Goal: Use online tool/utility: Utilize a website feature to perform a specific function

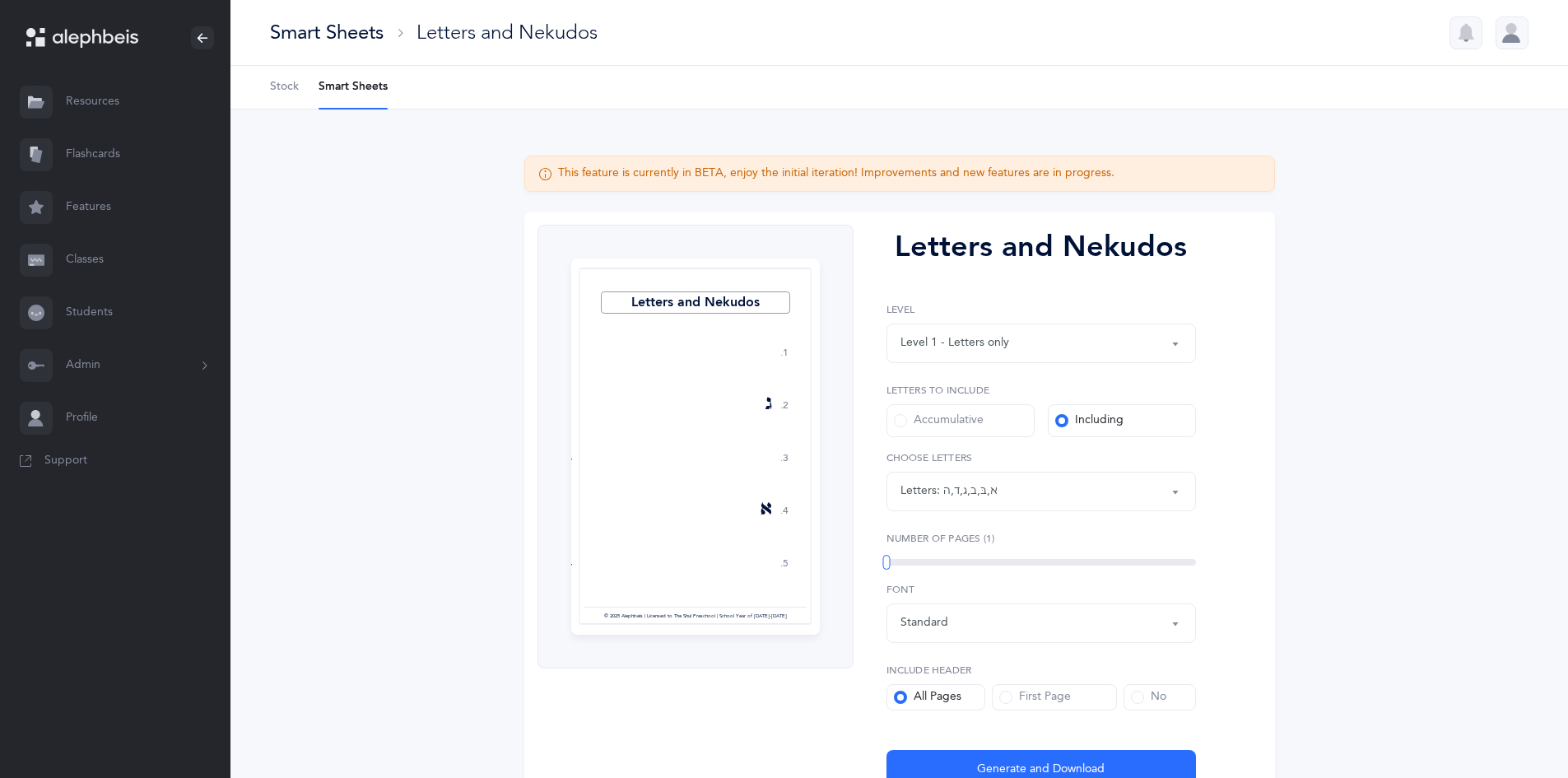
select select "1"
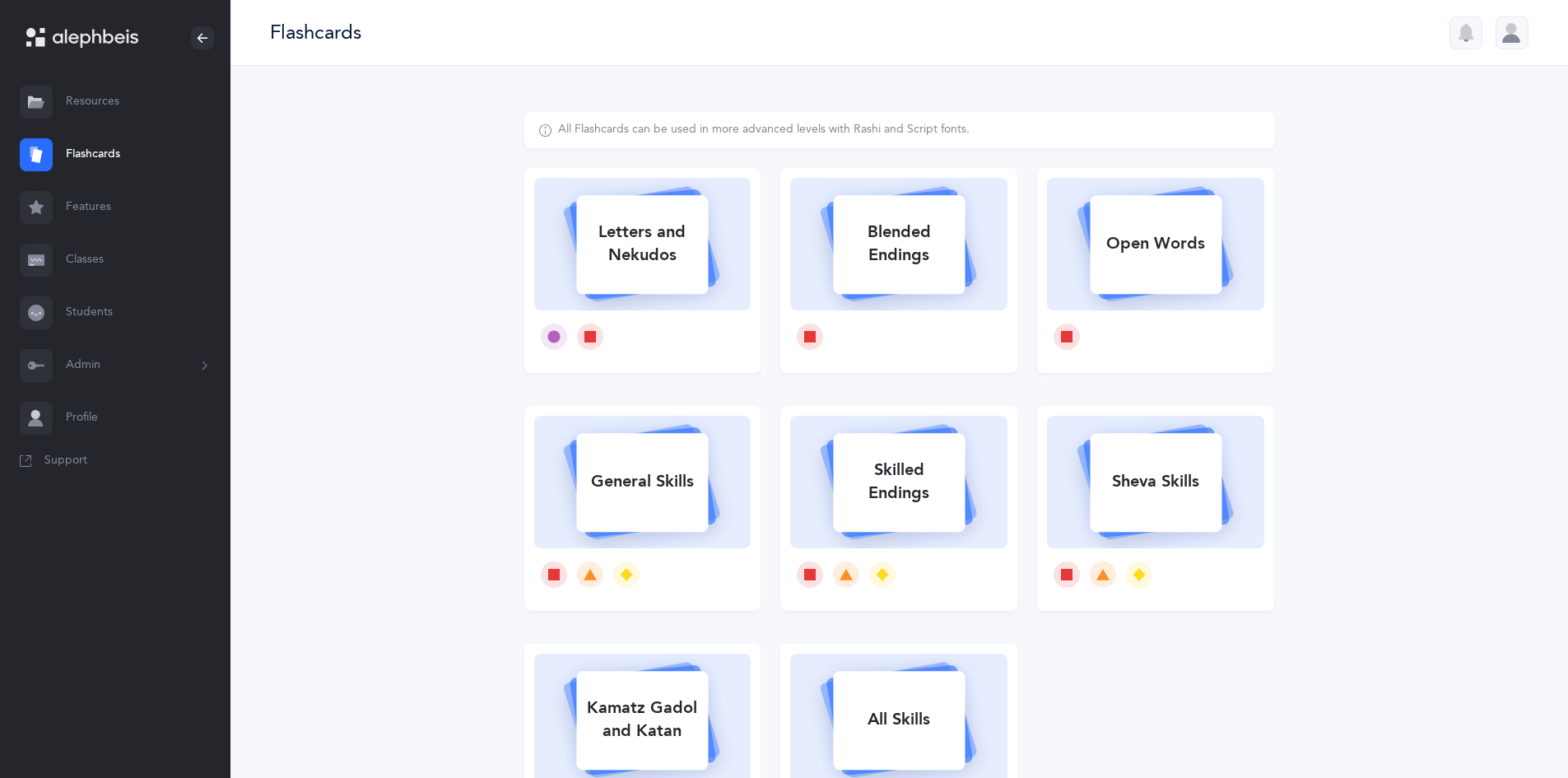
click at [626, 294] on icon at bounding box center [642, 244] width 145 height 109
select select "27"
select select "single"
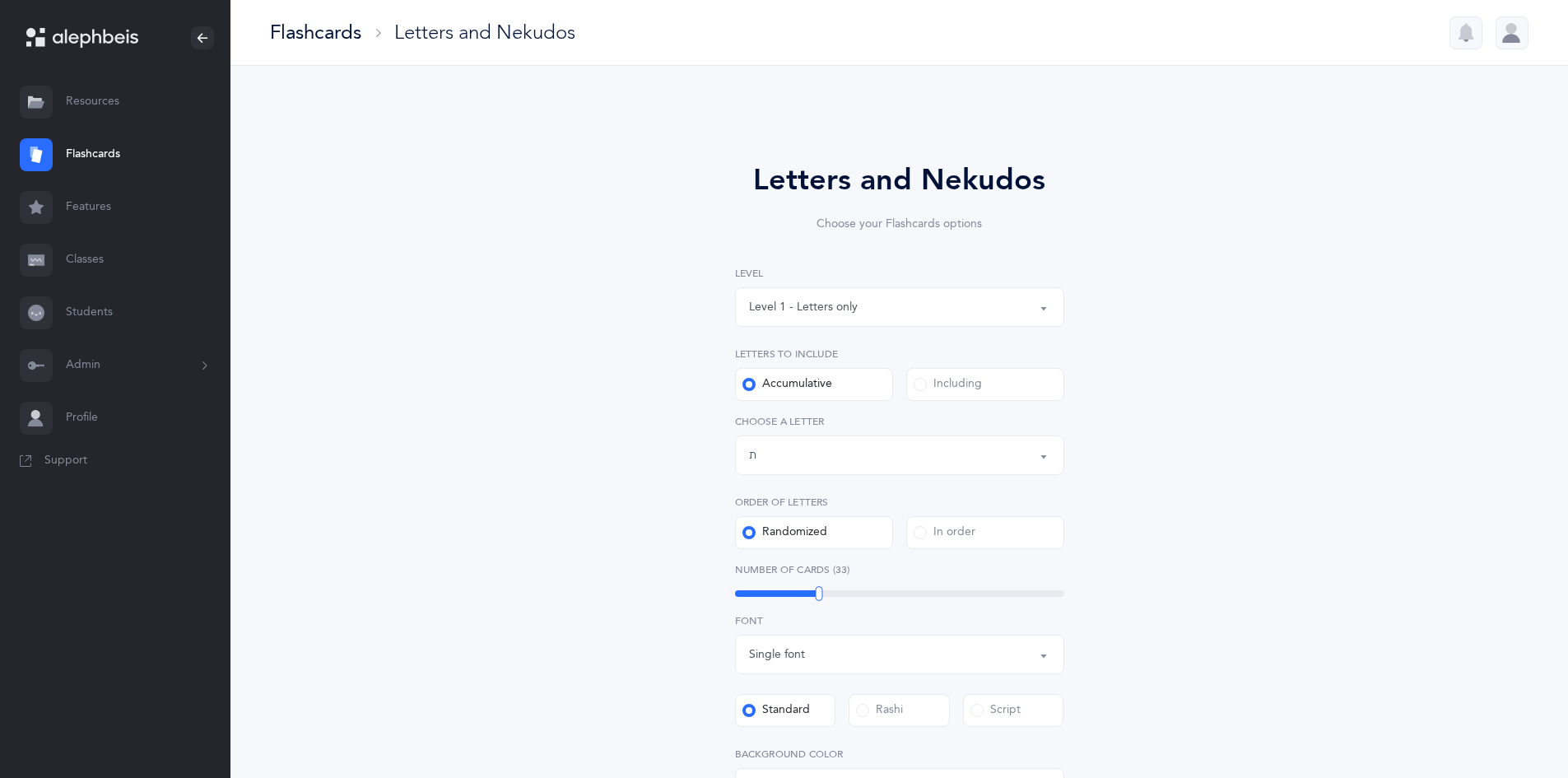
click at [955, 385] on div "Including" at bounding box center [948, 384] width 68 height 17
click at [0, 0] on input "Including" at bounding box center [0, 0] width 0 height 0
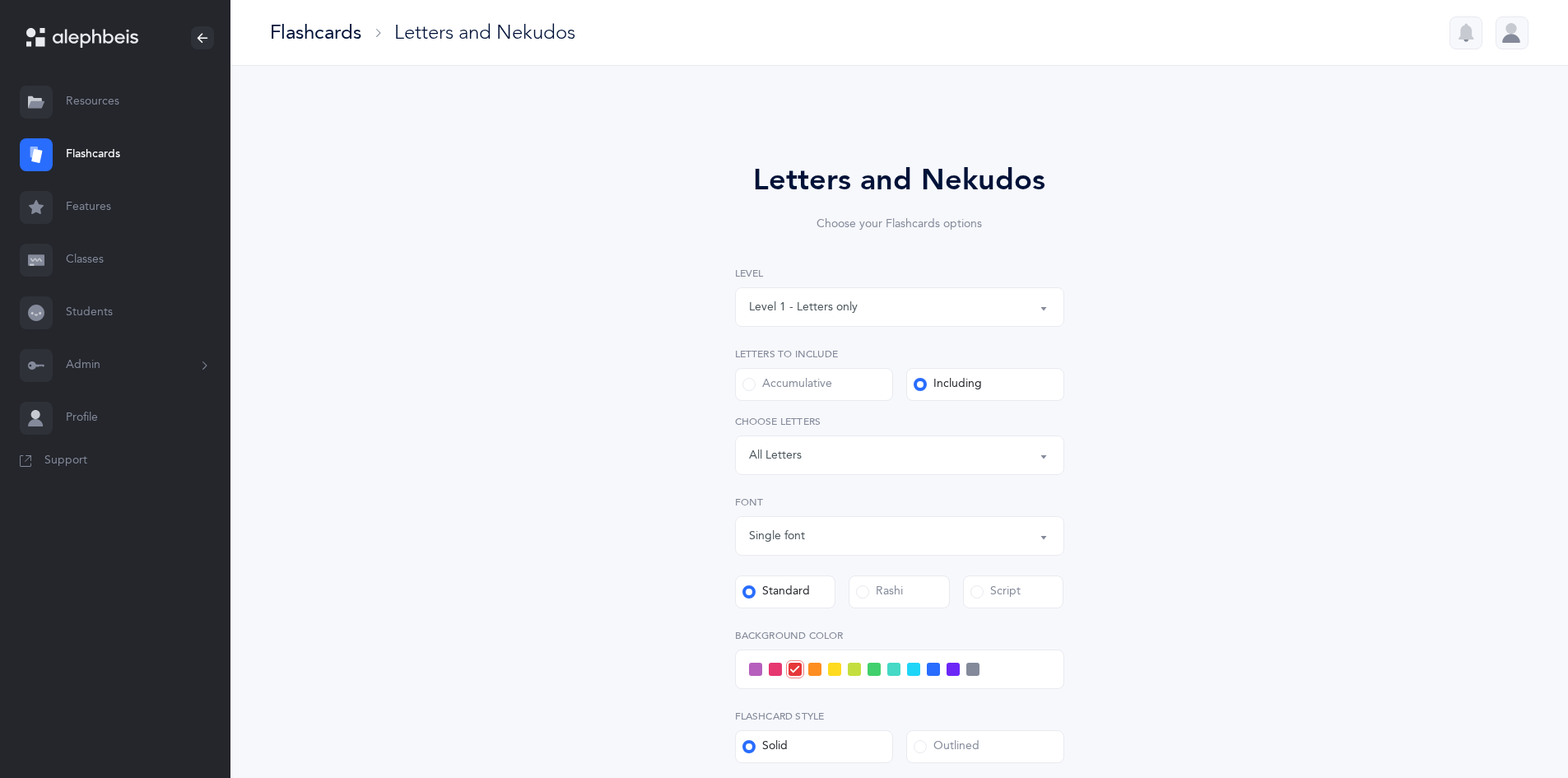
click at [800, 463] on div "All Letters" at bounding box center [775, 456] width 53 height 18
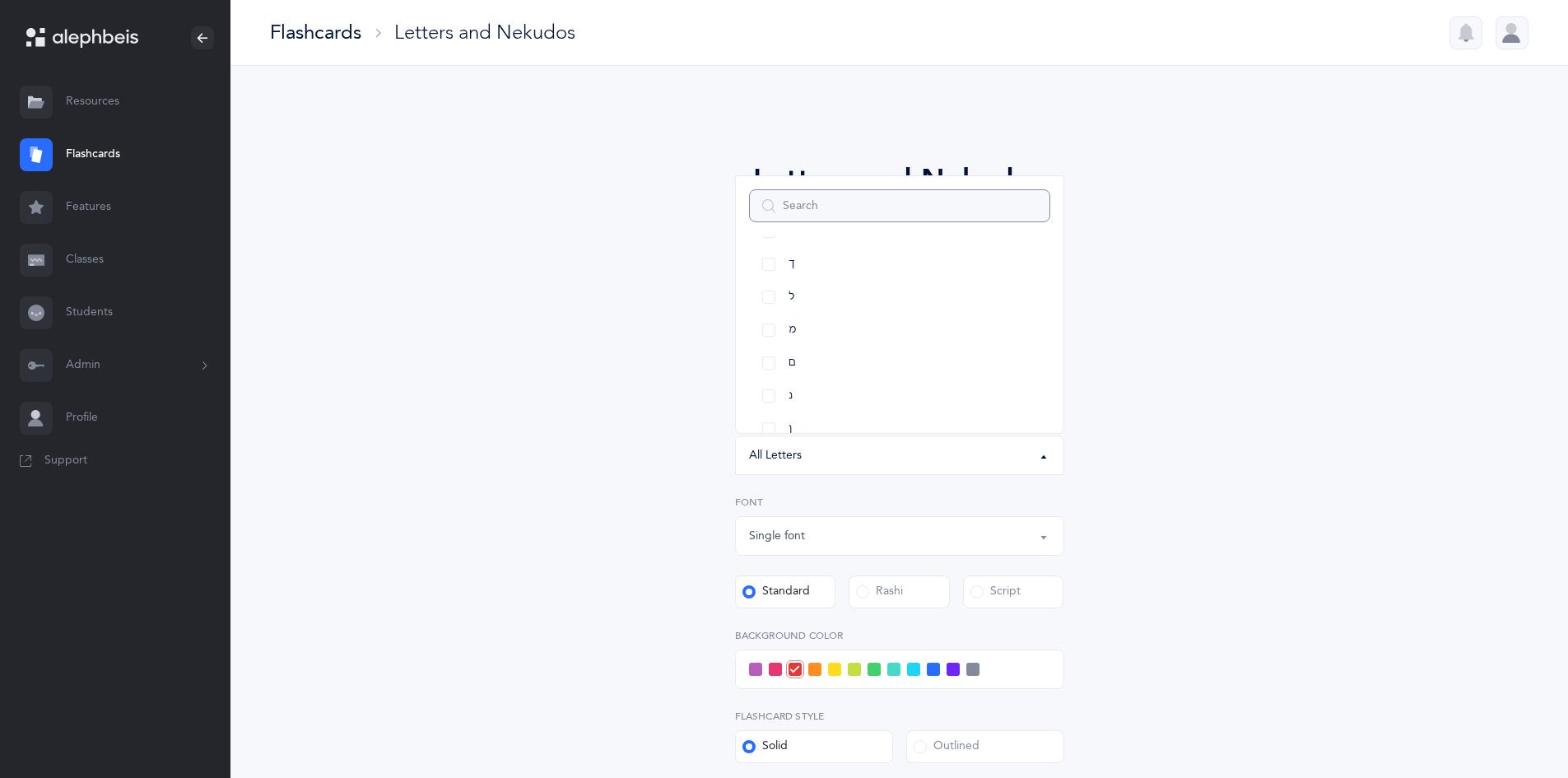
scroll to position [507, 0]
click at [769, 352] on link "ם" at bounding box center [900, 350] width 301 height 33
select select "14"
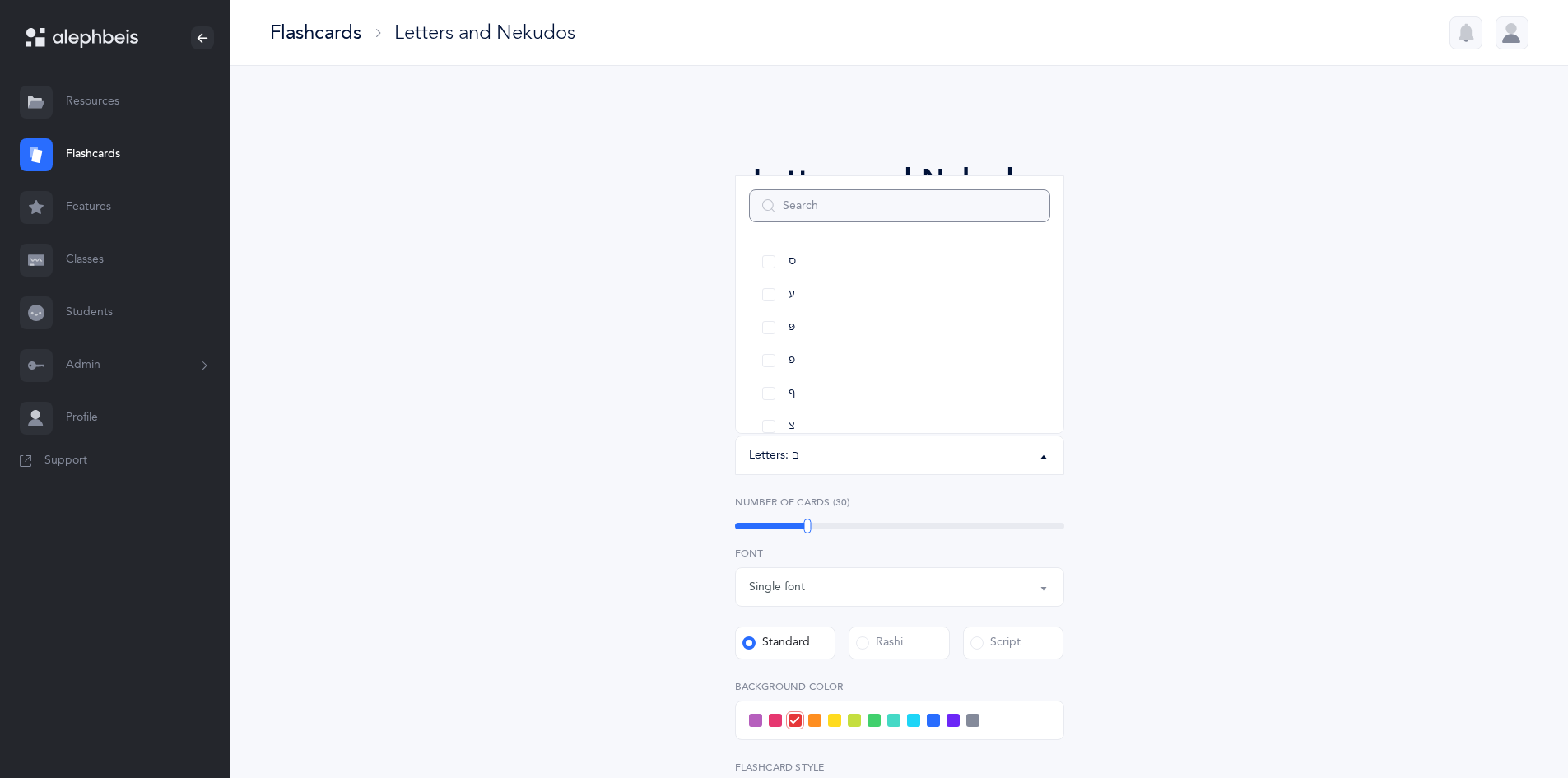
scroll to position [700, 0]
click at [772, 251] on link "ס" at bounding box center [900, 257] width 301 height 33
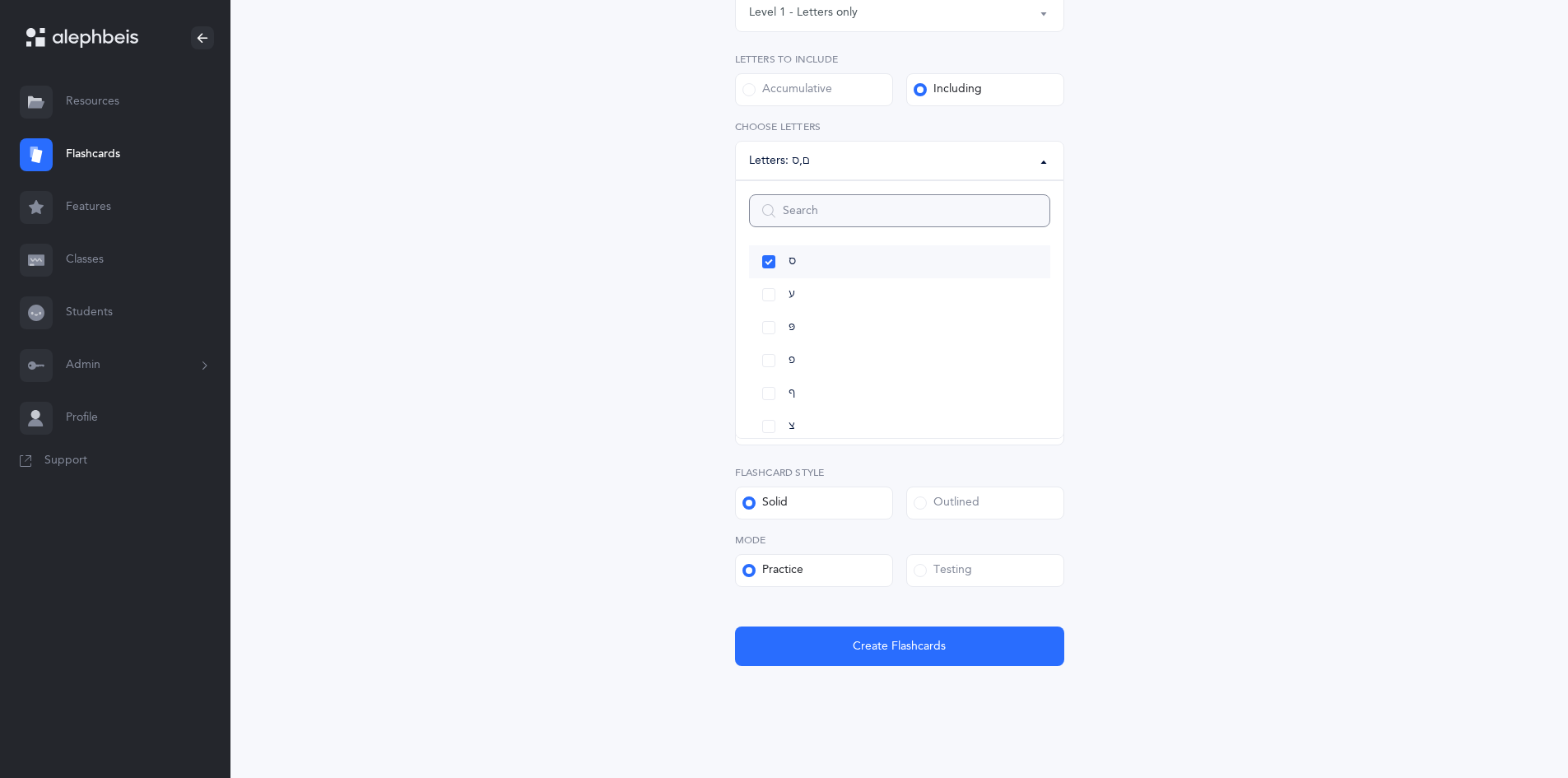
scroll to position [315, 0]
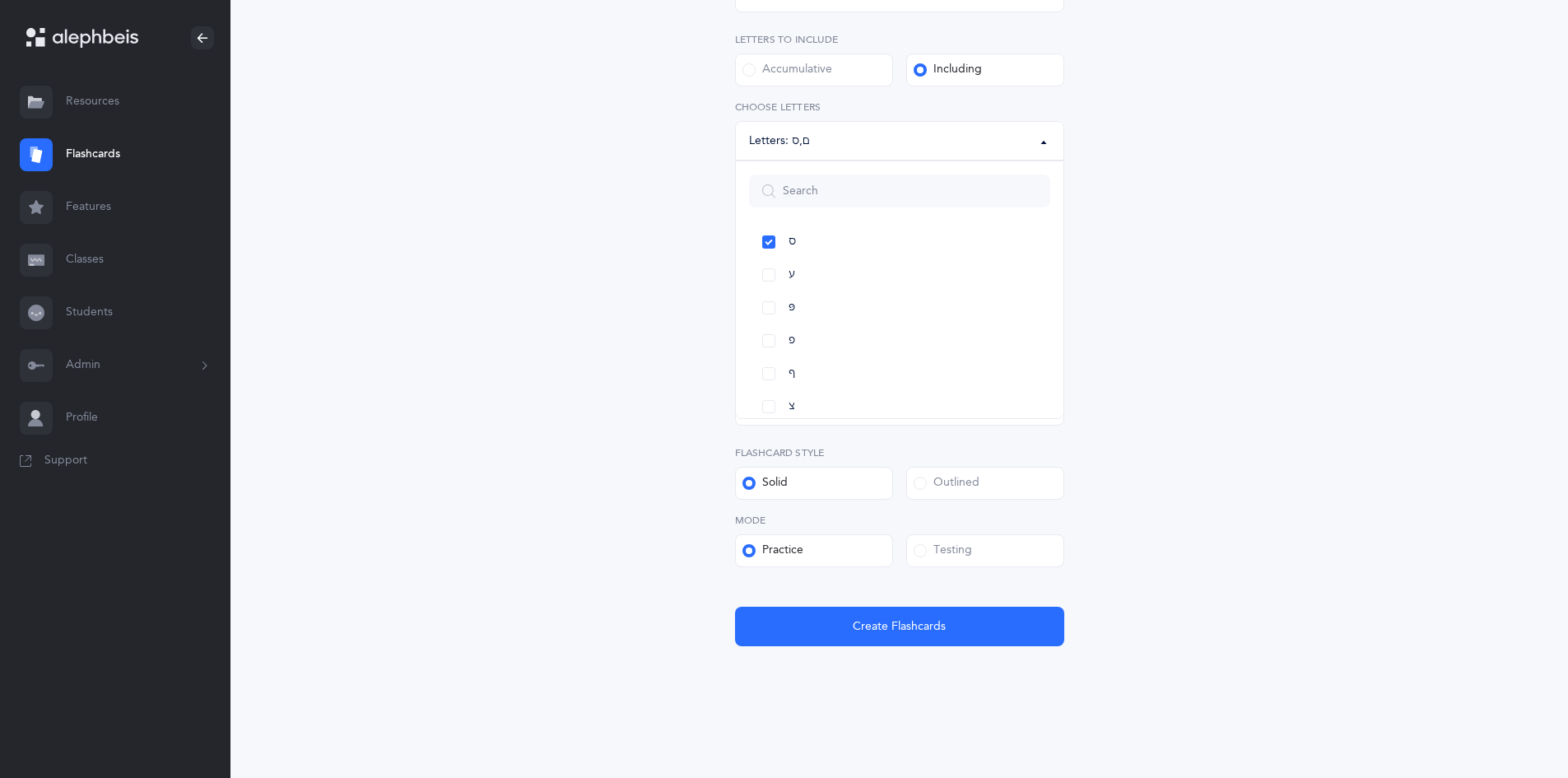
click at [957, 551] on div "Testing" at bounding box center [942, 551] width 58 height 17
click at [0, 0] on input "Testing" at bounding box center [0, 0] width 0 height 0
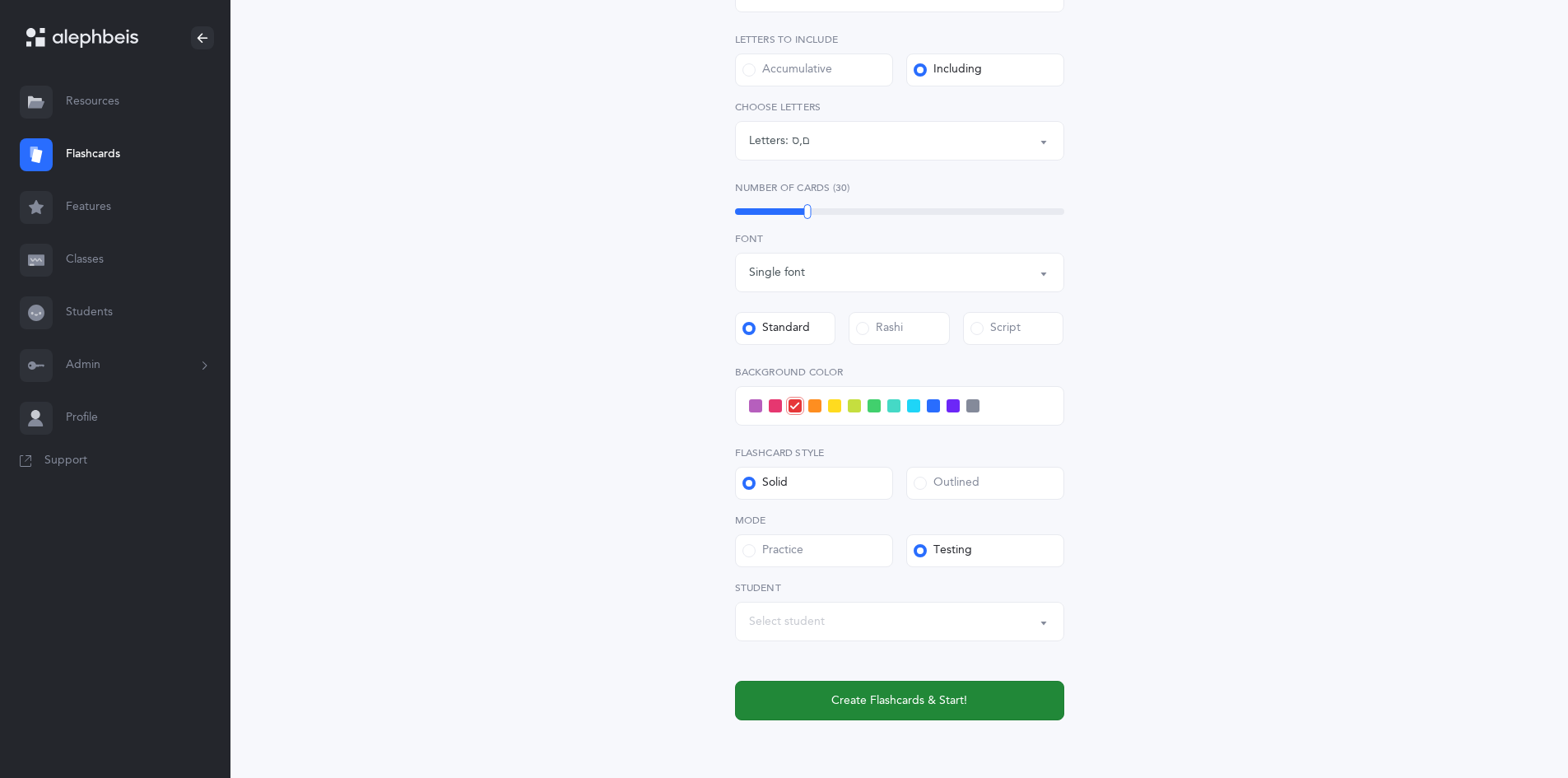
click at [768, 692] on button "Create Flashcards & Start!" at bounding box center [900, 701] width 330 height 40
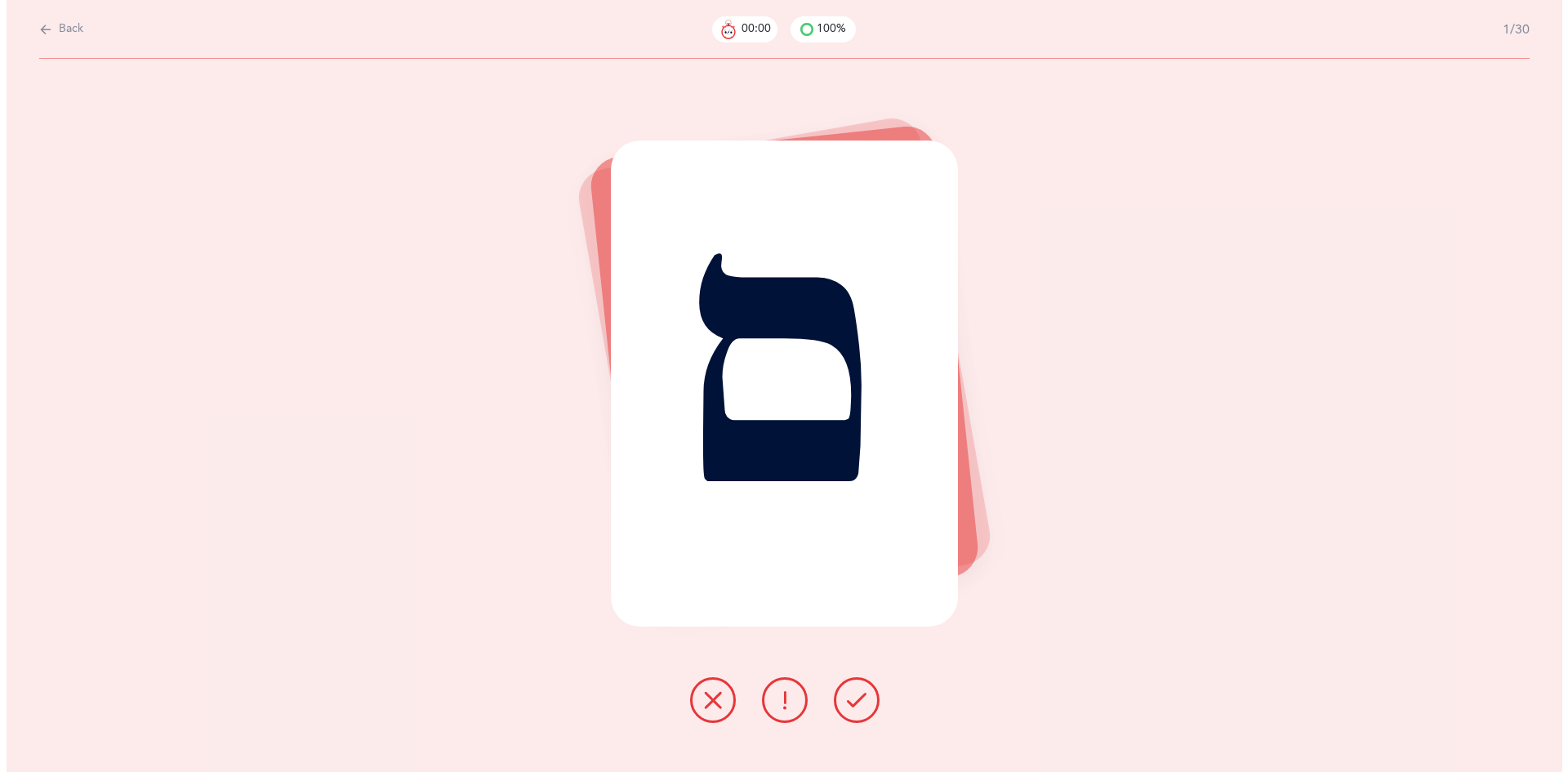
scroll to position [0, 0]
click at [851, 689] on button at bounding box center [855, 699] width 46 height 46
click at [860, 696] on icon at bounding box center [855, 699] width 19 height 19
click at [708, 685] on button at bounding box center [712, 699] width 46 height 46
click at [859, 692] on icon at bounding box center [855, 699] width 19 height 19
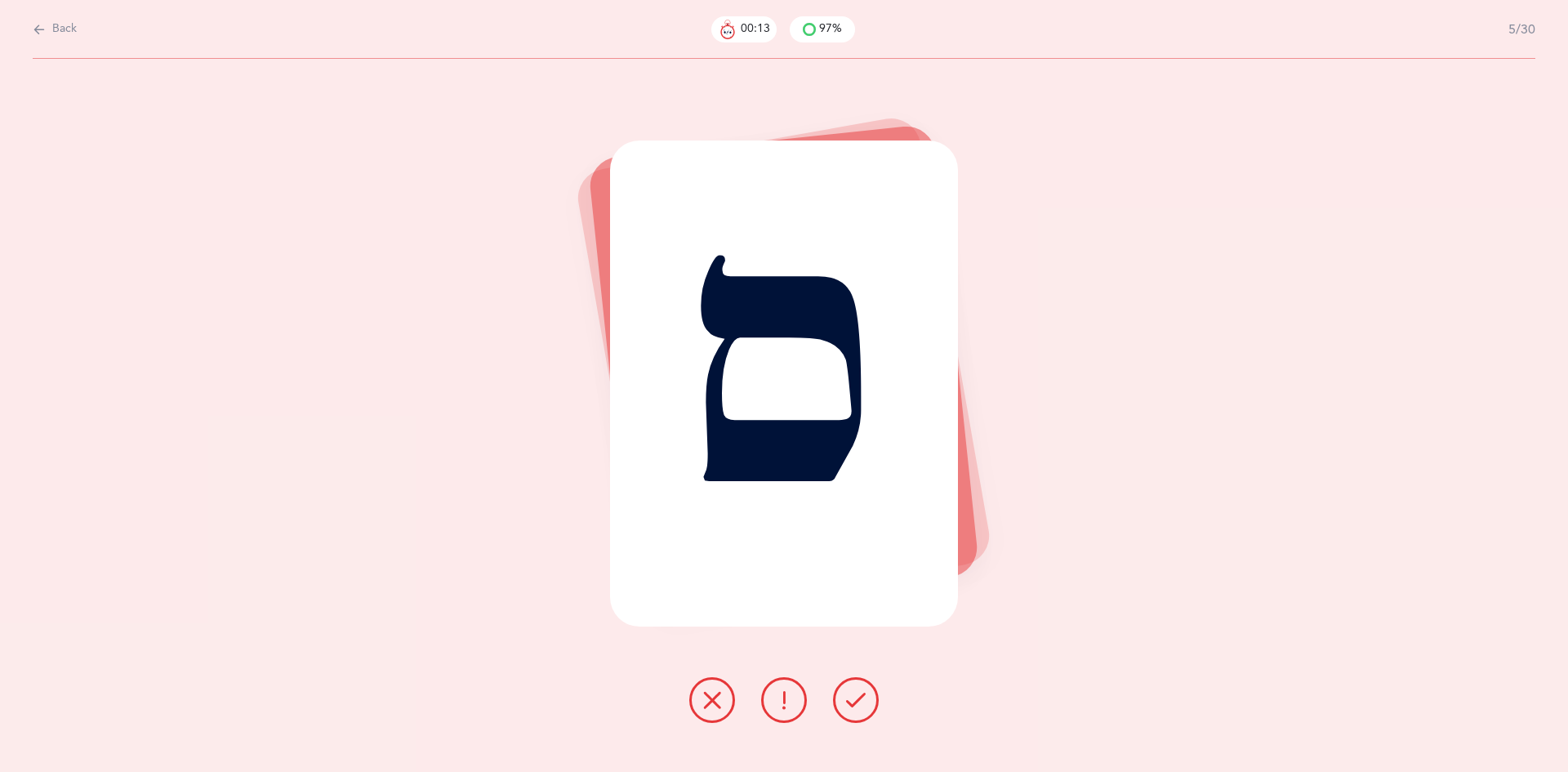
click at [852, 694] on icon at bounding box center [855, 699] width 19 height 19
click at [857, 694] on icon at bounding box center [855, 699] width 19 height 19
click at [853, 691] on icon at bounding box center [855, 699] width 19 height 19
click at [850, 692] on icon at bounding box center [855, 699] width 19 height 19
click at [708, 699] on icon at bounding box center [712, 699] width 19 height 19
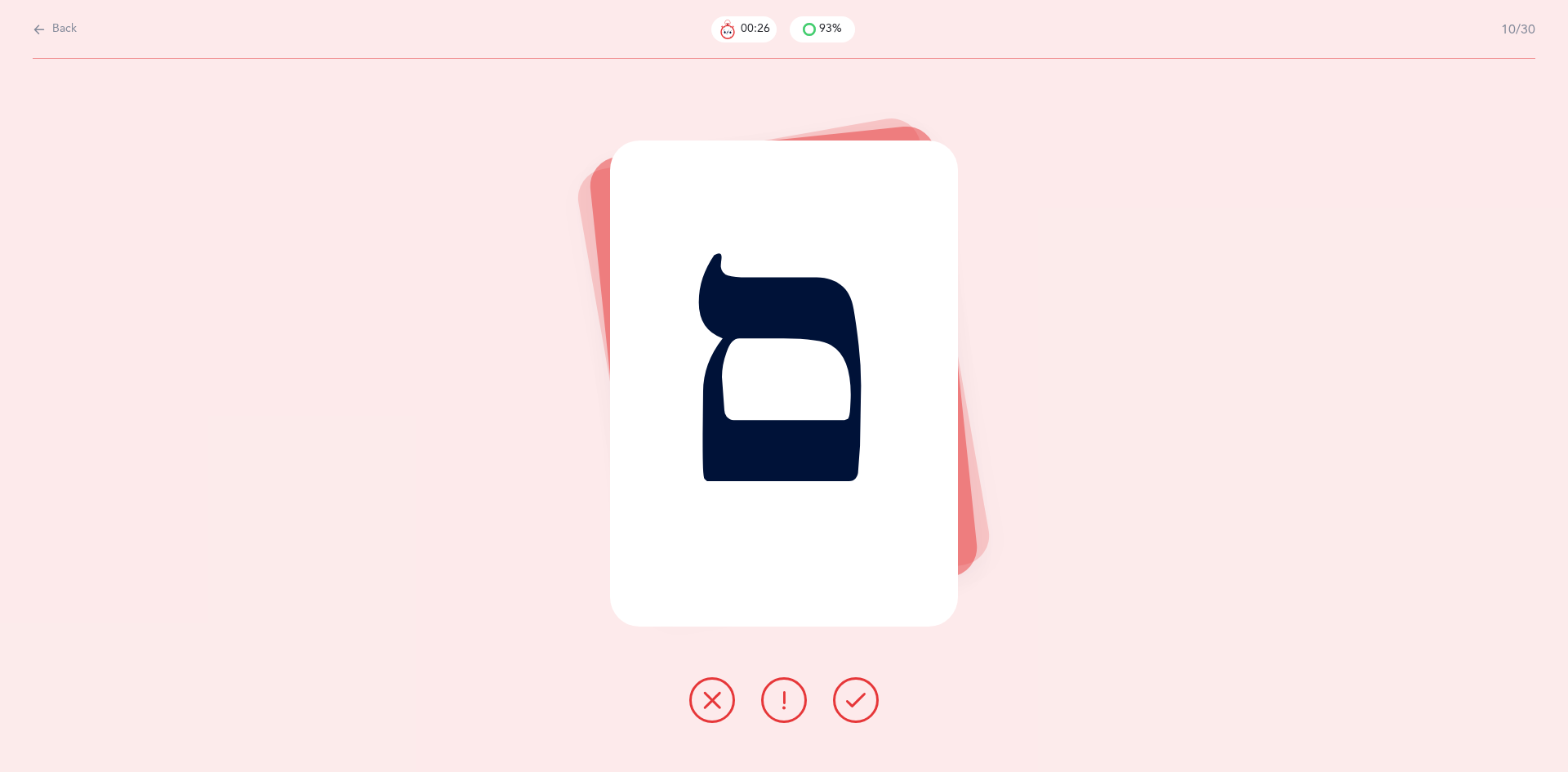
click at [857, 692] on icon at bounding box center [855, 699] width 19 height 19
click at [850, 690] on icon at bounding box center [855, 699] width 19 height 19
click at [863, 703] on icon at bounding box center [855, 699] width 19 height 19
click at [856, 690] on icon at bounding box center [855, 699] width 19 height 19
click at [856, 696] on icon at bounding box center [855, 699] width 19 height 19
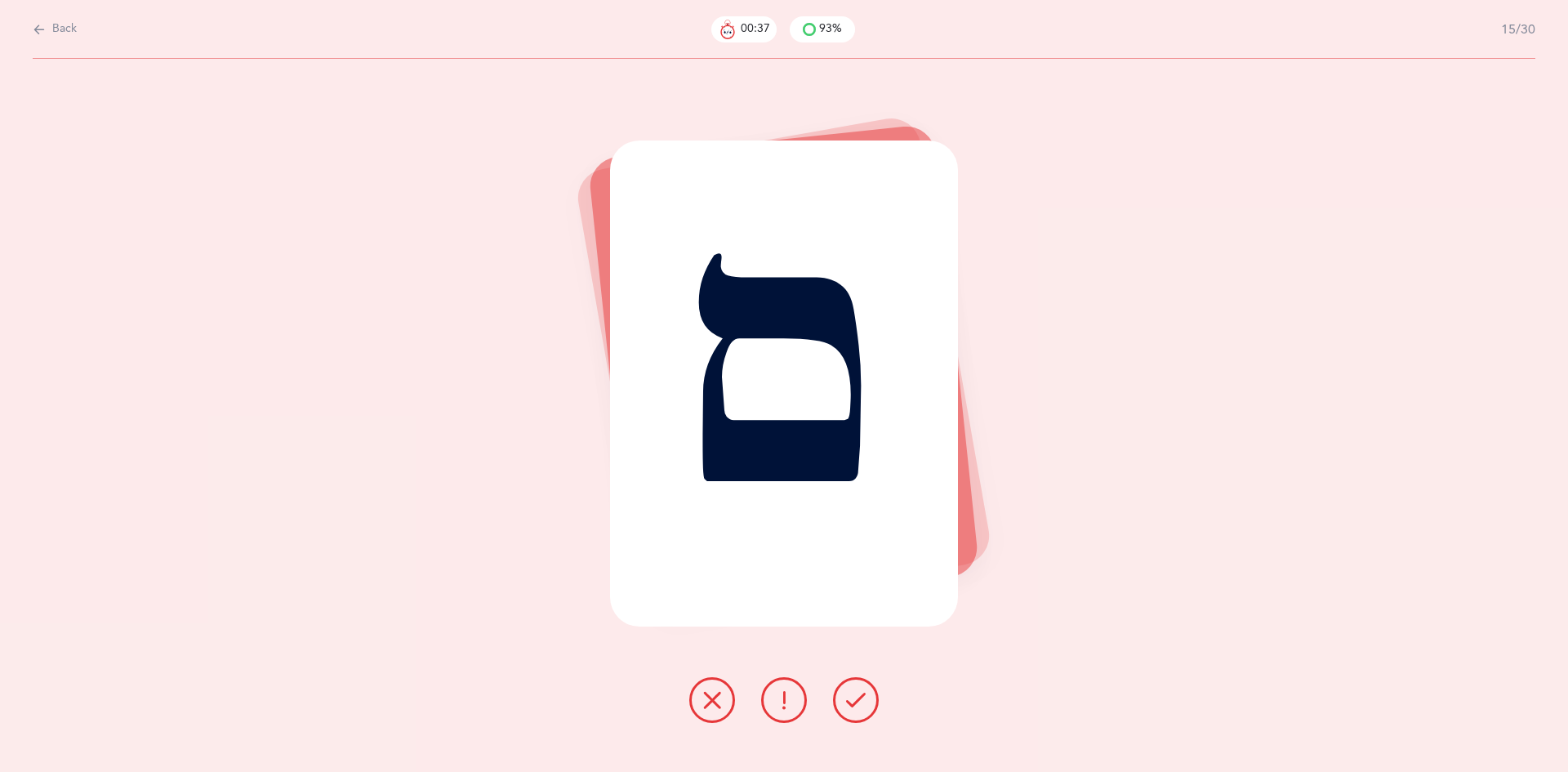
click at [854, 706] on icon at bounding box center [855, 699] width 19 height 19
click at [861, 699] on icon at bounding box center [855, 699] width 19 height 19
click at [851, 691] on icon at bounding box center [855, 699] width 19 height 19
click at [854, 690] on icon at bounding box center [855, 699] width 19 height 19
click at [851, 700] on icon at bounding box center [855, 699] width 19 height 19
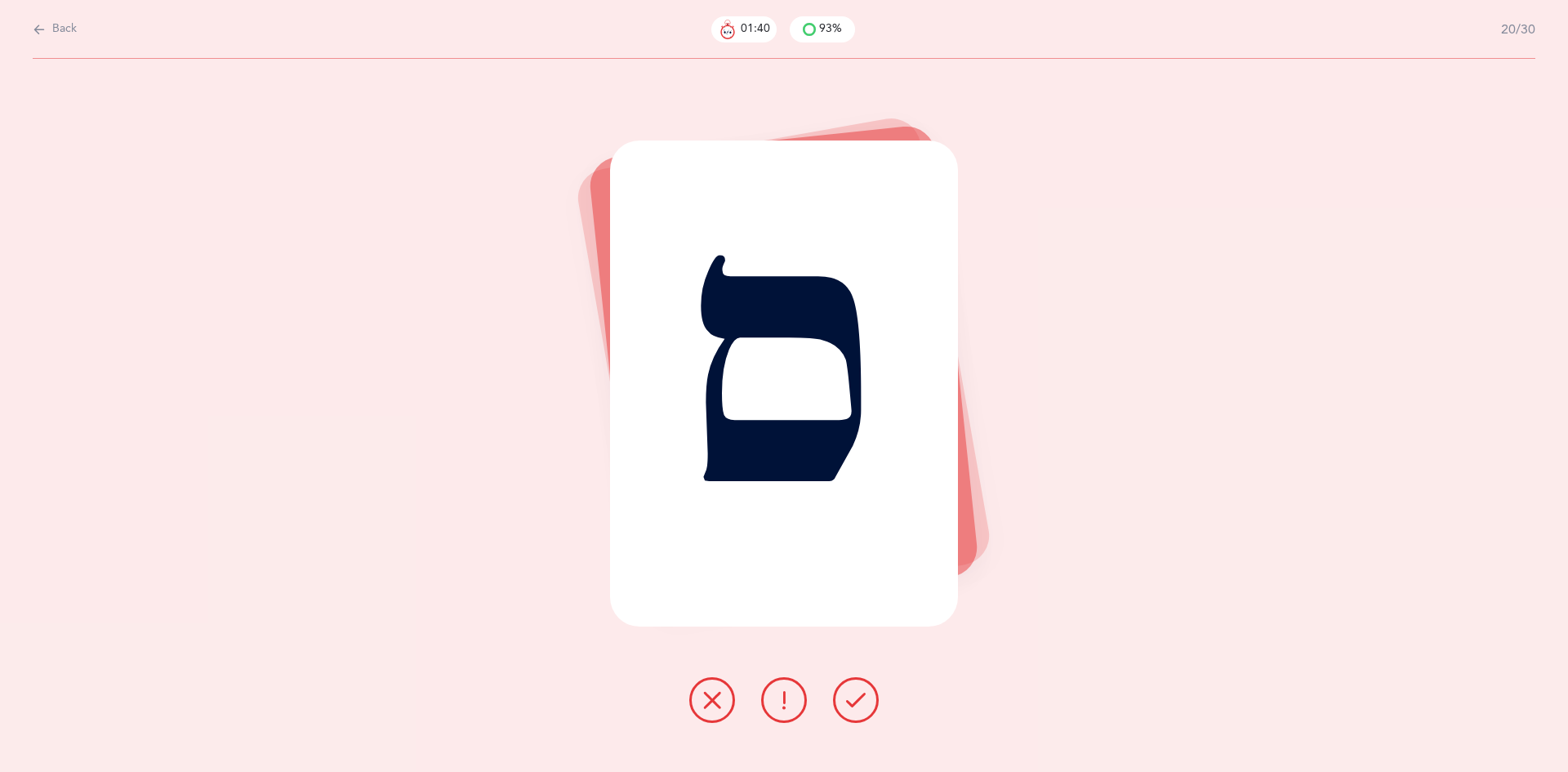
click at [861, 704] on icon at bounding box center [855, 699] width 19 height 19
click at [865, 715] on button at bounding box center [855, 699] width 46 height 46
click at [859, 698] on icon at bounding box center [855, 699] width 19 height 19
click at [855, 708] on icon at bounding box center [855, 699] width 19 height 19
click at [859, 694] on icon at bounding box center [855, 699] width 19 height 19
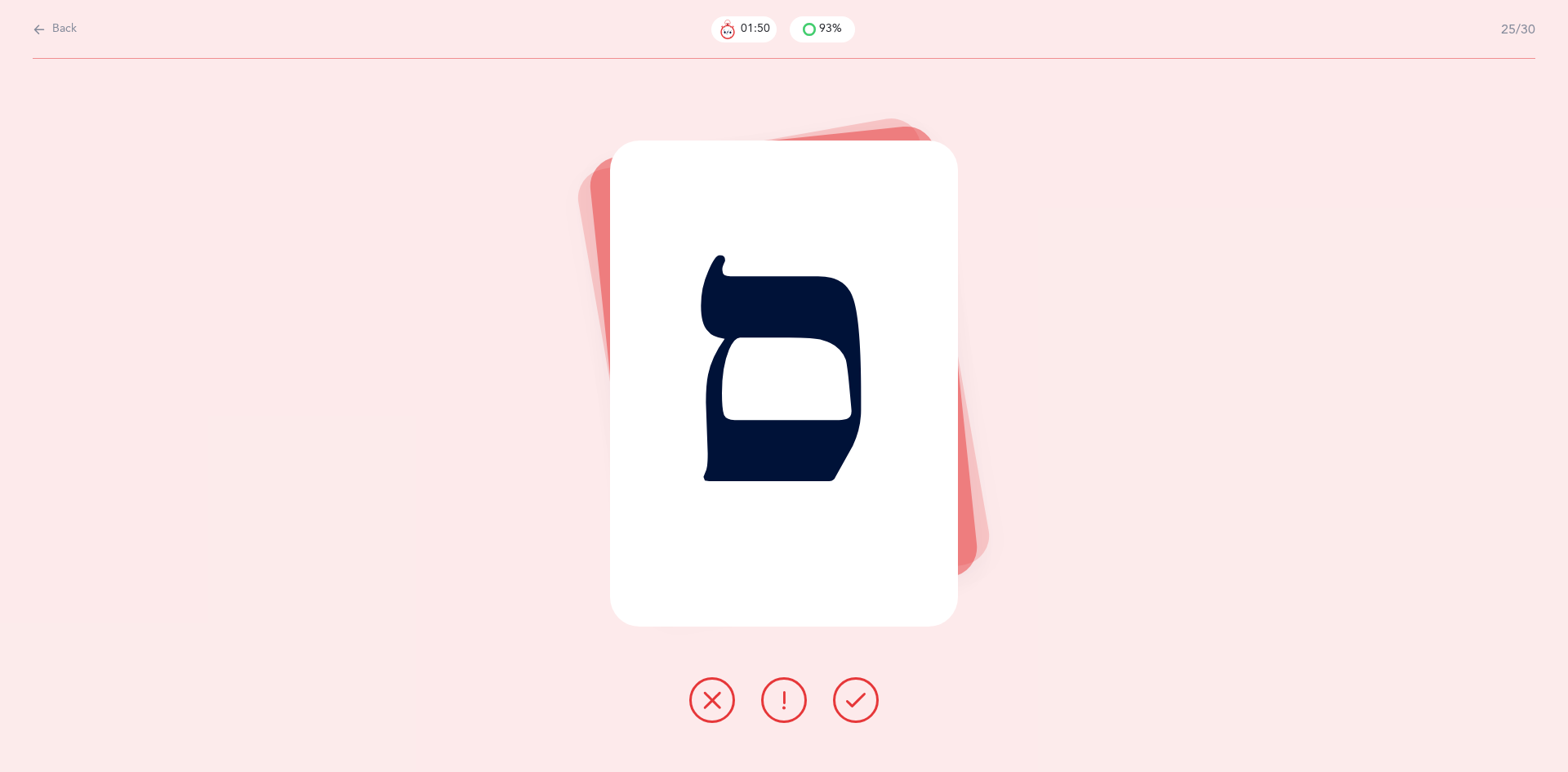
click at [855, 692] on icon at bounding box center [855, 699] width 19 height 19
click at [856, 690] on icon at bounding box center [855, 699] width 19 height 19
click at [855, 690] on icon at bounding box center [855, 699] width 19 height 19
click at [856, 691] on icon at bounding box center [855, 699] width 19 height 19
click at [857, 694] on icon at bounding box center [855, 699] width 19 height 19
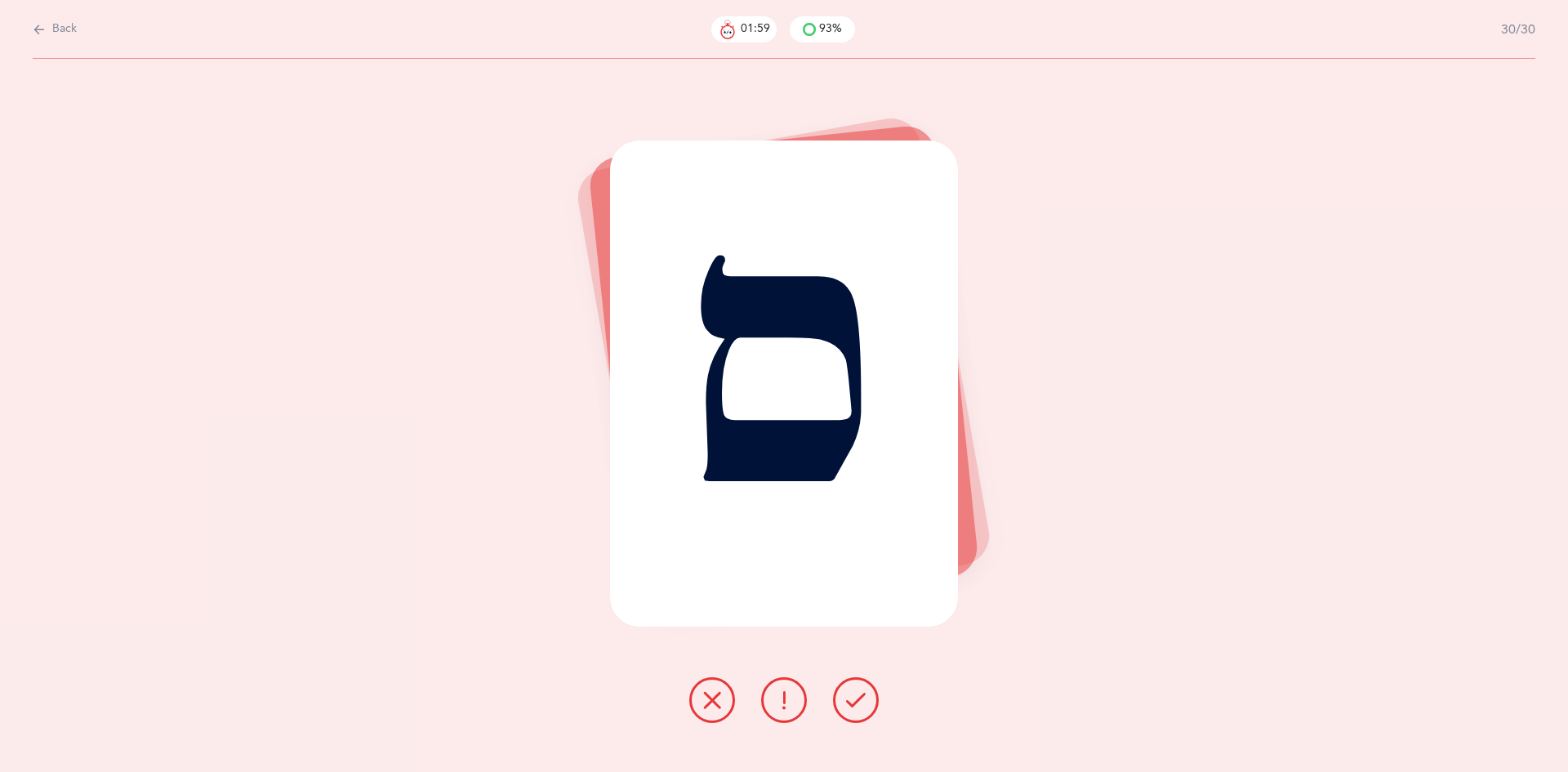
click at [856, 696] on icon at bounding box center [855, 699] width 19 height 19
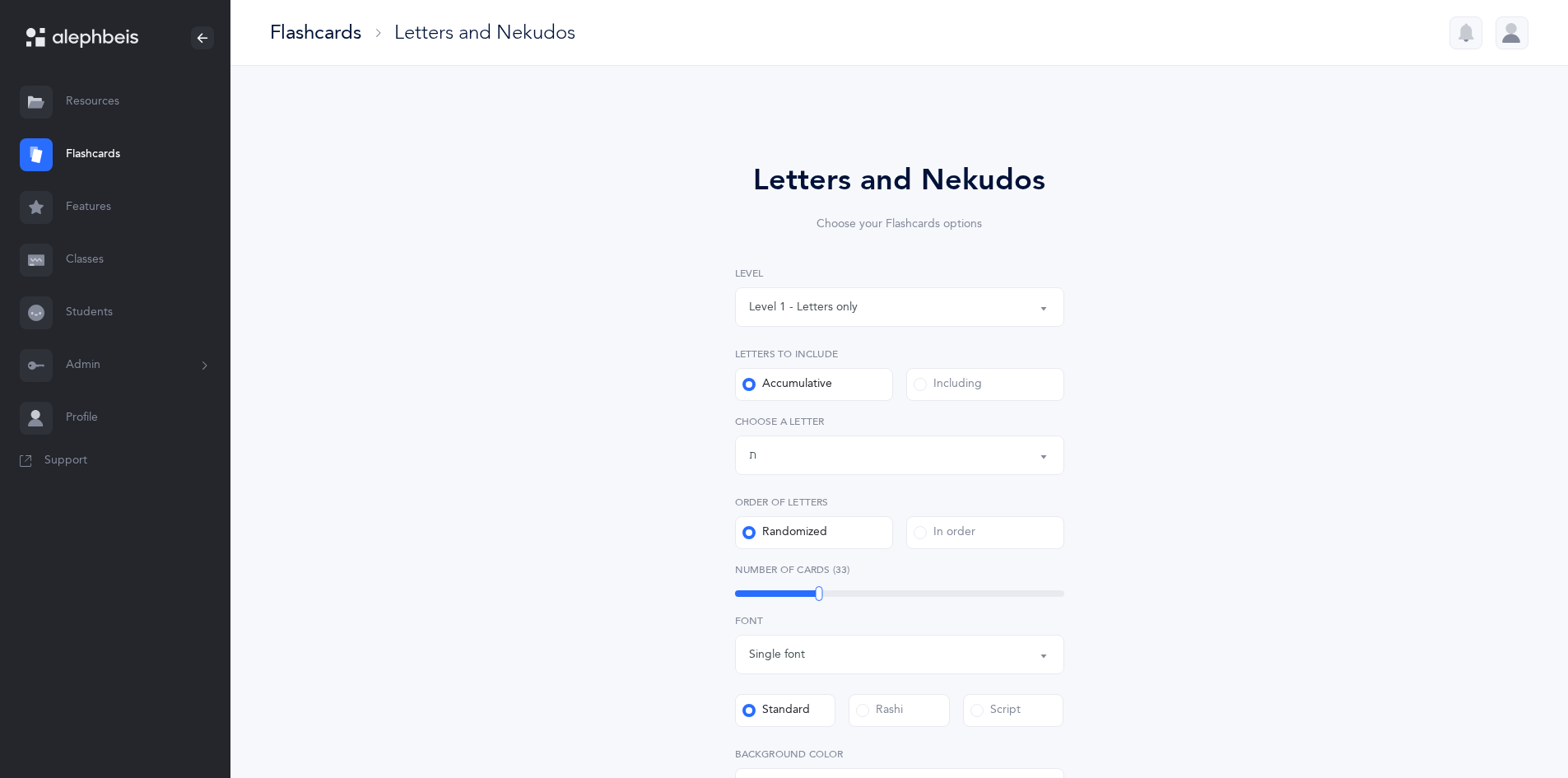
select select "27"
select select "single"
click at [898, 449] on div "Letters up until: ת" at bounding box center [900, 455] width 301 height 28
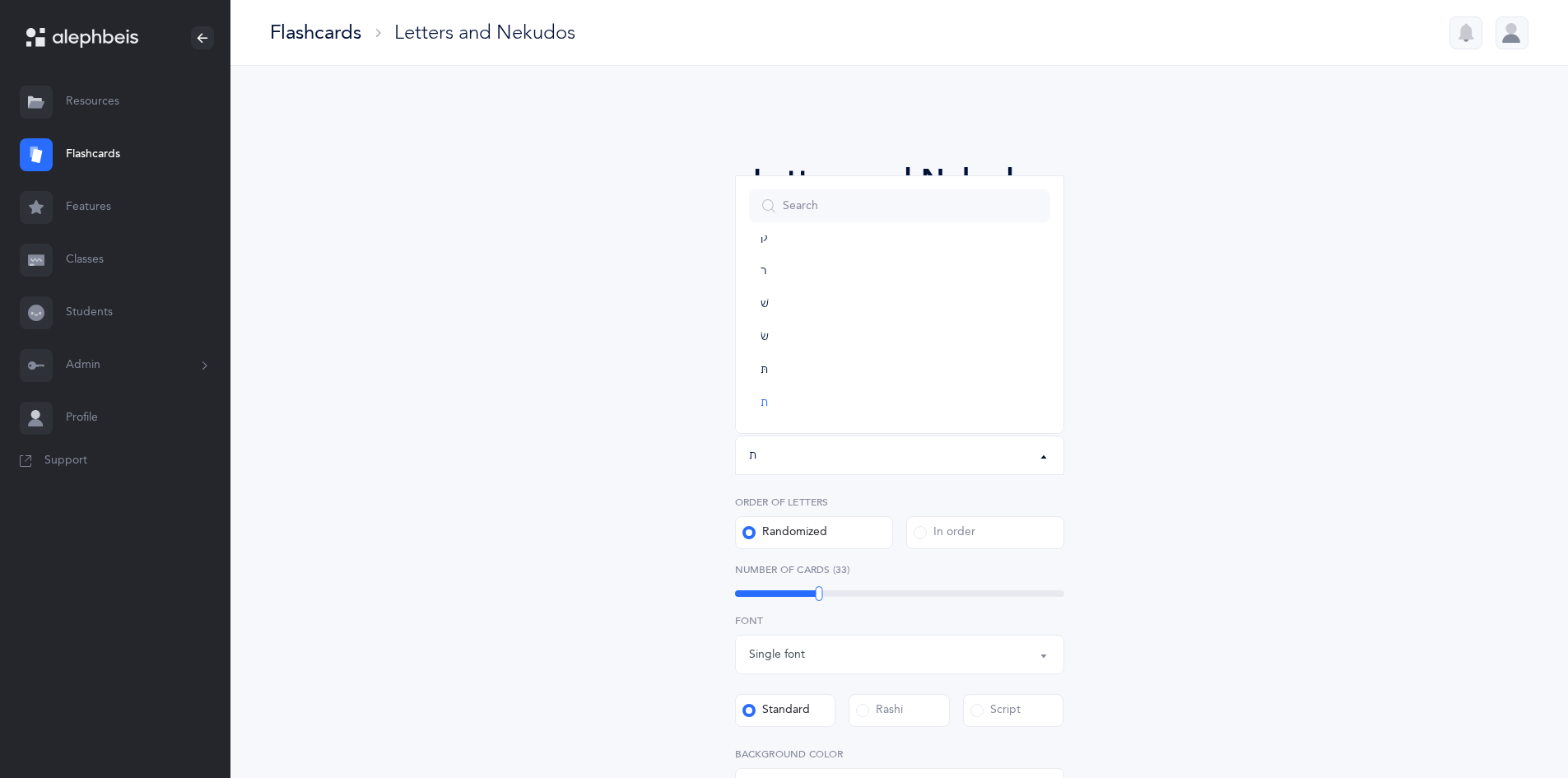
click at [609, 373] on div "Letters and Nekudos Choose your Flashcards options Level 1 - Letters only Level…" at bounding box center [900, 603] width 751 height 982
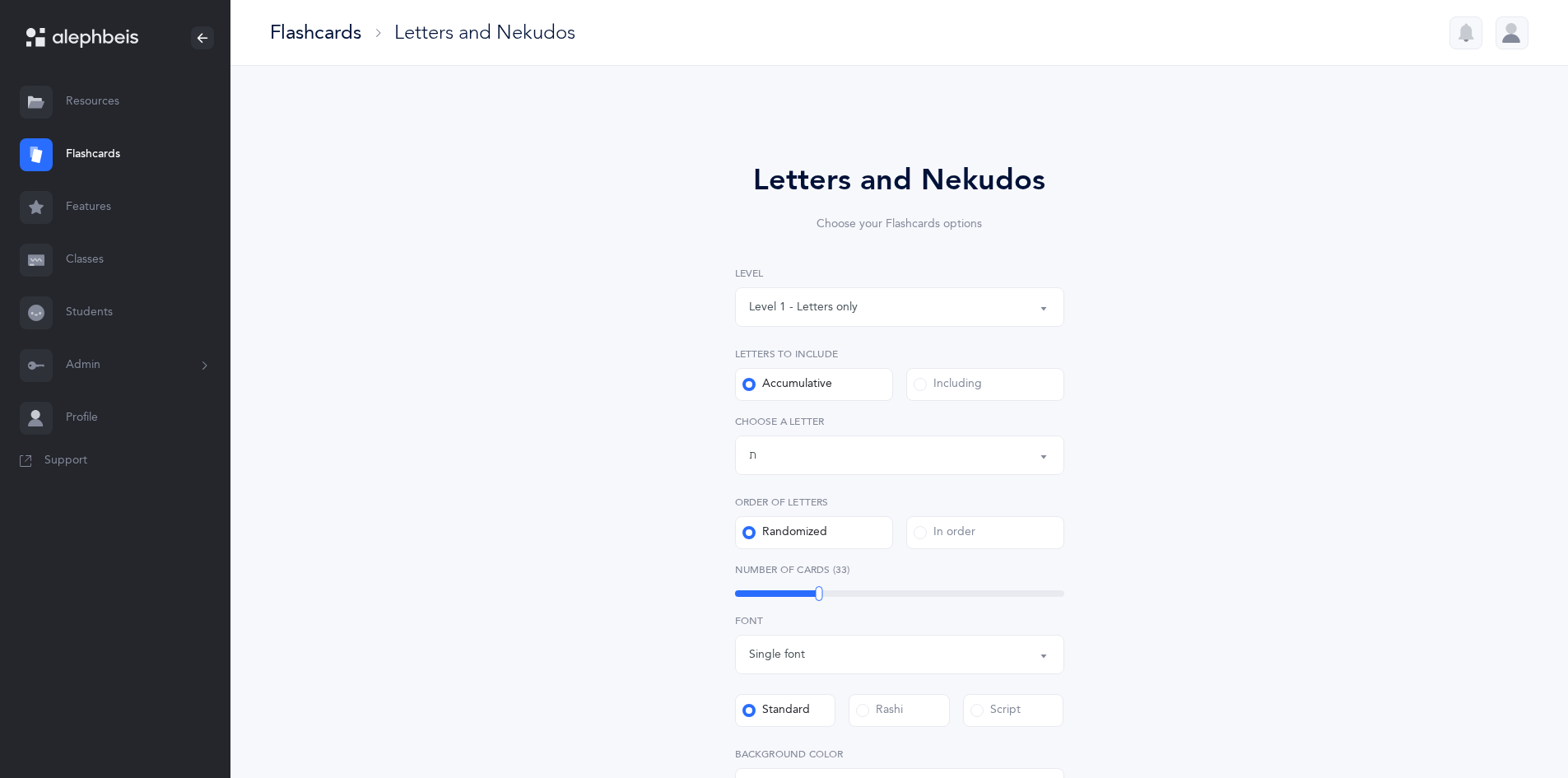
click at [871, 469] on button "Letters up until: ת" at bounding box center [900, 455] width 330 height 40
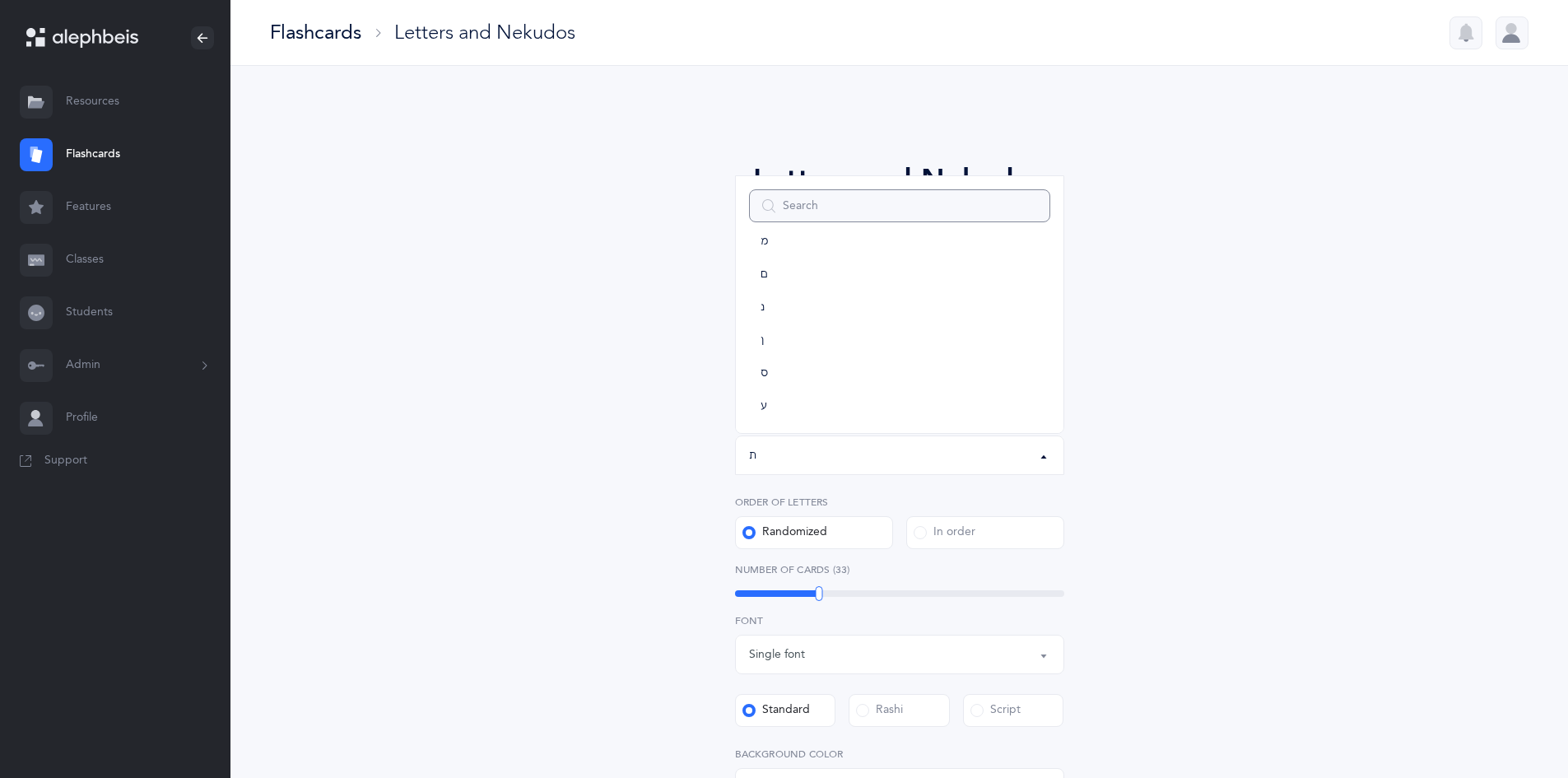
scroll to position [670, 0]
click at [771, 284] on link "ע" at bounding box center [900, 286] width 301 height 33
select select "19"
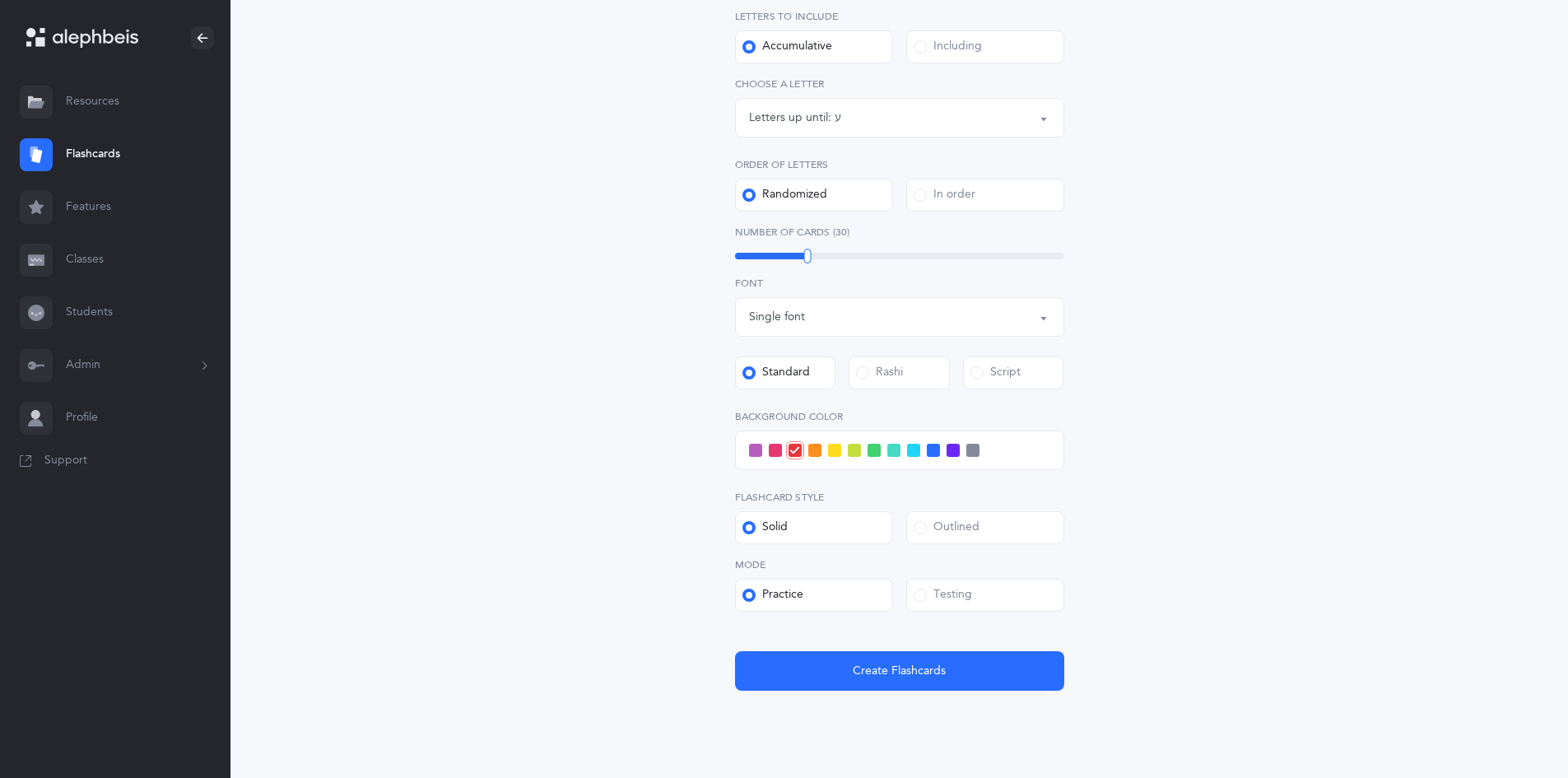
scroll to position [340, 0]
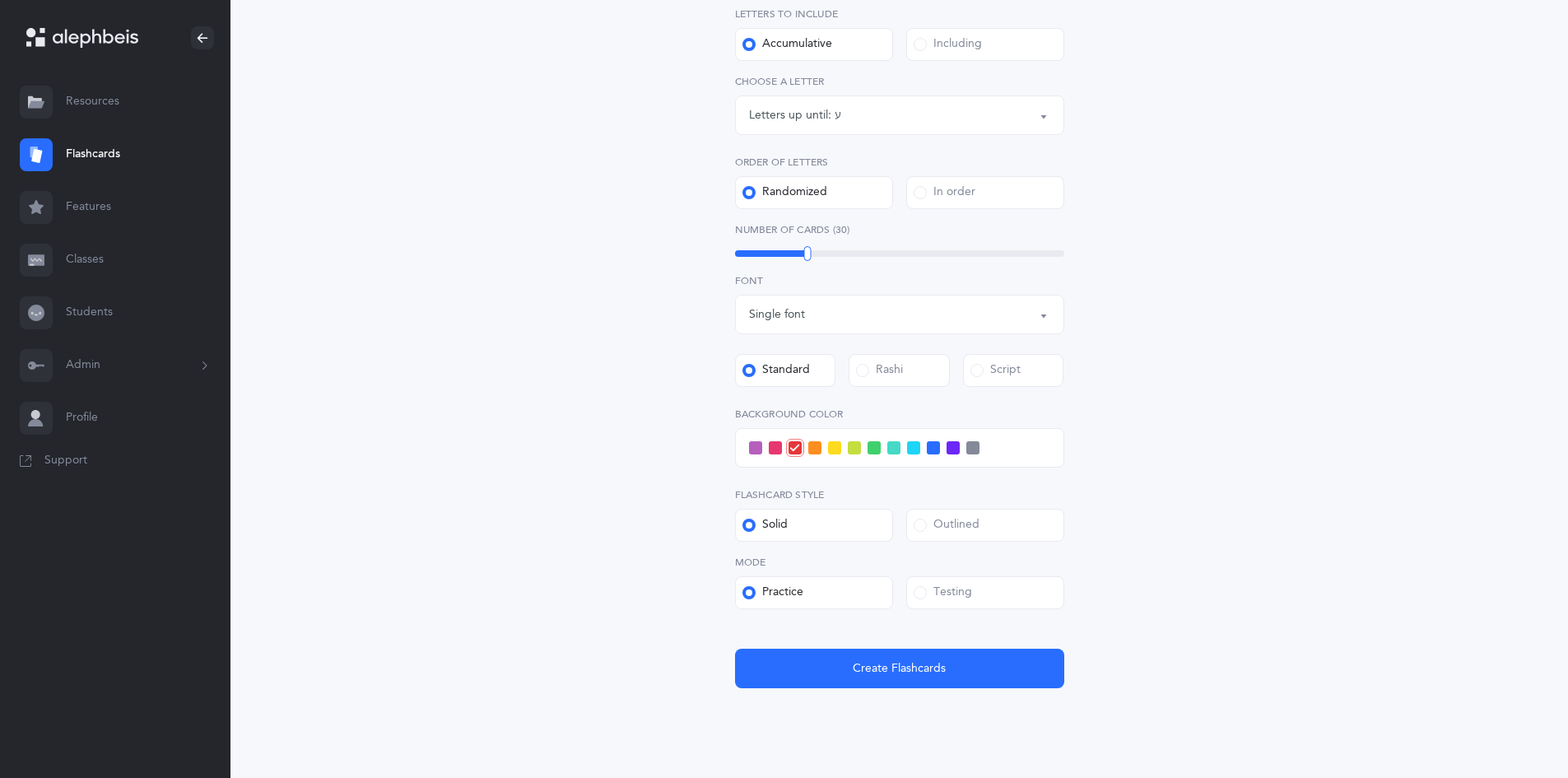
click at [868, 453] on span at bounding box center [874, 448] width 13 height 13
click at [0, 0] on input "checkbox" at bounding box center [0, 0] width 0 height 0
click at [886, 686] on button "Create Flashcards" at bounding box center [900, 668] width 330 height 40
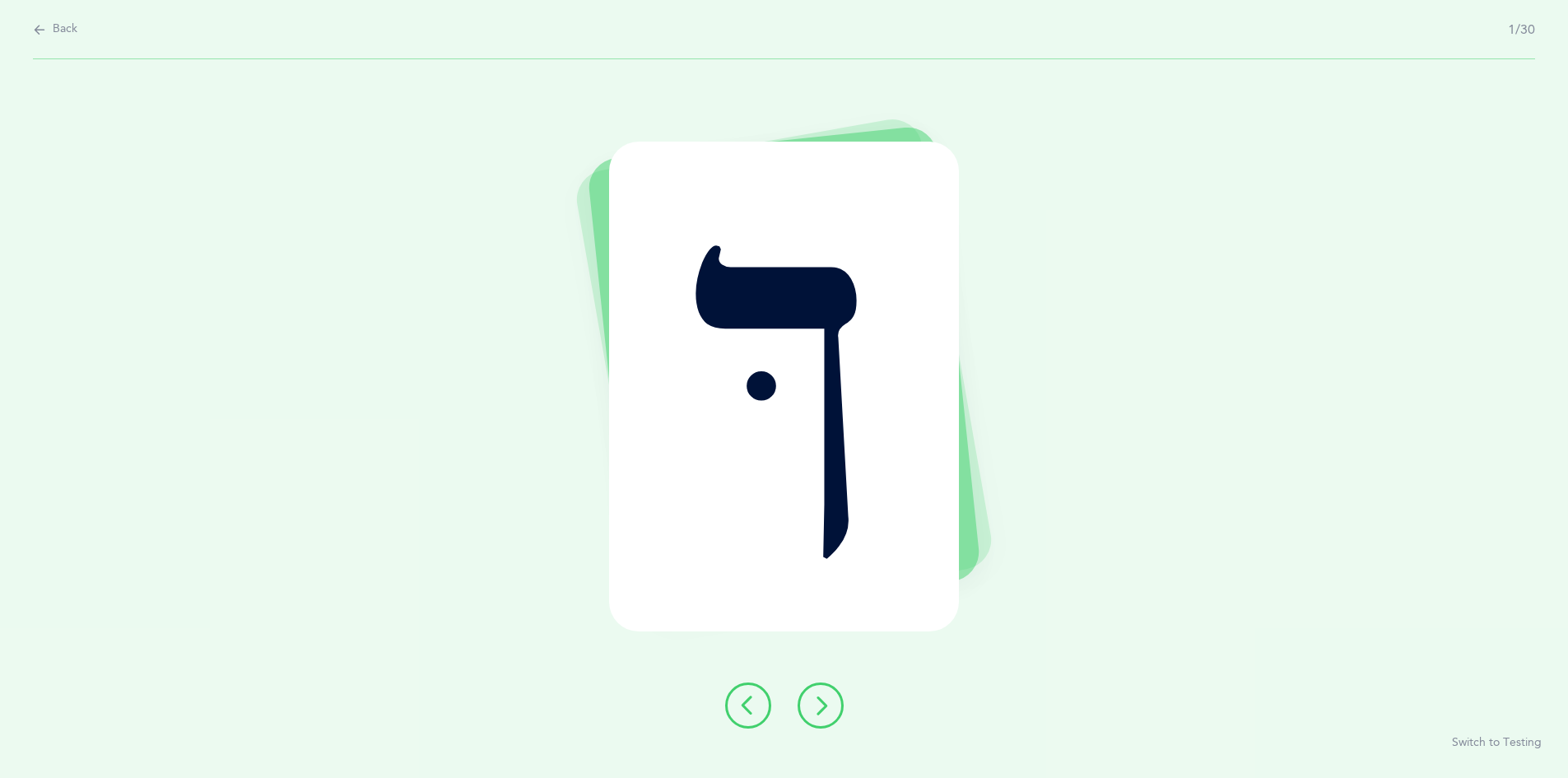
scroll to position [0, 0]
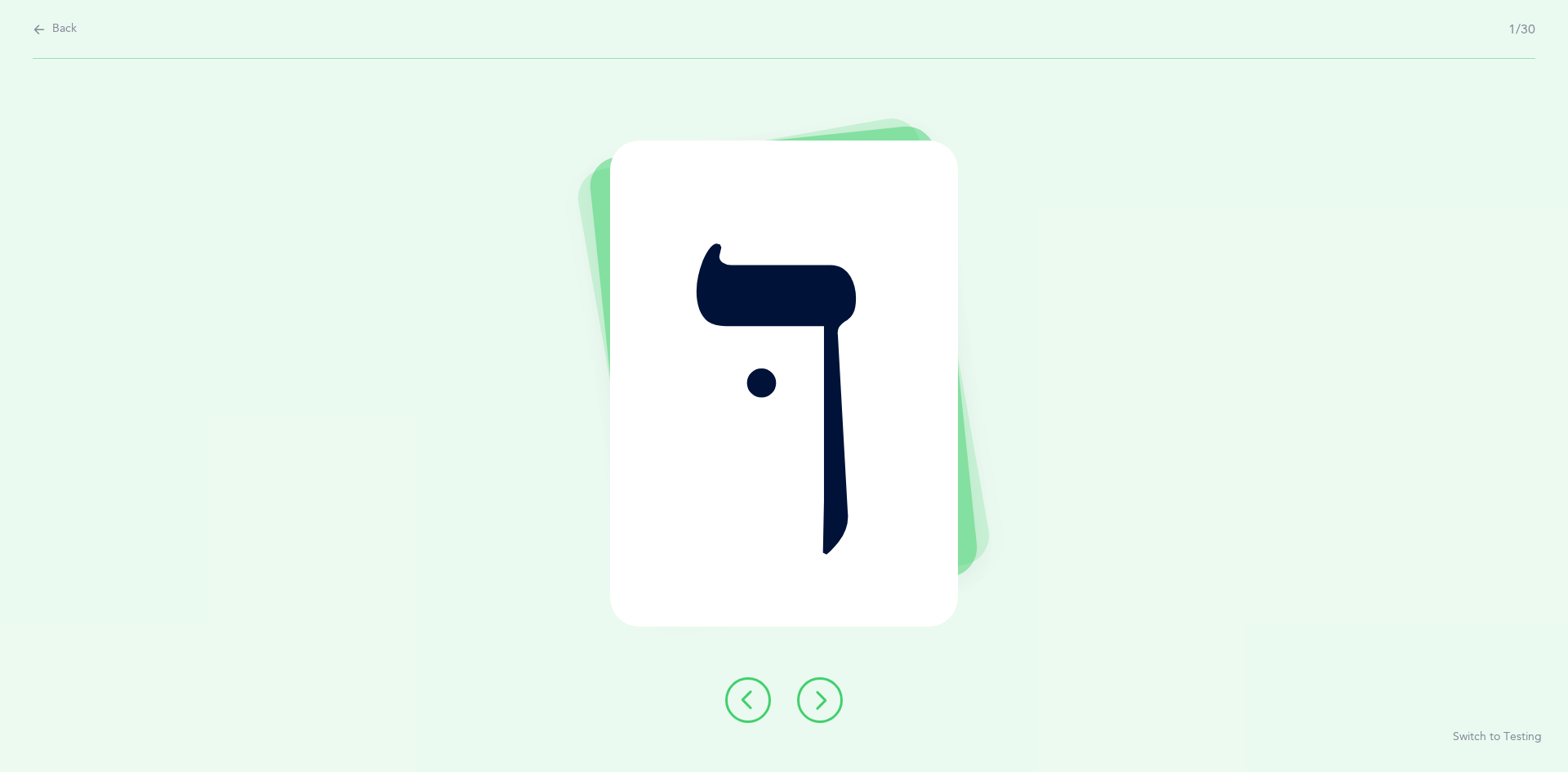
click at [39, 35] on icon at bounding box center [39, 29] width 13 height 18
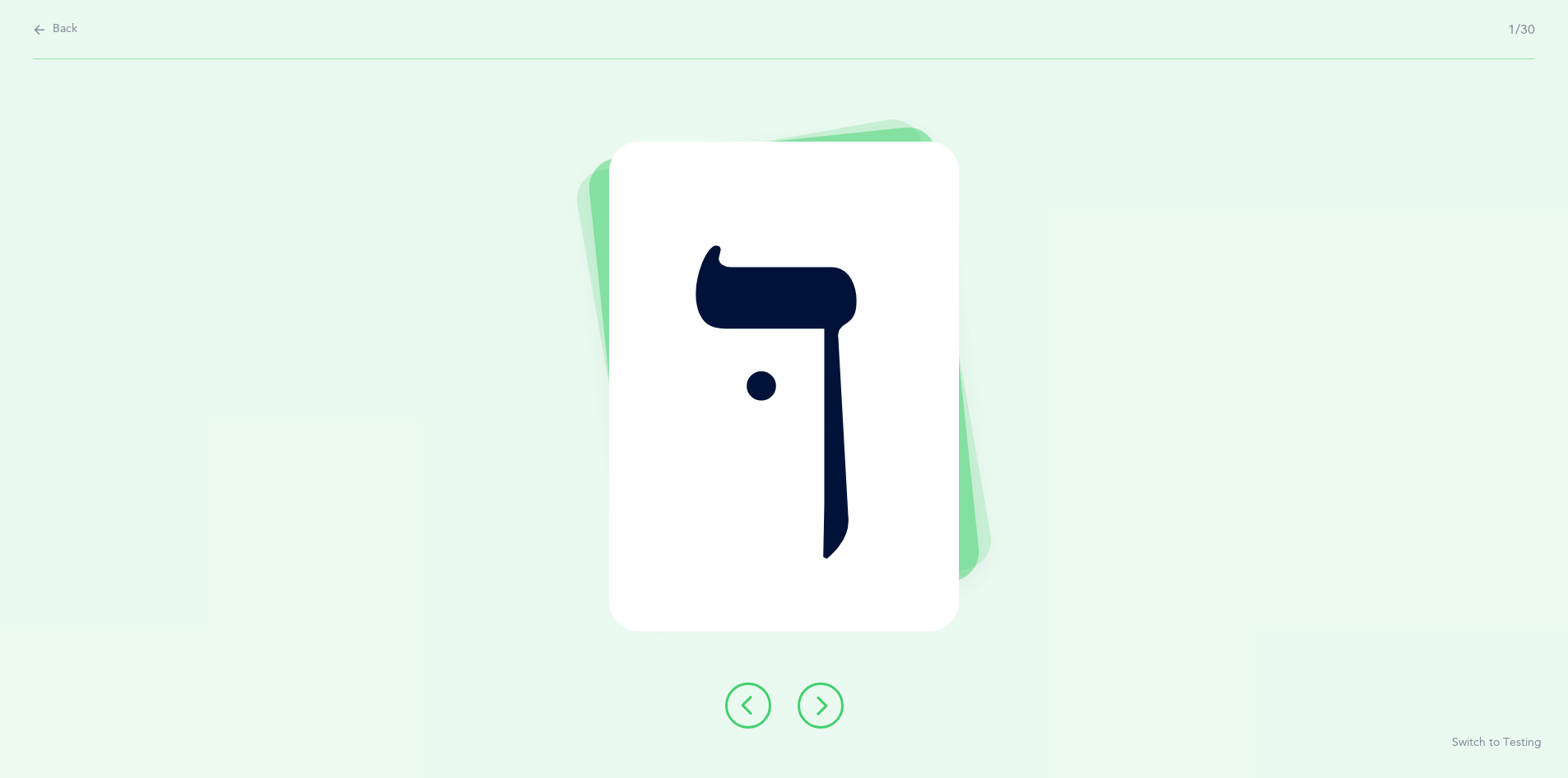
select select "19"
select select "single"
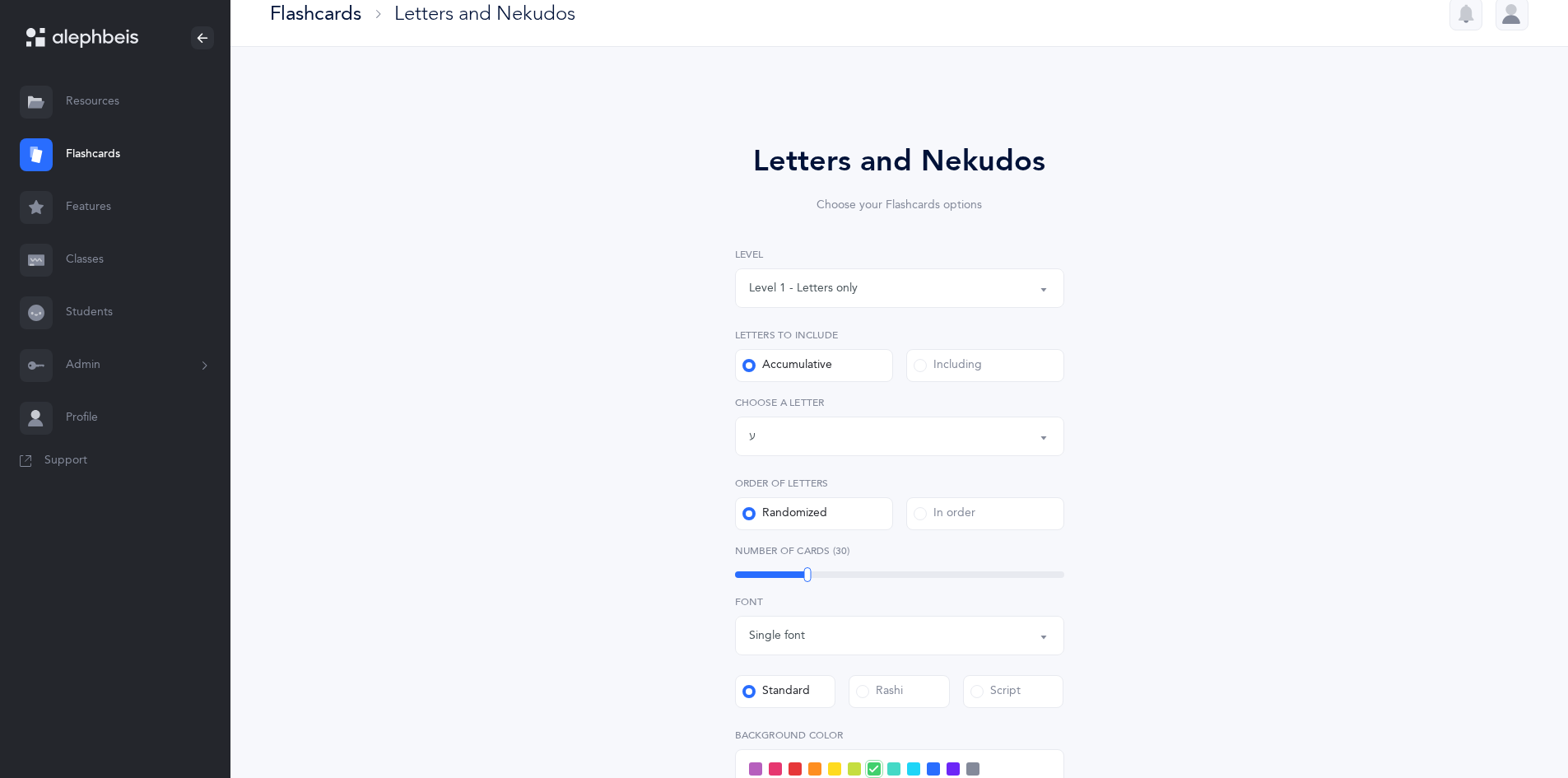
scroll to position [19, 0]
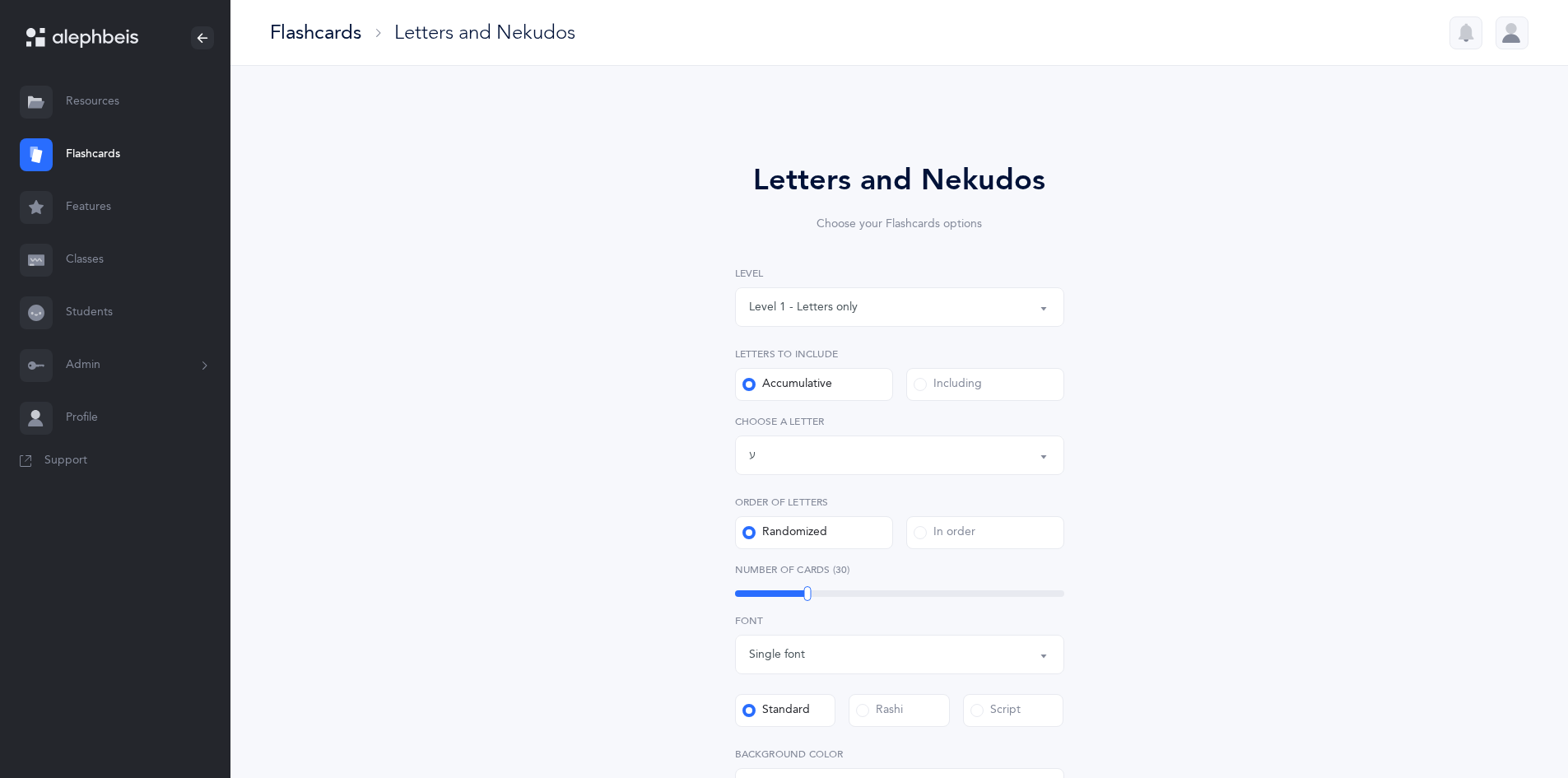
select select "19"
select select "single"
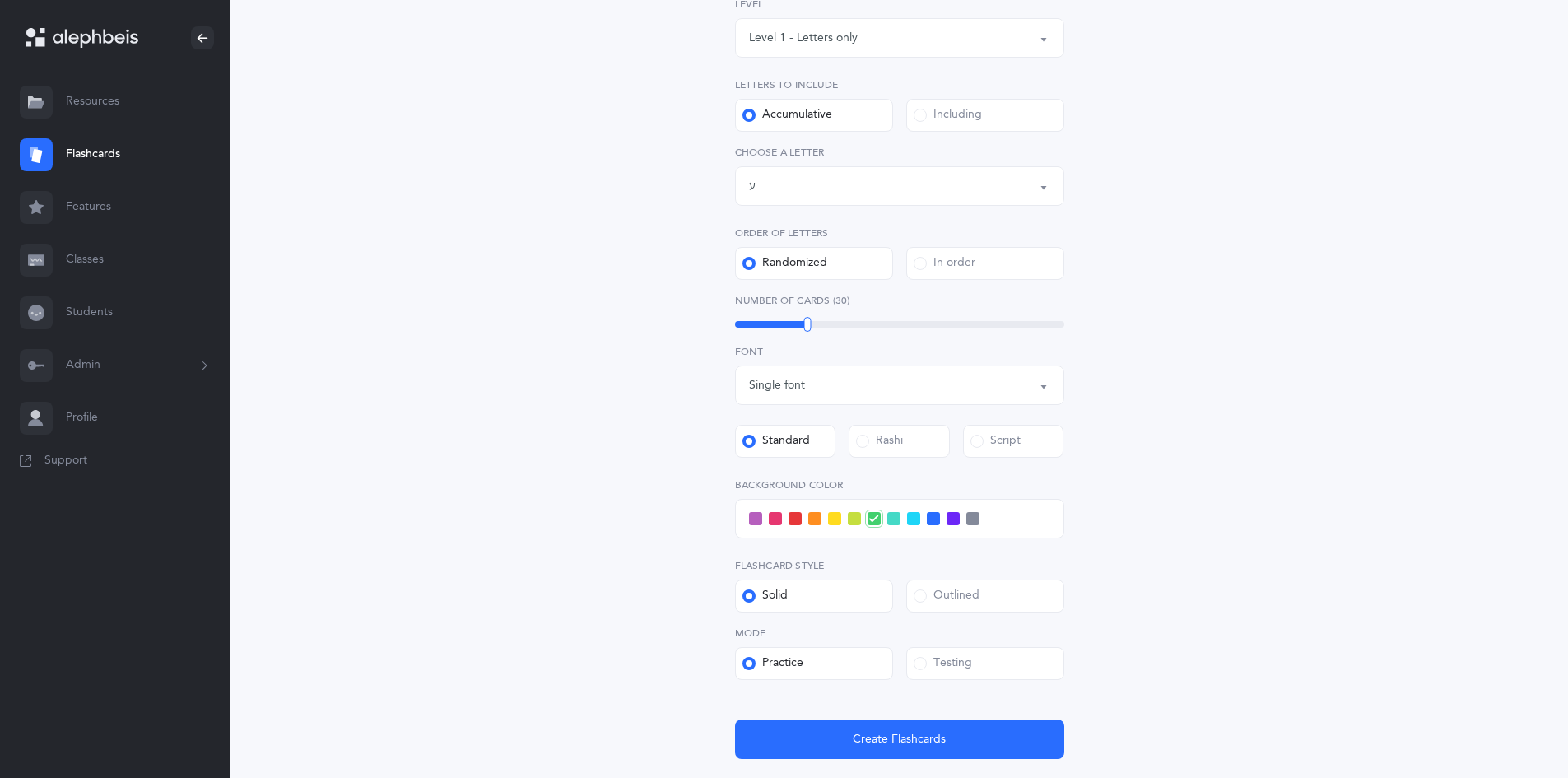
click at [954, 513] on span at bounding box center [953, 519] width 13 height 13
click at [0, 0] on input "checkbox" at bounding box center [0, 0] width 0 height 0
click at [871, 732] on span "Create Flashcards" at bounding box center [899, 739] width 93 height 18
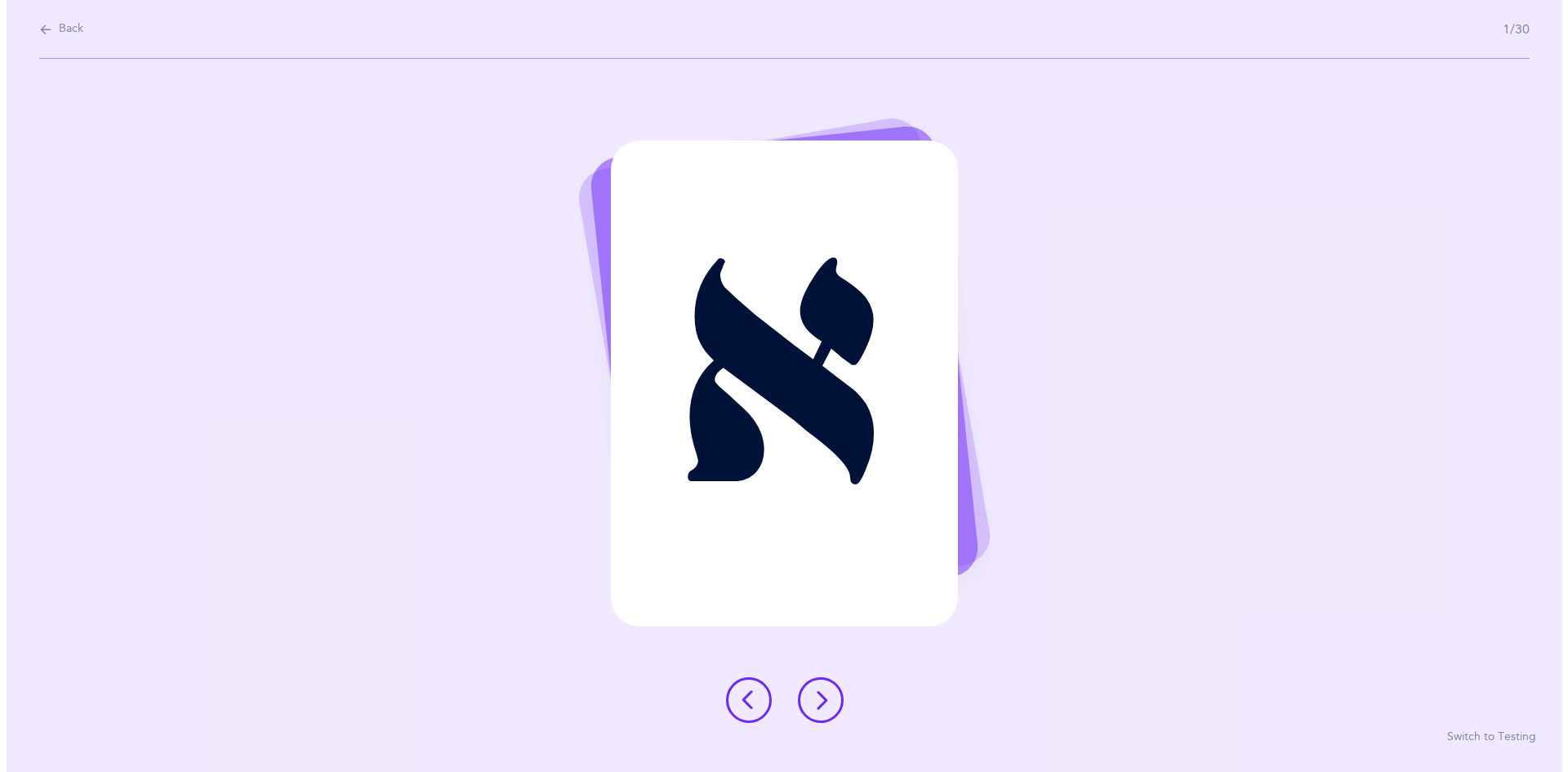
scroll to position [0, 0]
click at [830, 698] on button at bounding box center [819, 699] width 46 height 46
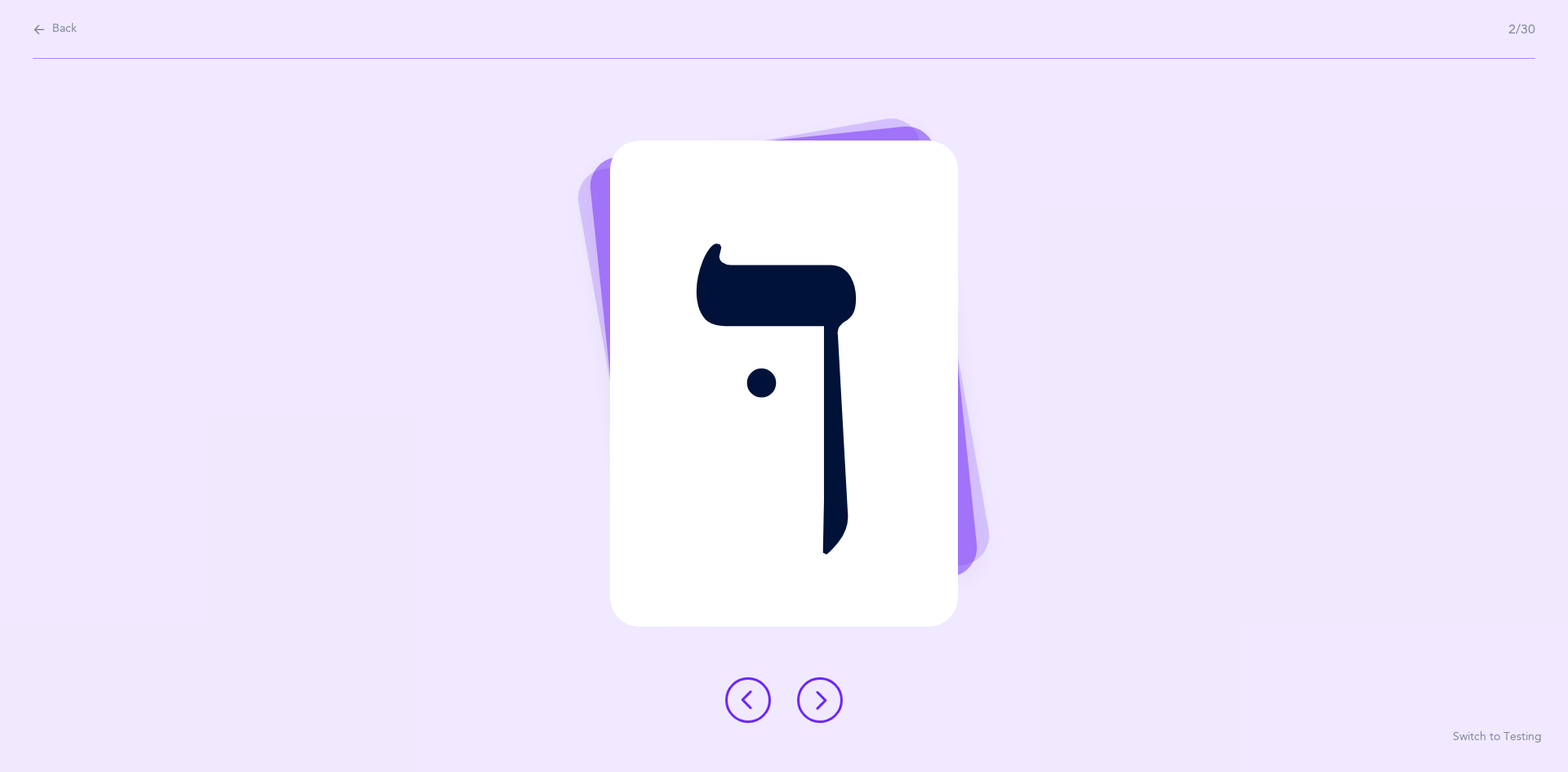
click at [810, 689] on button at bounding box center [819, 699] width 46 height 46
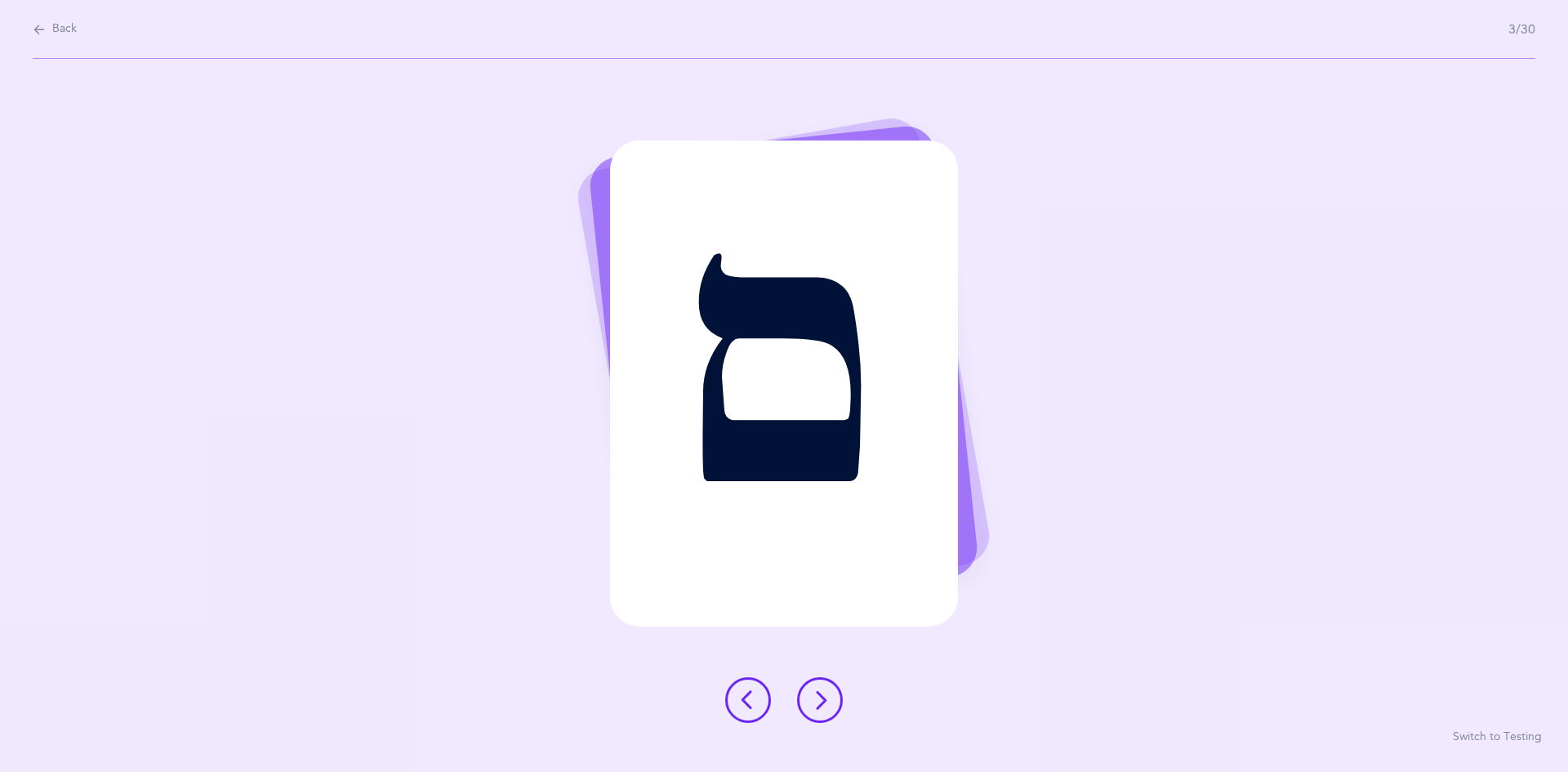
click at [821, 690] on icon at bounding box center [819, 699] width 19 height 19
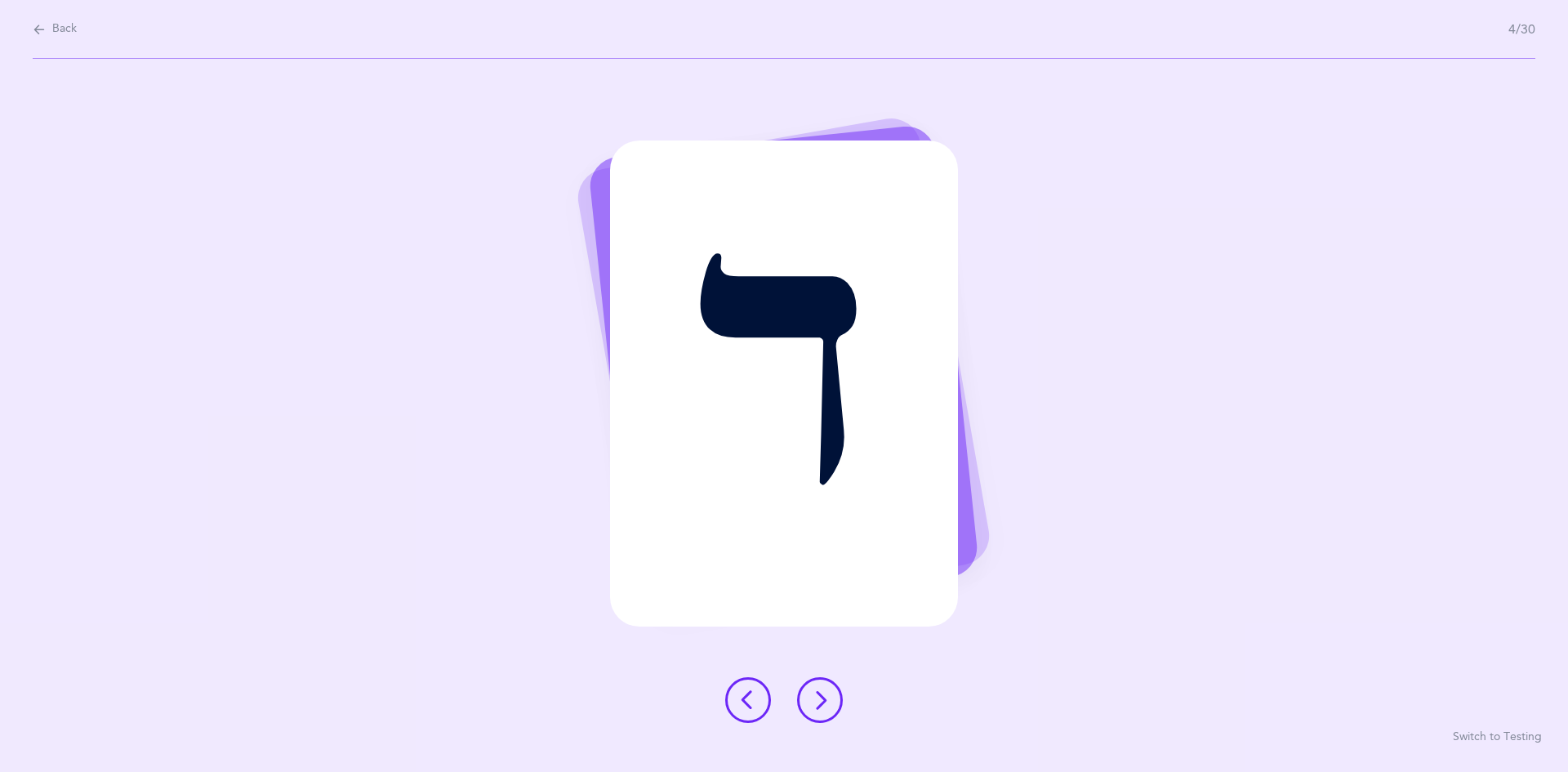
click at [819, 695] on icon at bounding box center [819, 699] width 19 height 19
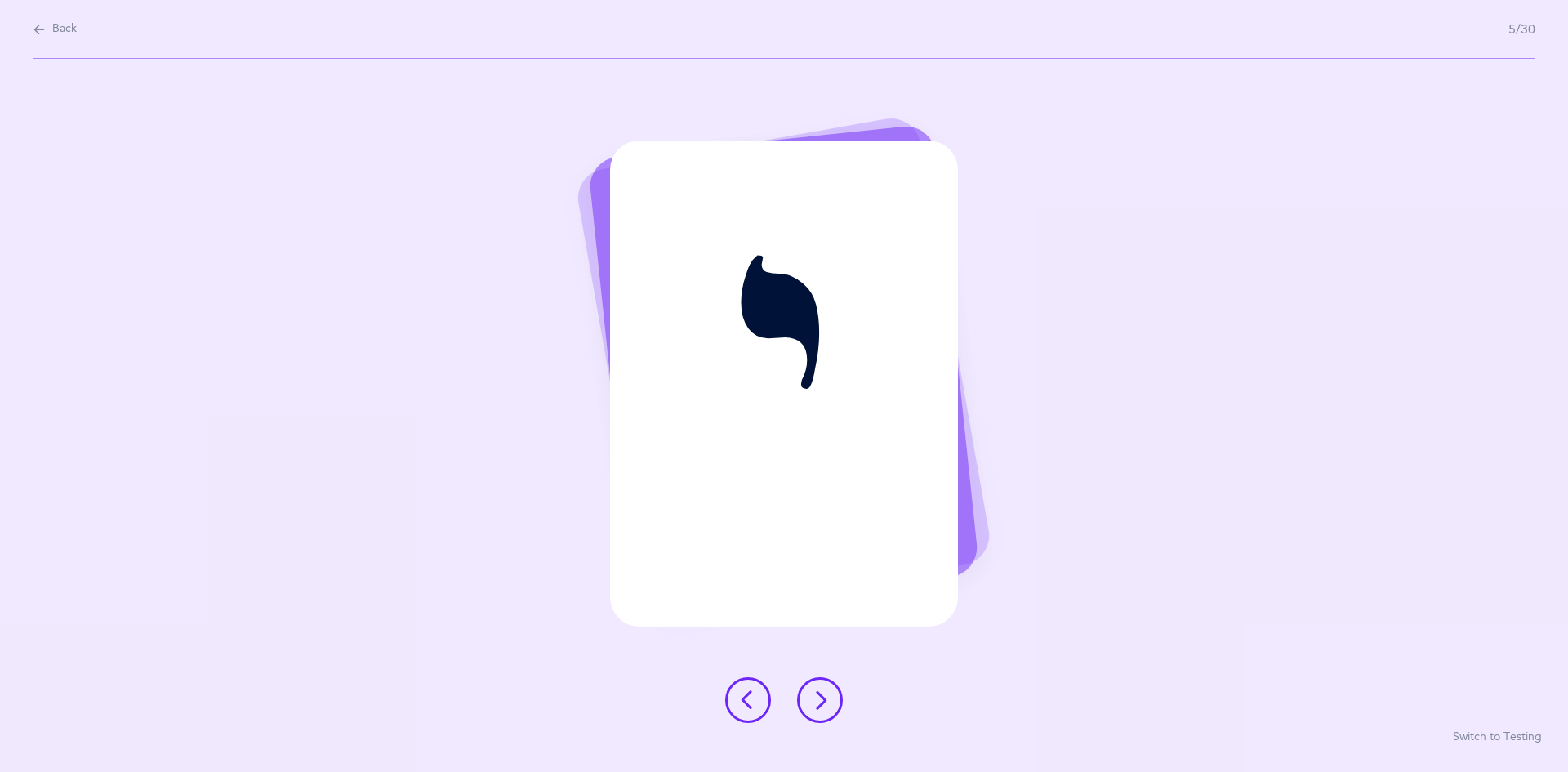
click at [820, 694] on icon at bounding box center [819, 699] width 19 height 19
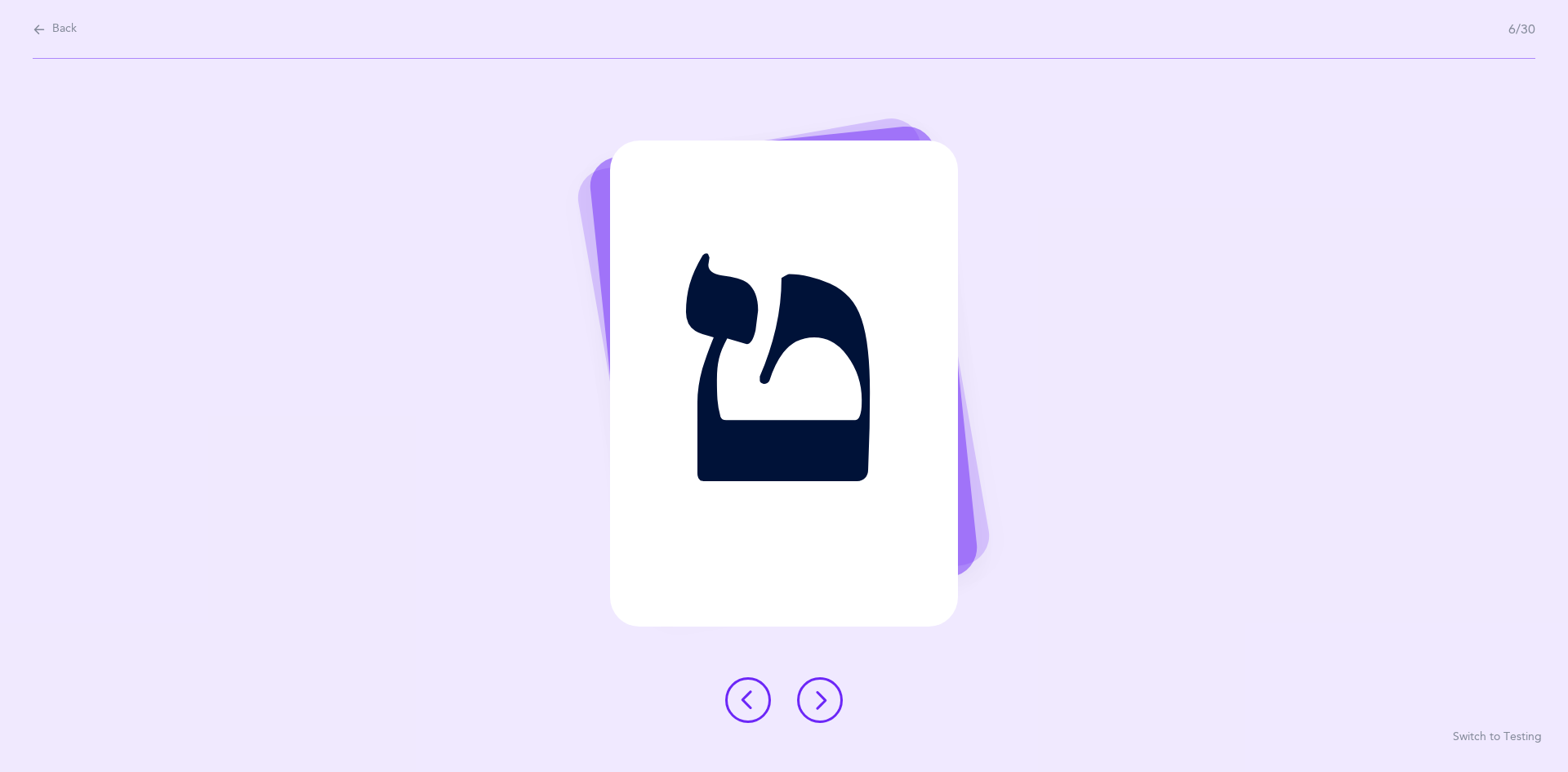
click at [815, 692] on icon at bounding box center [819, 699] width 19 height 19
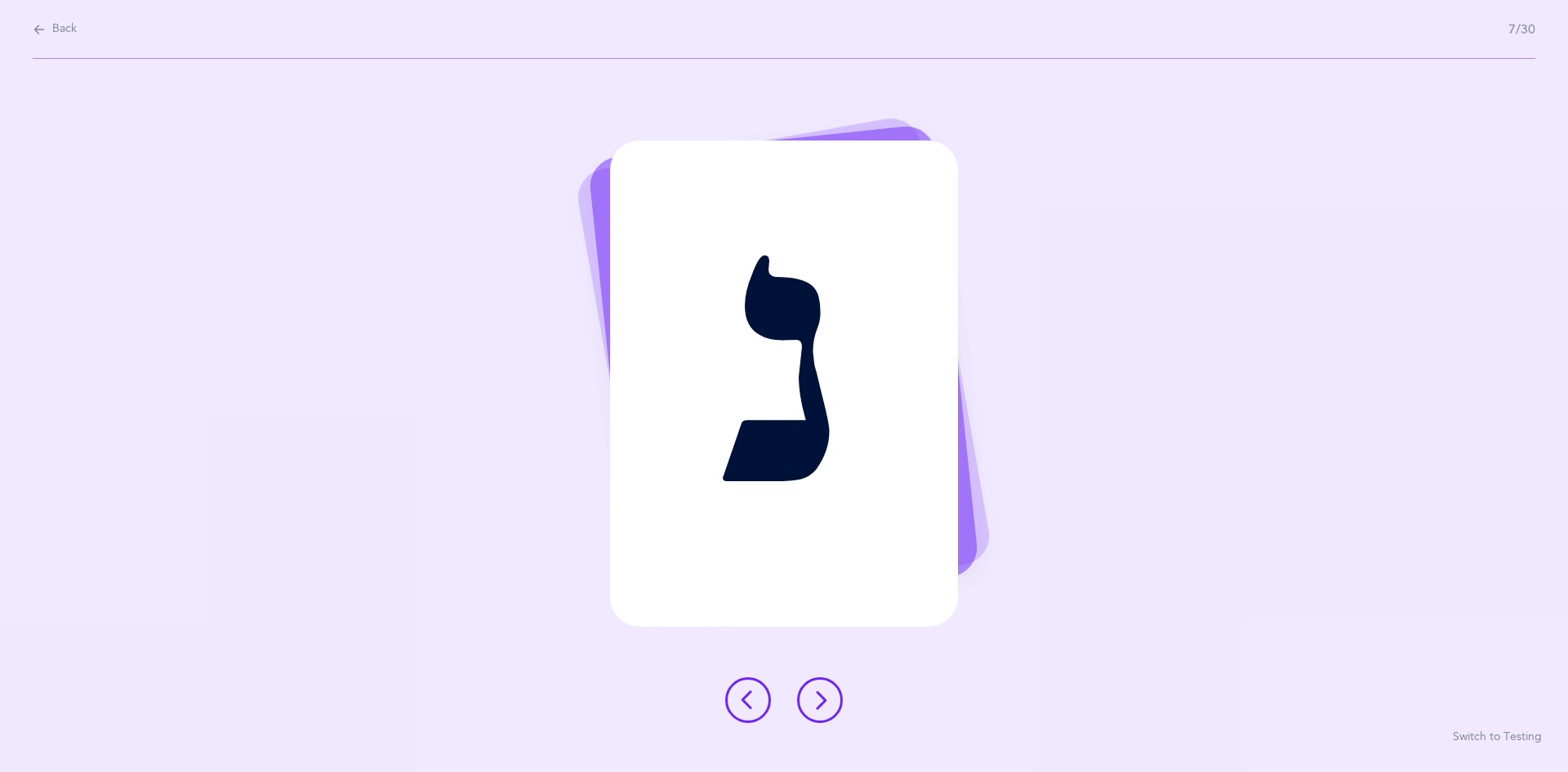
click at [824, 694] on icon at bounding box center [819, 699] width 19 height 19
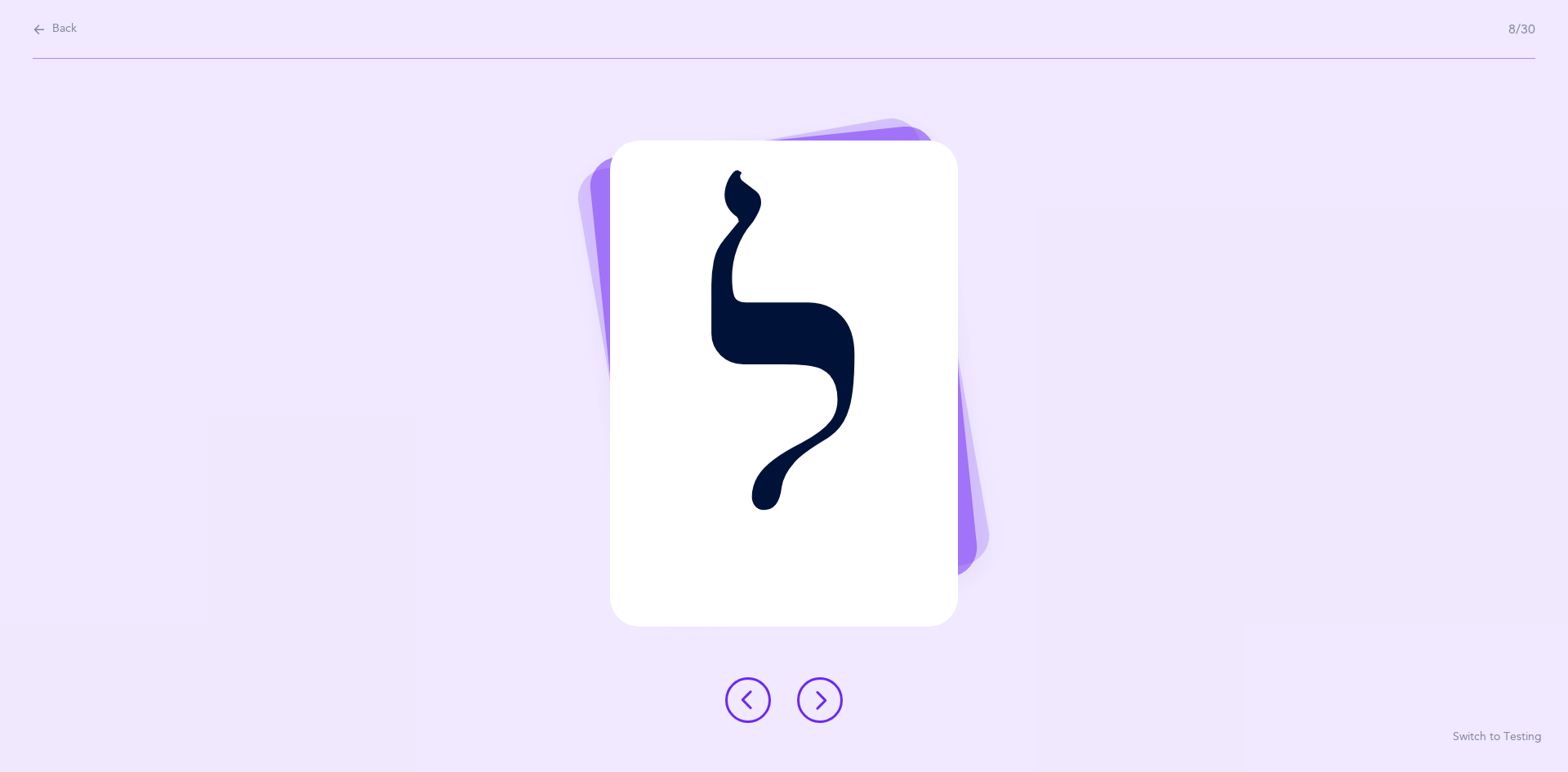
click at [818, 687] on button at bounding box center [819, 699] width 46 height 46
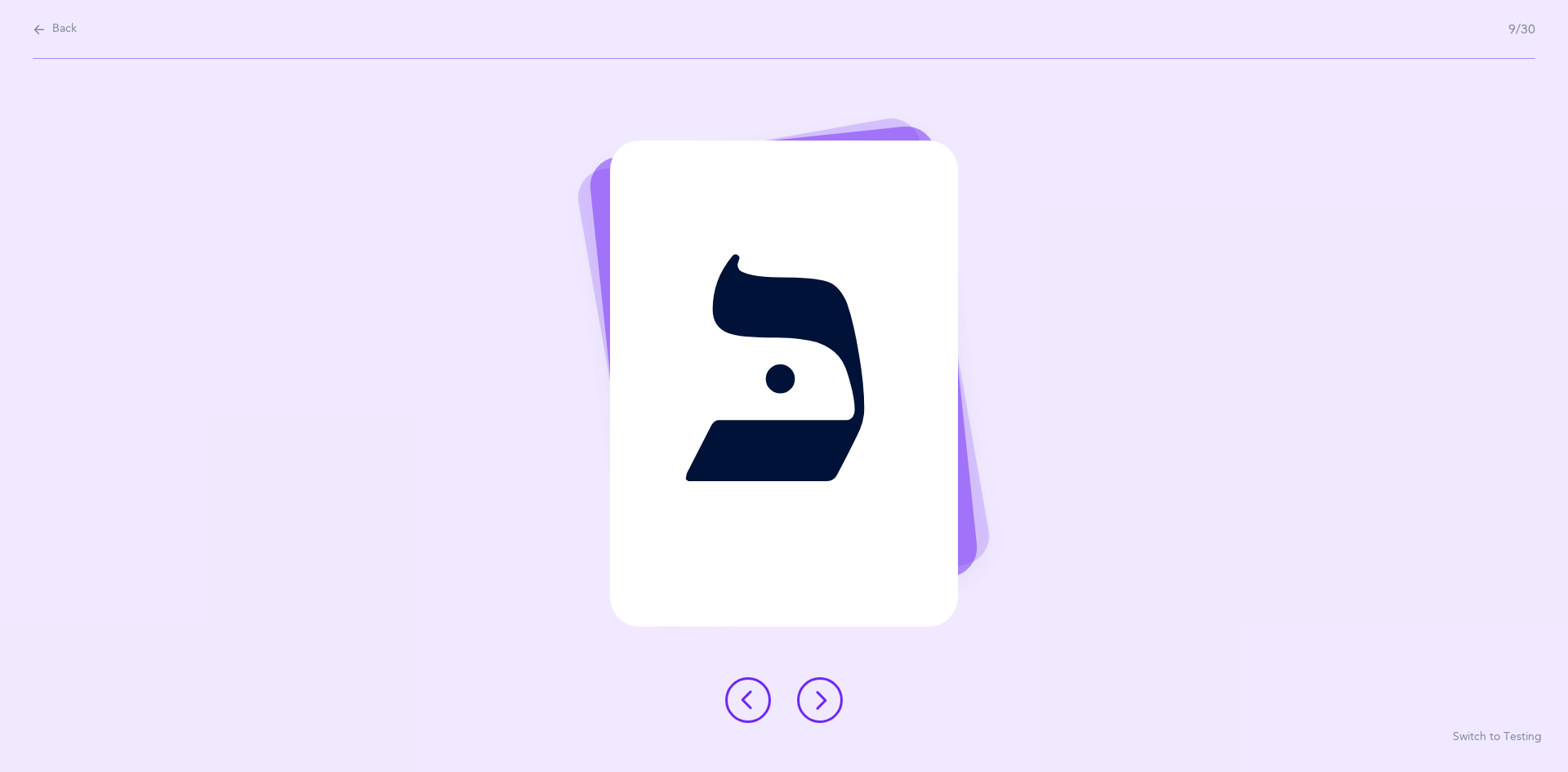
click at [814, 694] on icon at bounding box center [819, 699] width 19 height 19
click at [814, 694] on icon at bounding box center [819, 699] width 19 height 19
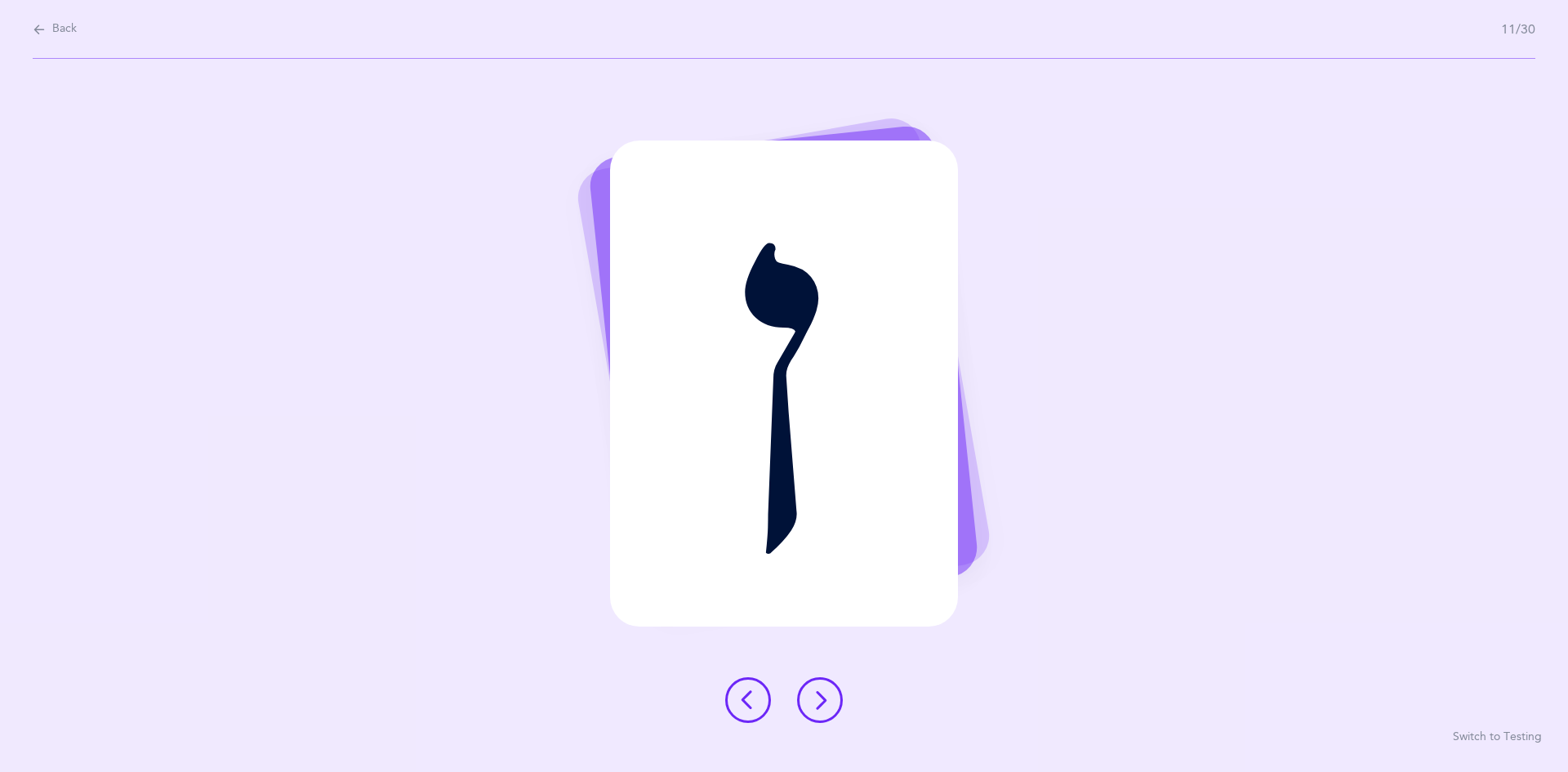
click at [816, 694] on icon at bounding box center [819, 699] width 19 height 19
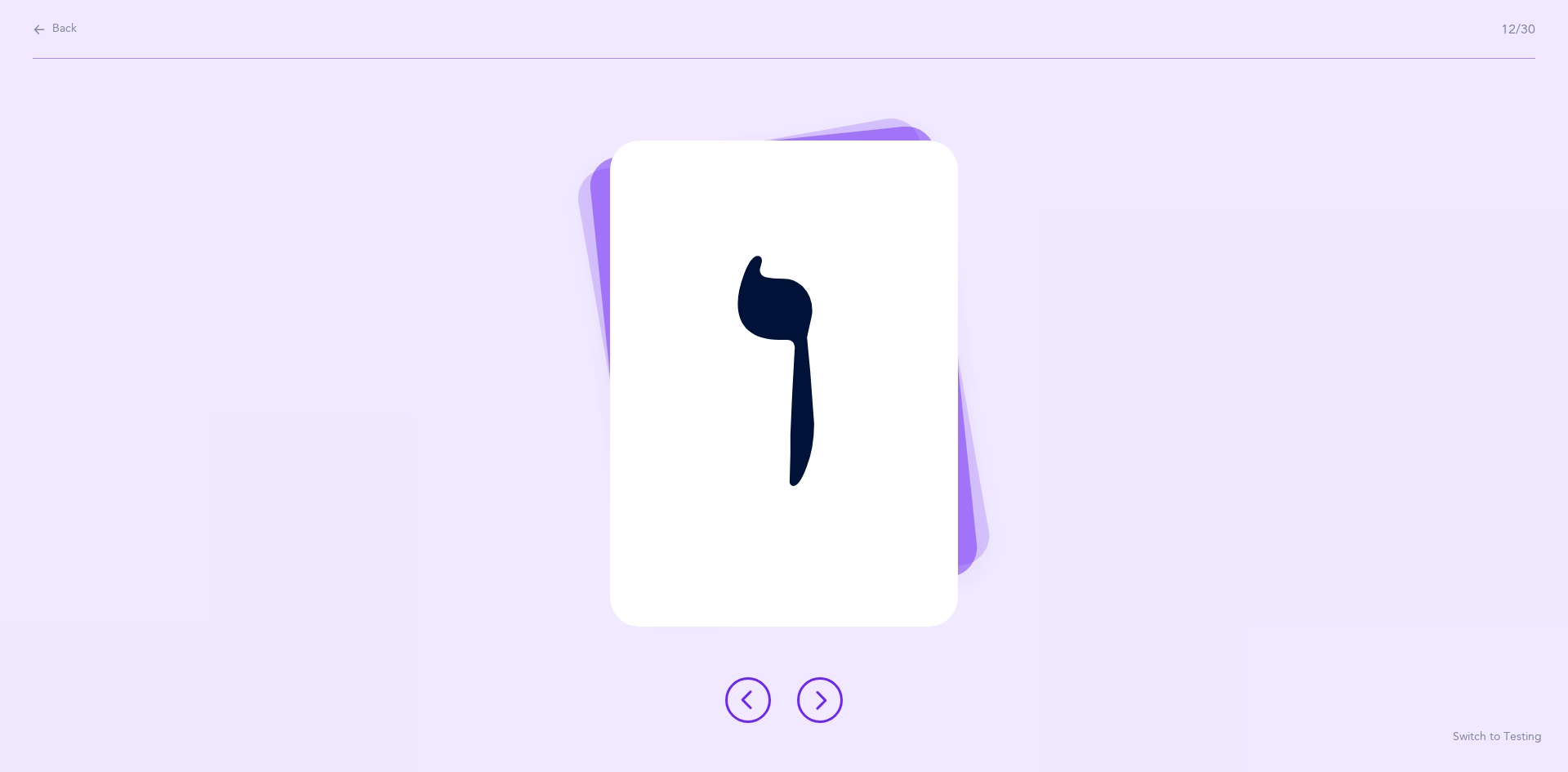
click at [816, 698] on icon at bounding box center [819, 699] width 19 height 19
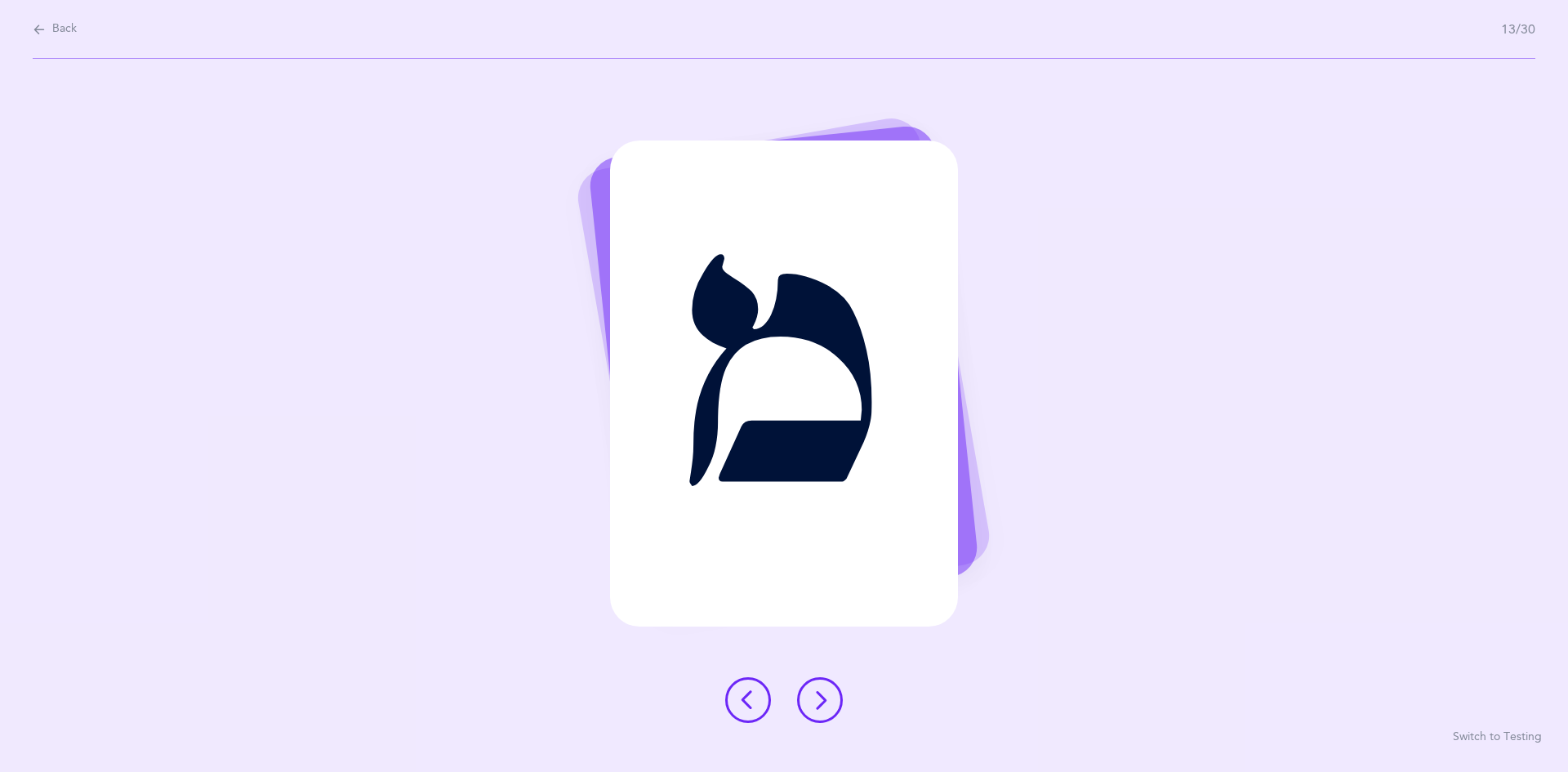
click at [820, 707] on icon at bounding box center [819, 699] width 19 height 19
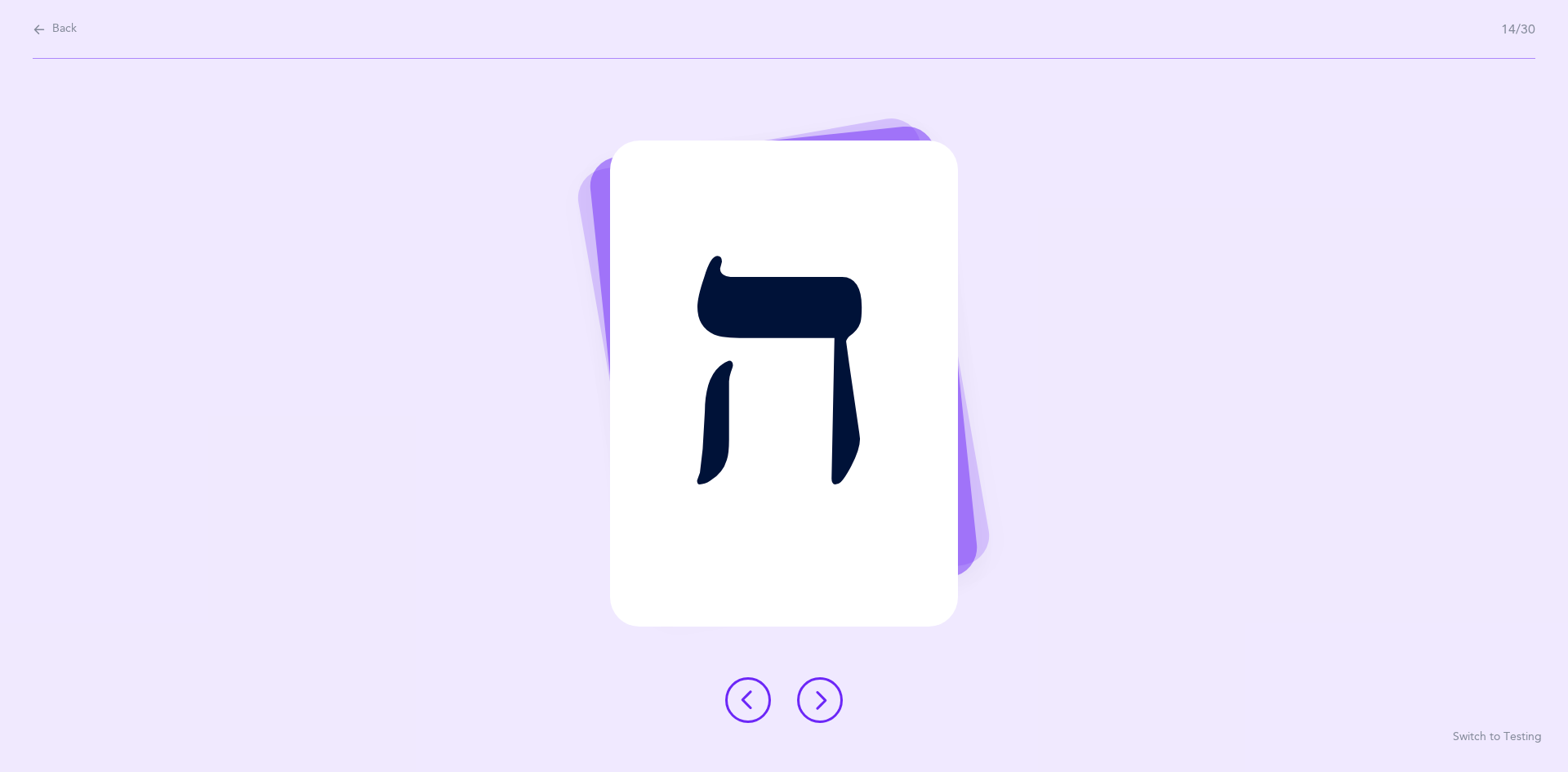
click at [822, 690] on icon at bounding box center [819, 699] width 19 height 19
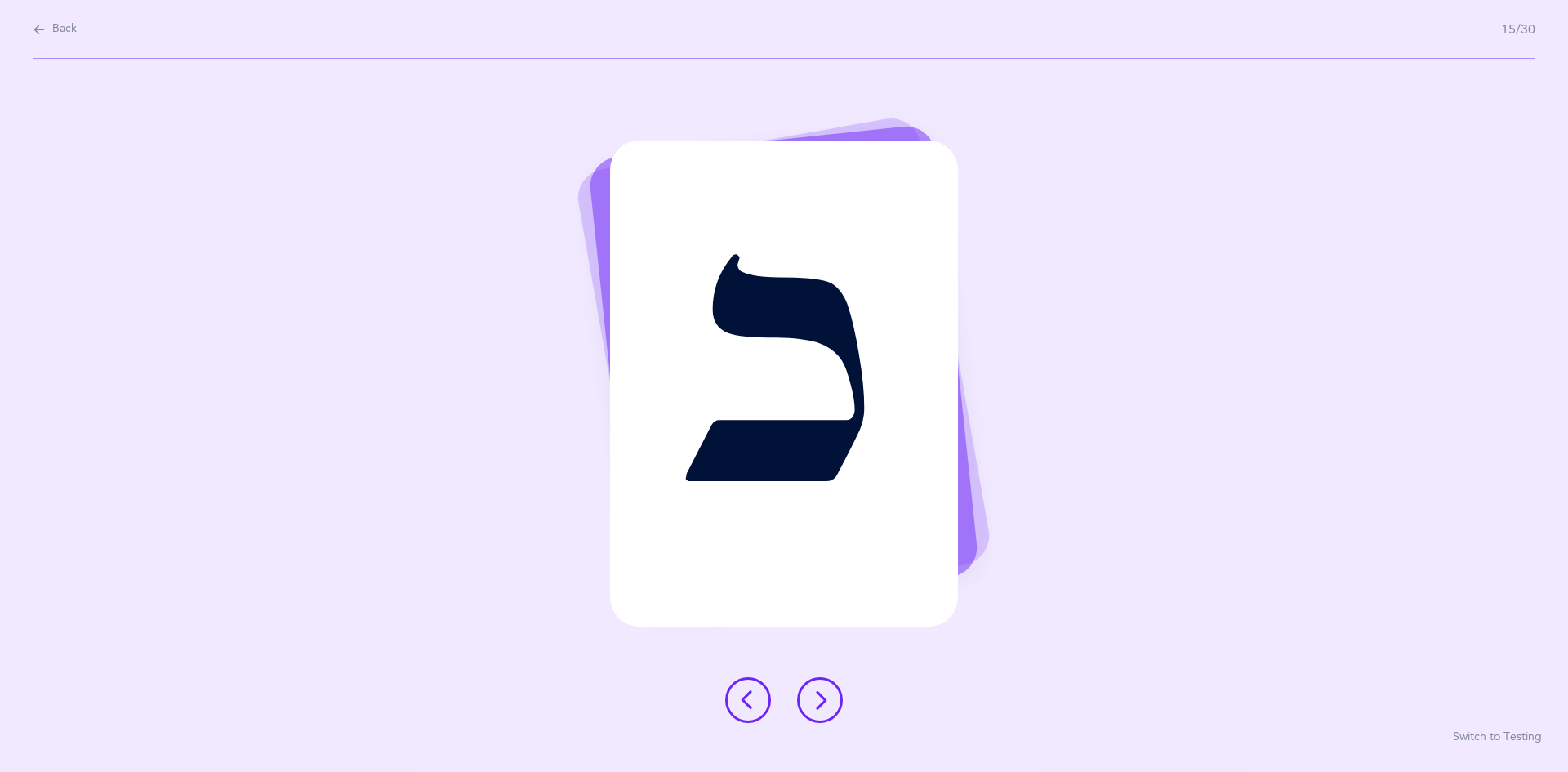
click at [817, 687] on button at bounding box center [819, 699] width 46 height 46
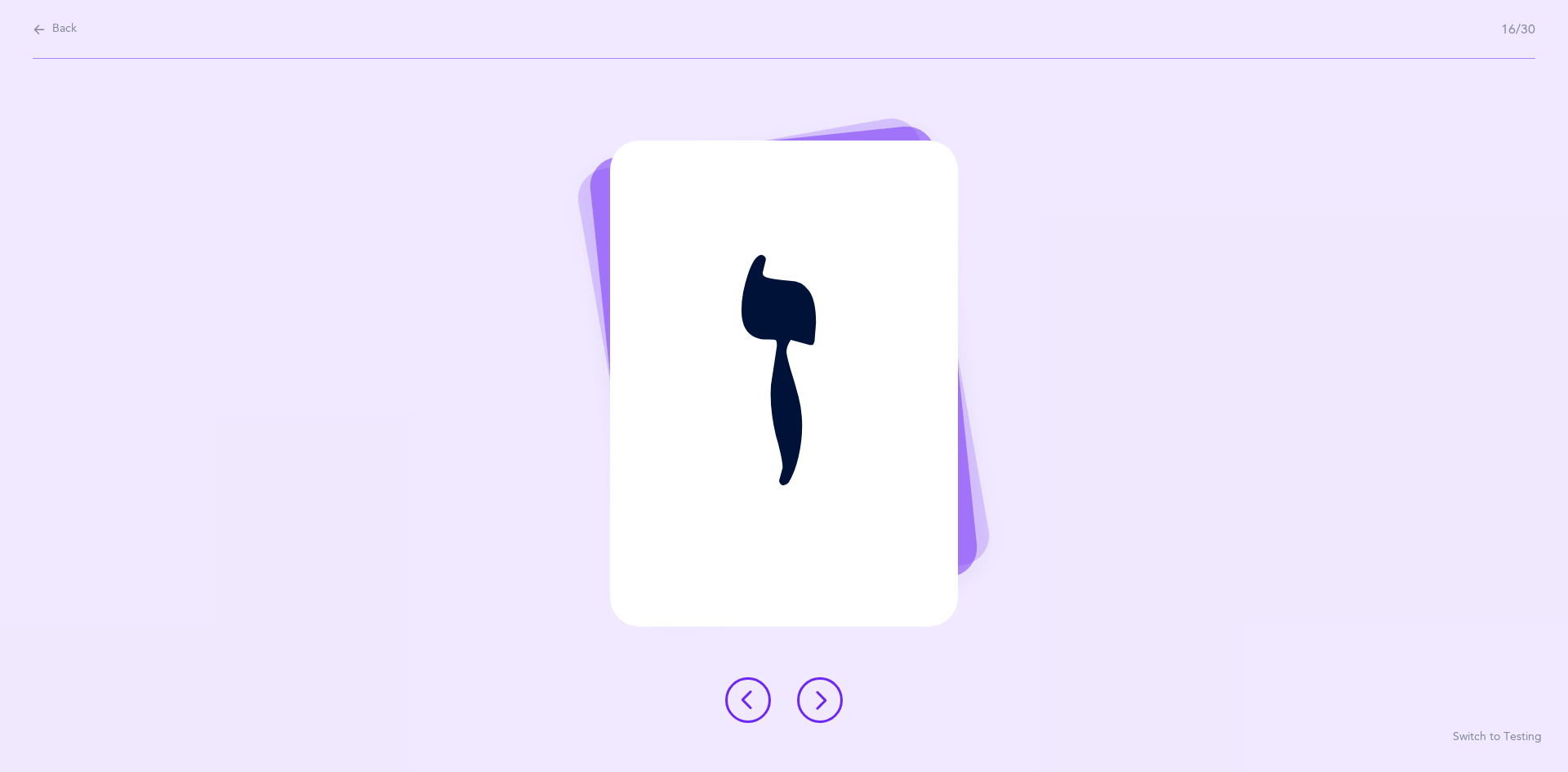
click at [824, 694] on icon at bounding box center [819, 699] width 19 height 19
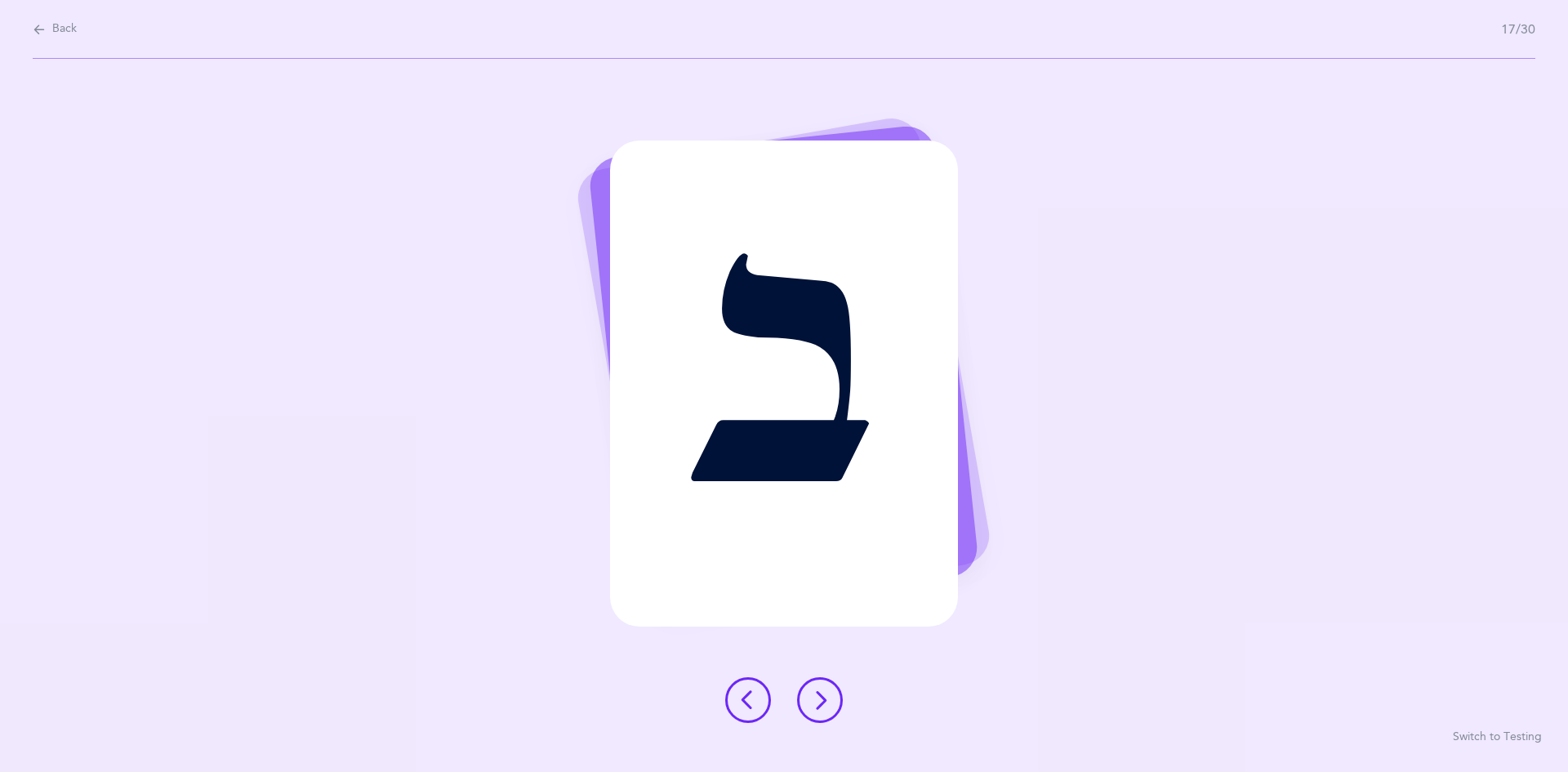
click at [819, 695] on icon at bounding box center [819, 699] width 19 height 19
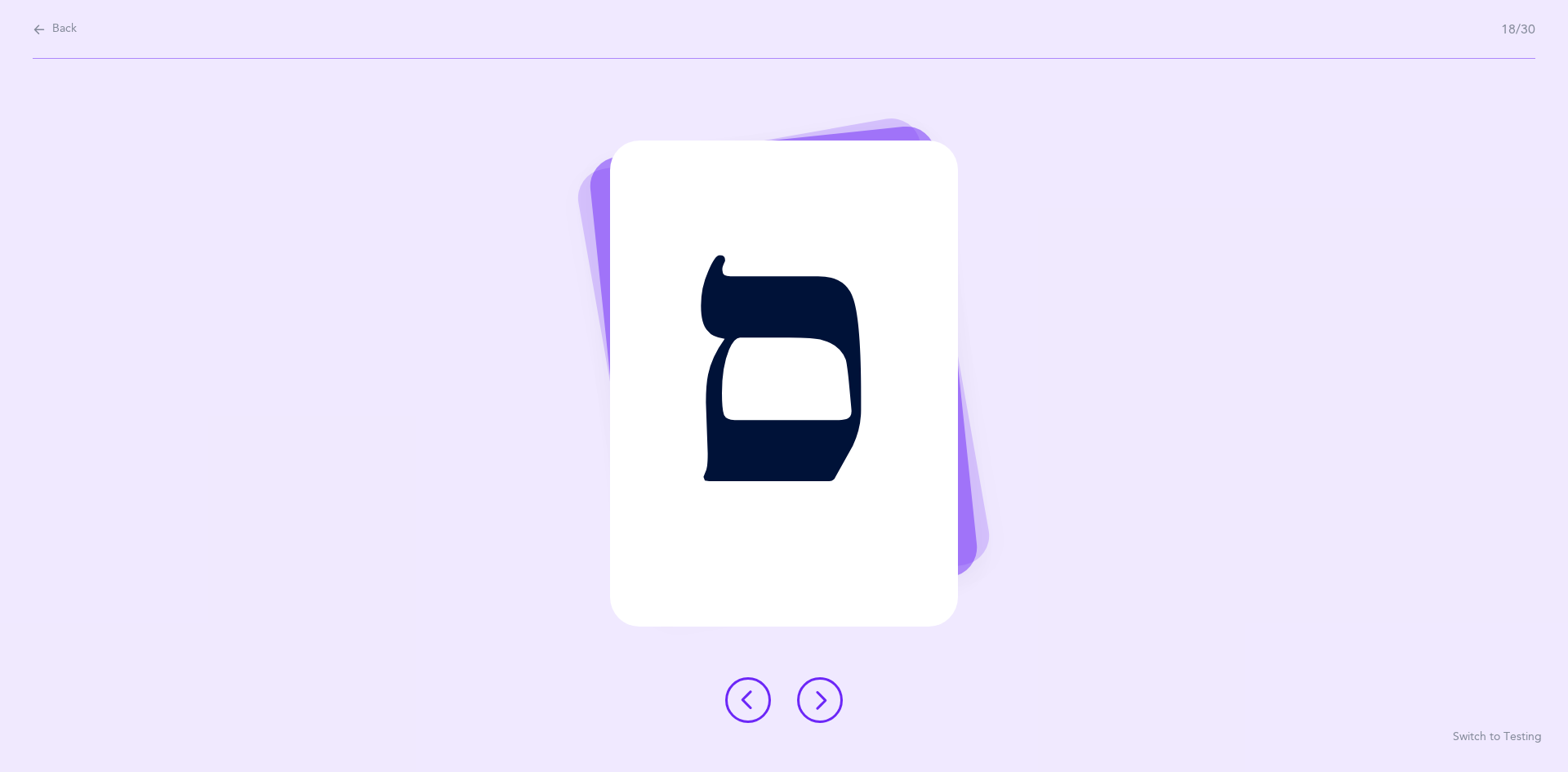
click at [822, 699] on icon at bounding box center [819, 699] width 19 height 19
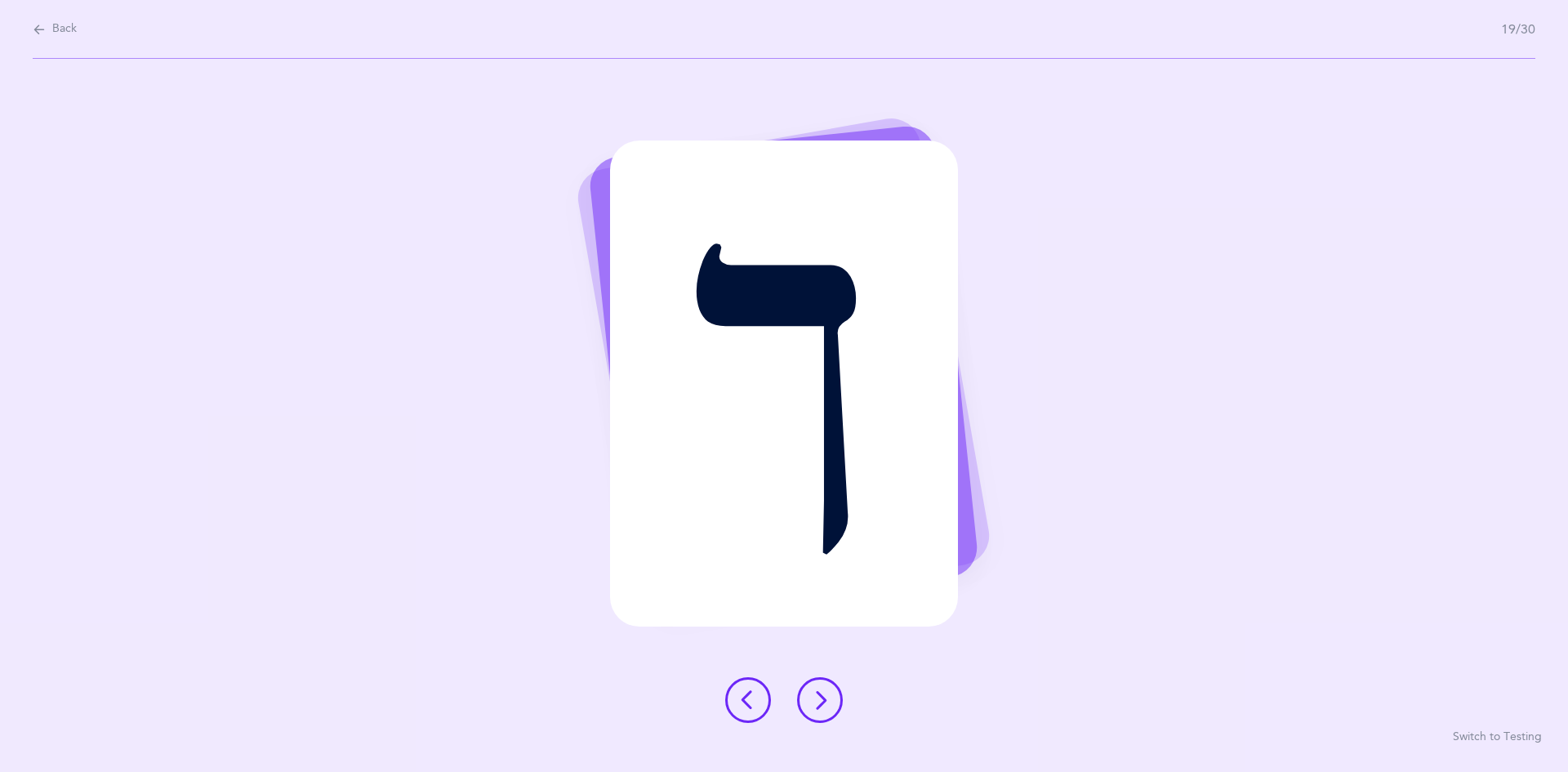
click at [824, 697] on icon at bounding box center [819, 699] width 19 height 19
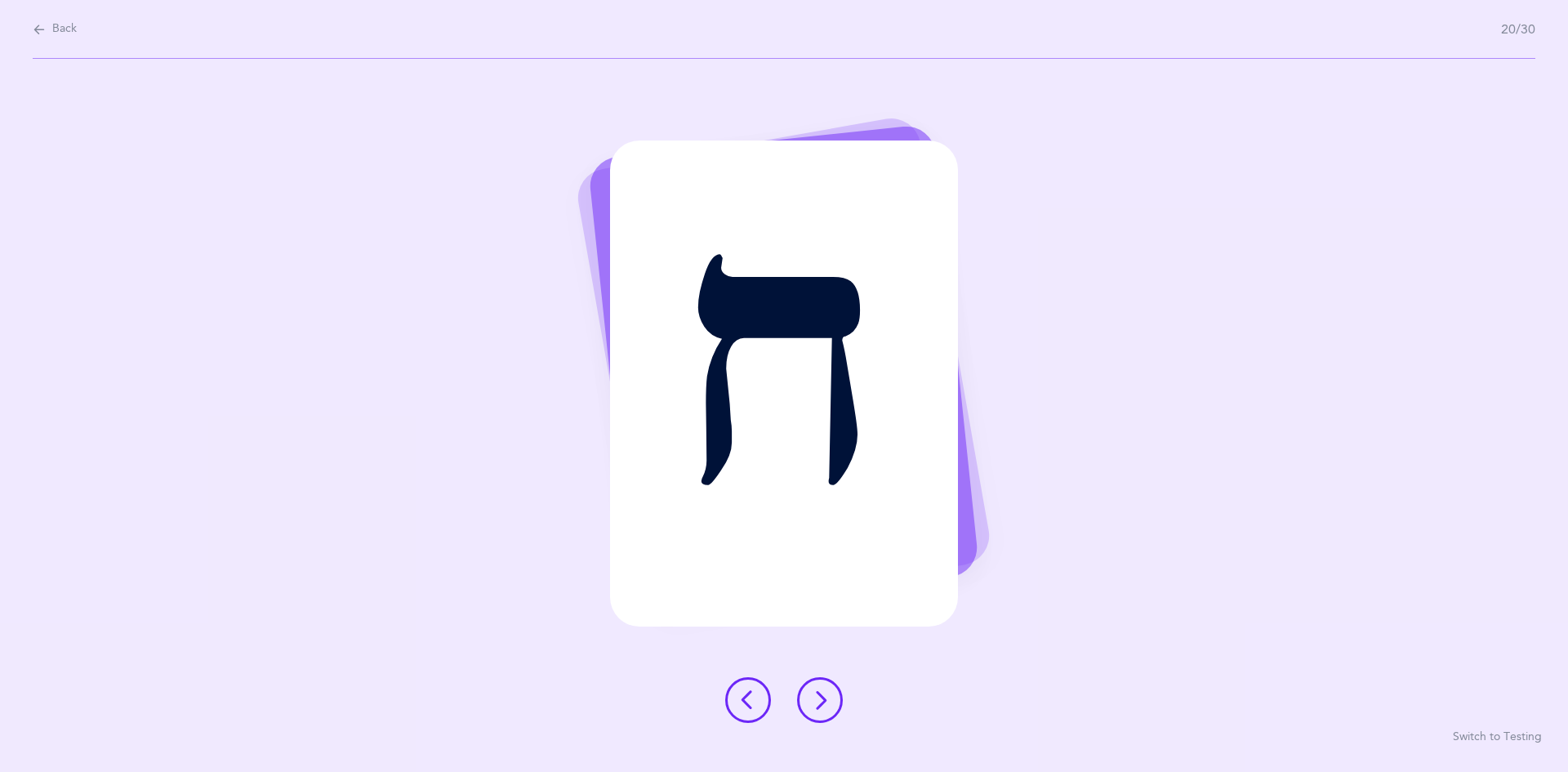
click at [816, 695] on icon at bounding box center [819, 699] width 19 height 19
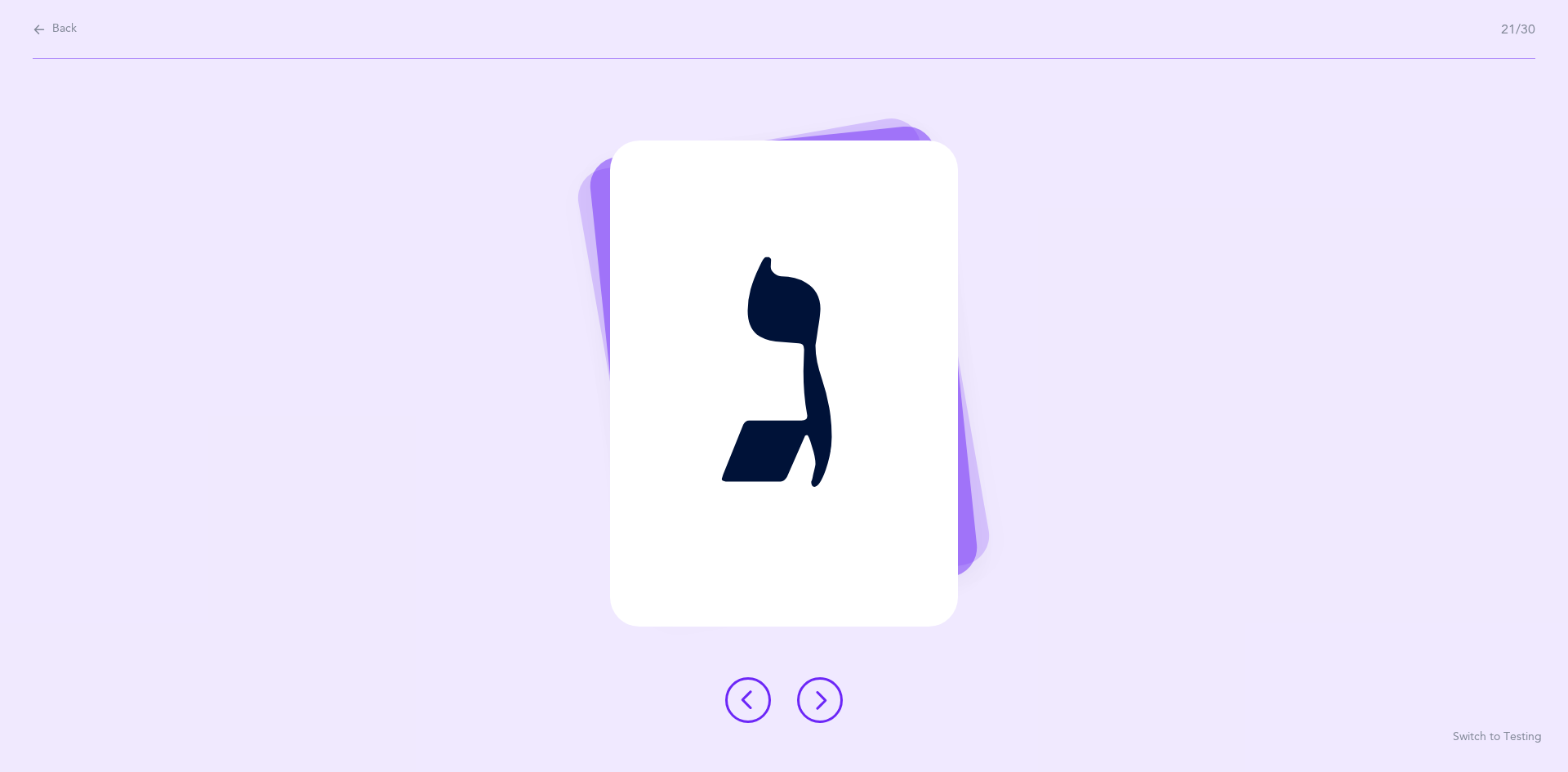
click at [830, 704] on button at bounding box center [819, 699] width 46 height 46
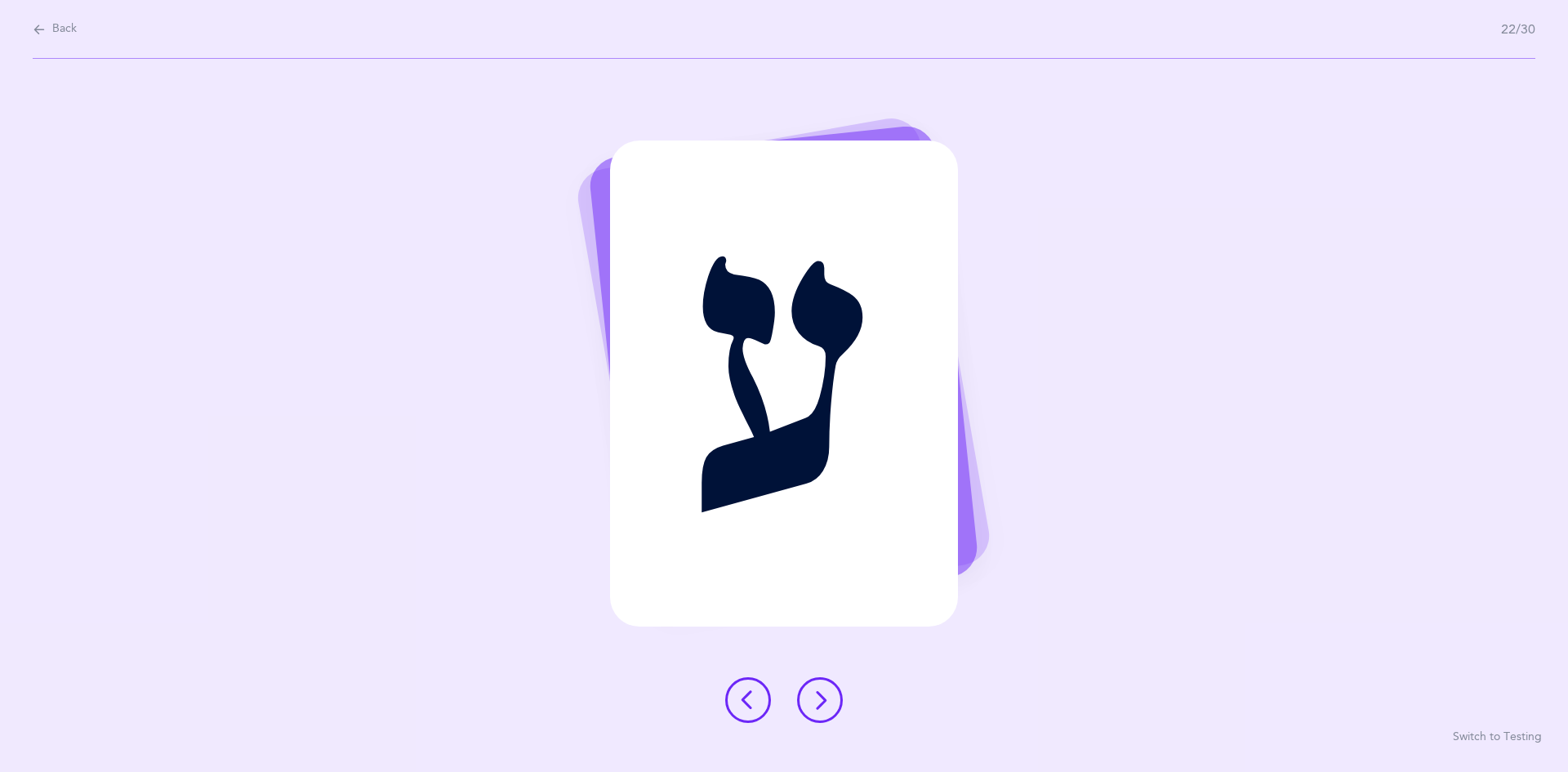
click at [817, 691] on icon at bounding box center [819, 699] width 19 height 19
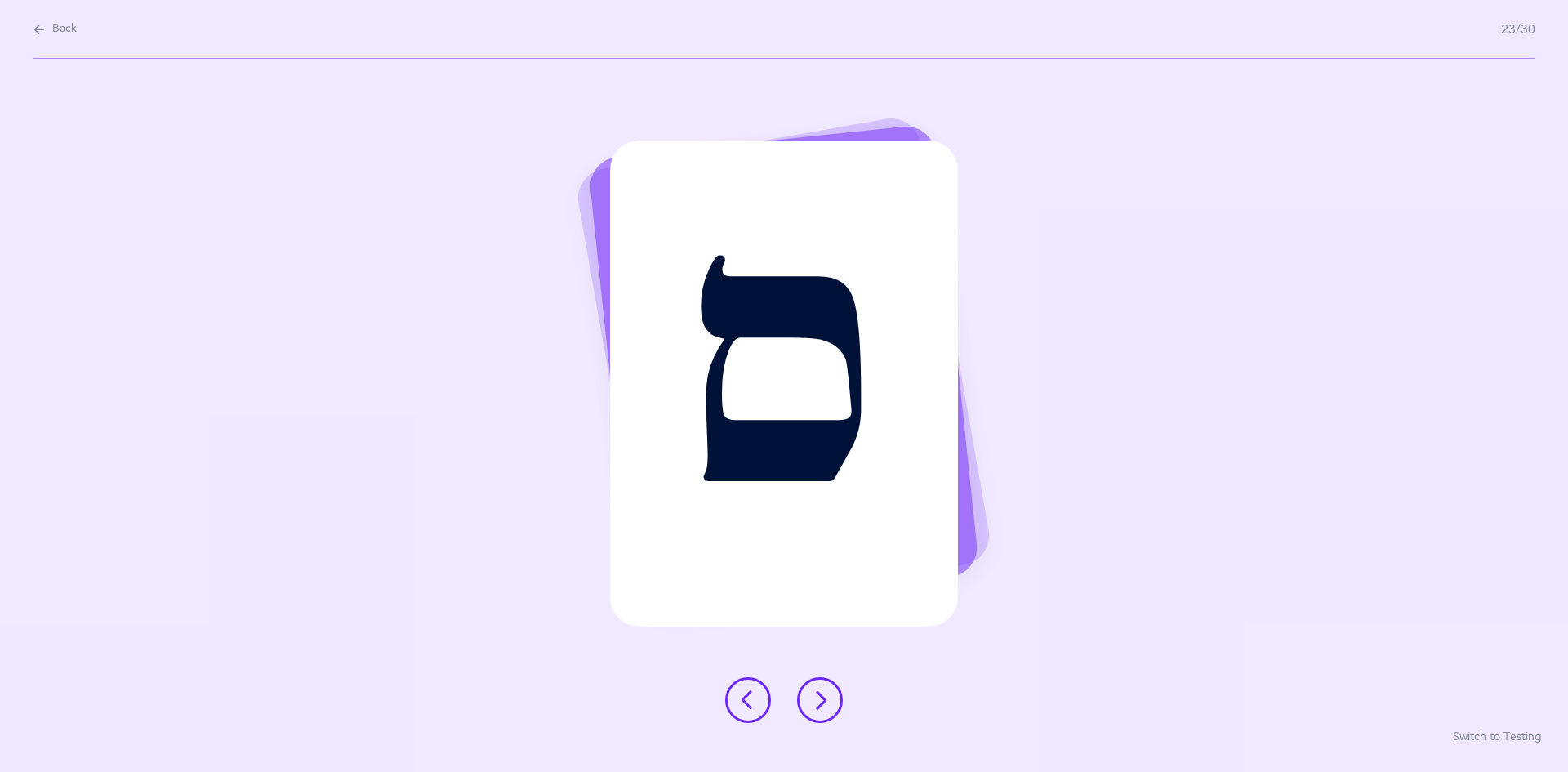
click at [820, 705] on icon at bounding box center [819, 699] width 19 height 19
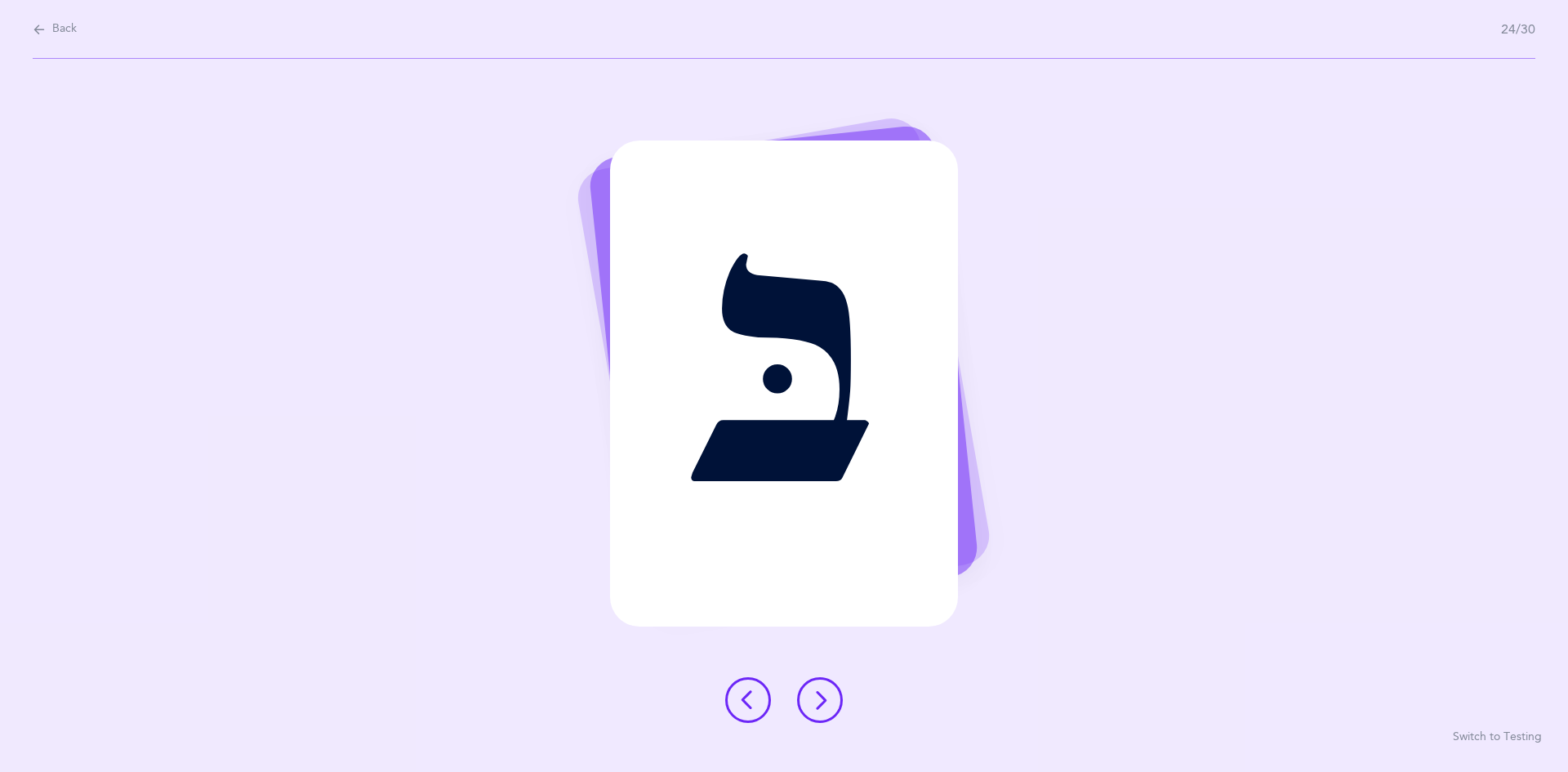
click at [835, 711] on button at bounding box center [819, 699] width 46 height 46
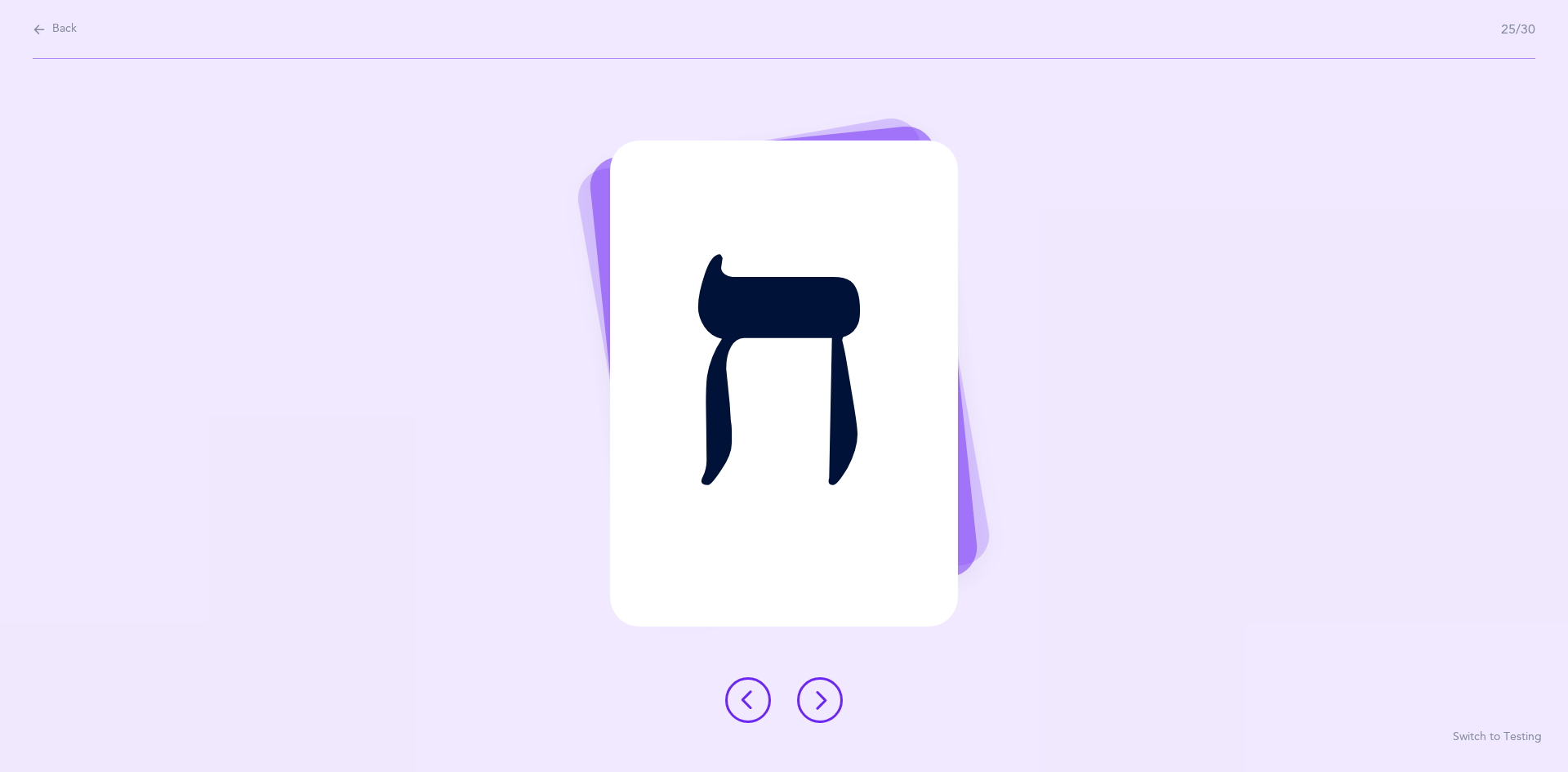
click at [833, 716] on button at bounding box center [819, 699] width 46 height 46
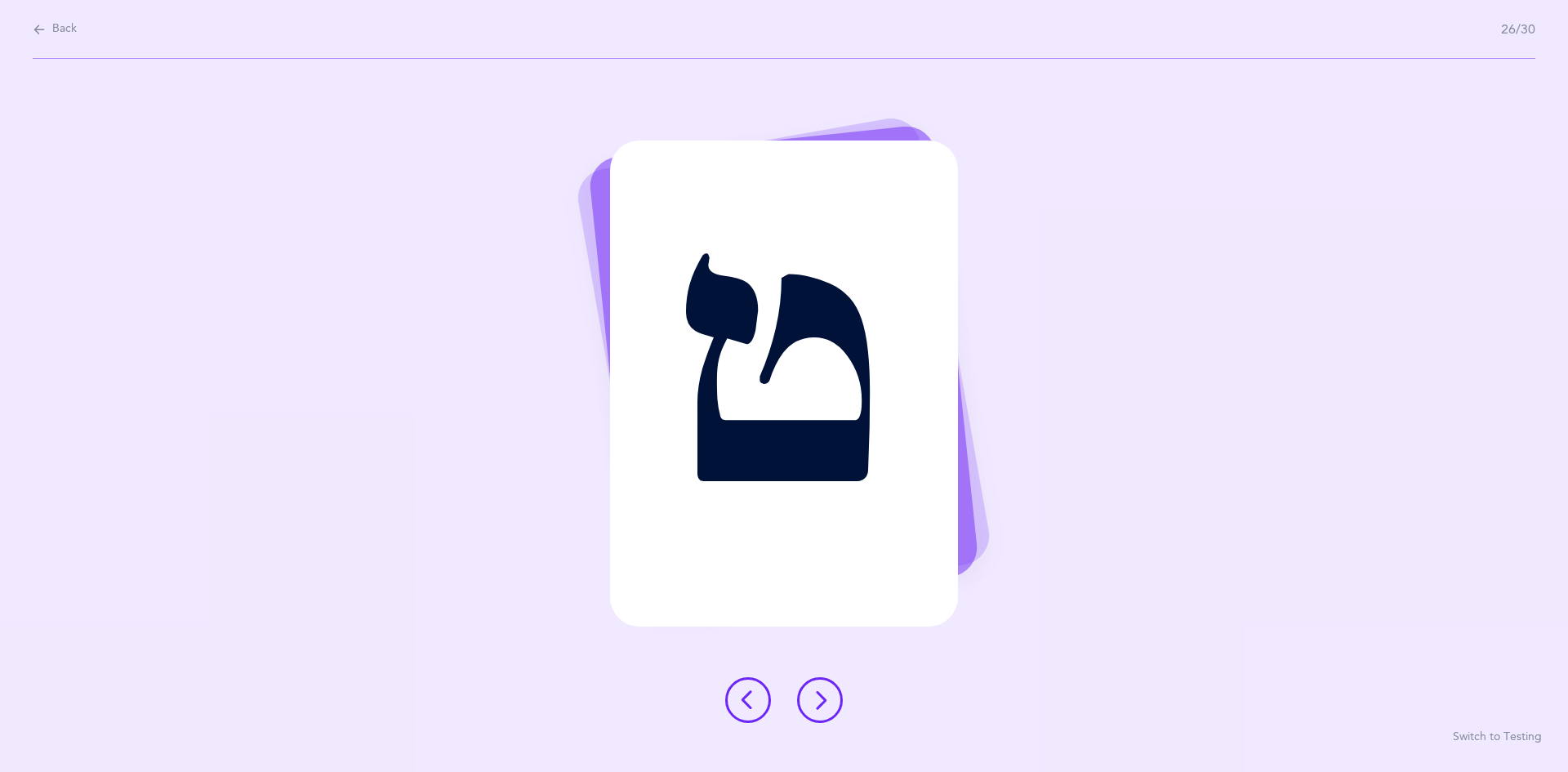
click at [831, 716] on button at bounding box center [819, 699] width 46 height 46
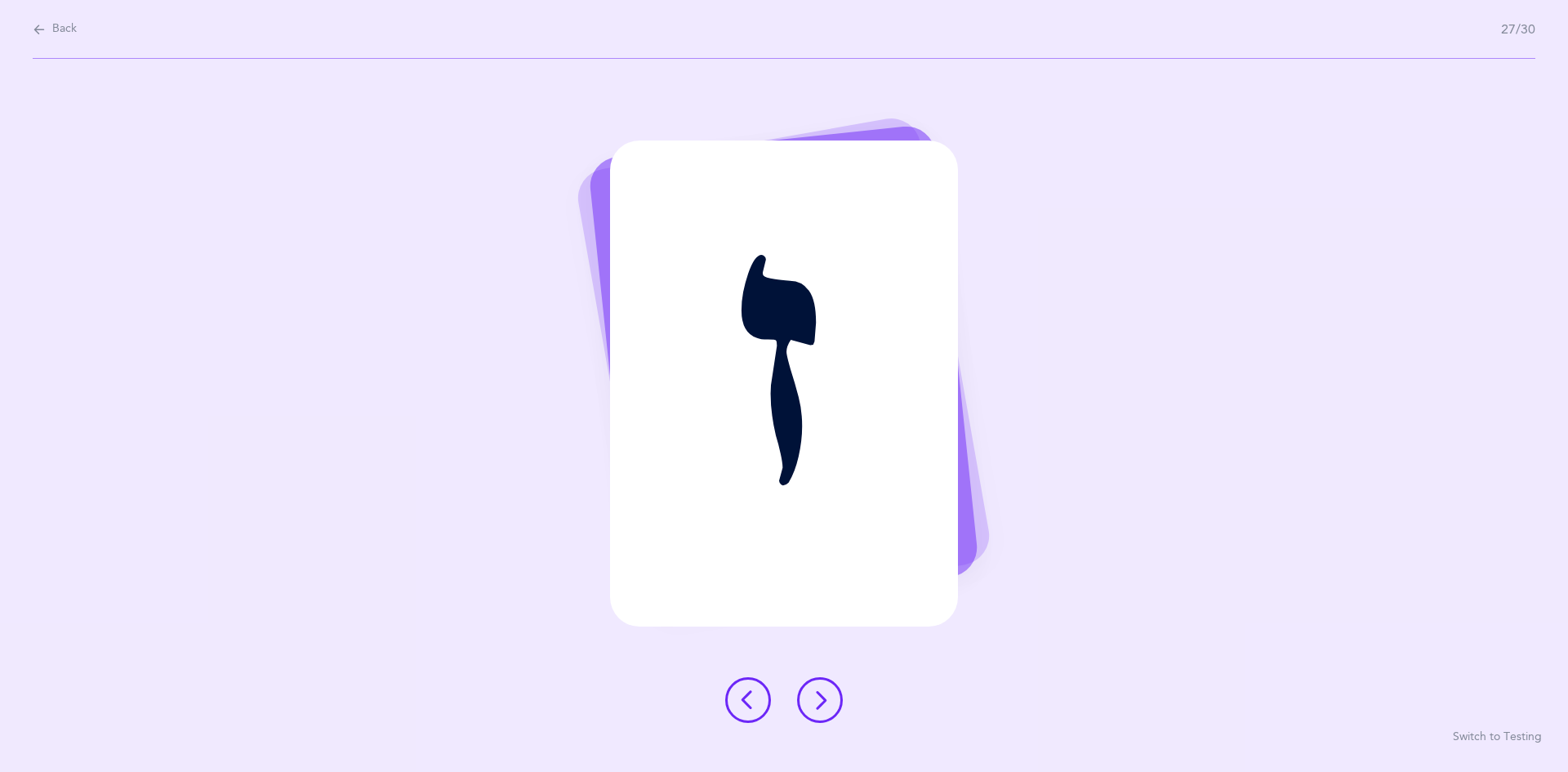
click at [831, 696] on button at bounding box center [819, 699] width 46 height 46
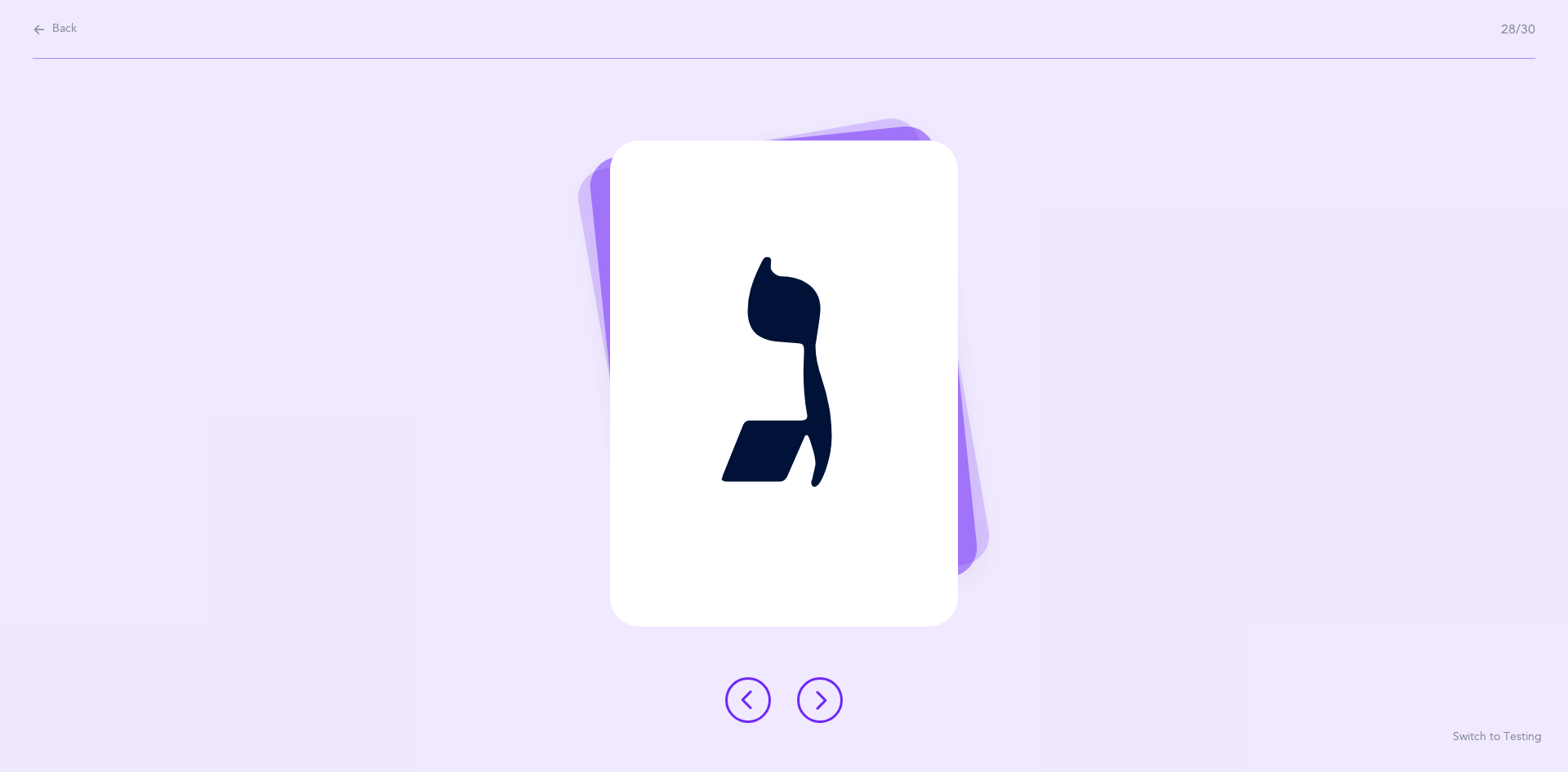
click at [821, 700] on icon at bounding box center [819, 699] width 19 height 19
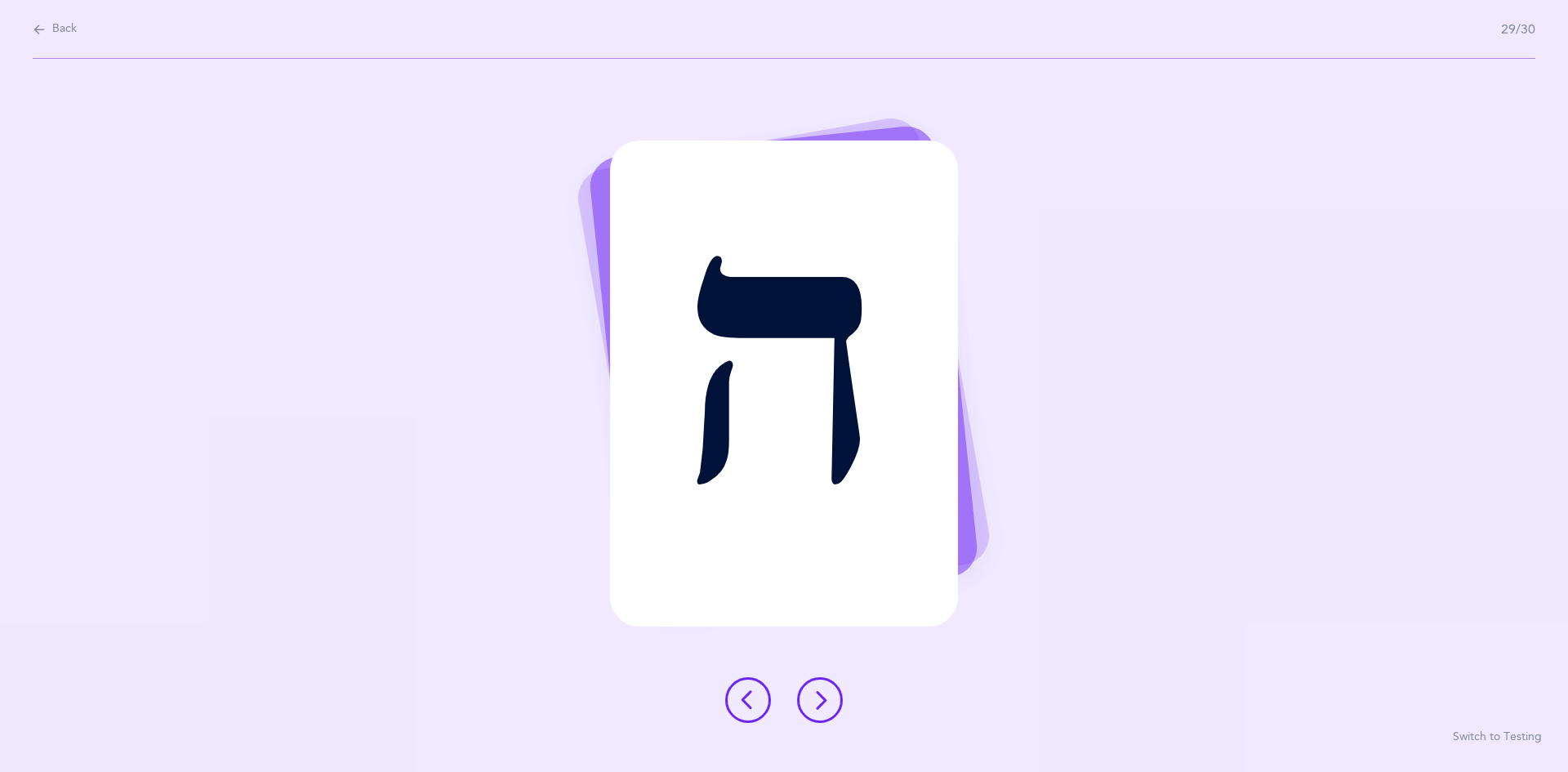
click at [821, 695] on icon at bounding box center [819, 699] width 19 height 19
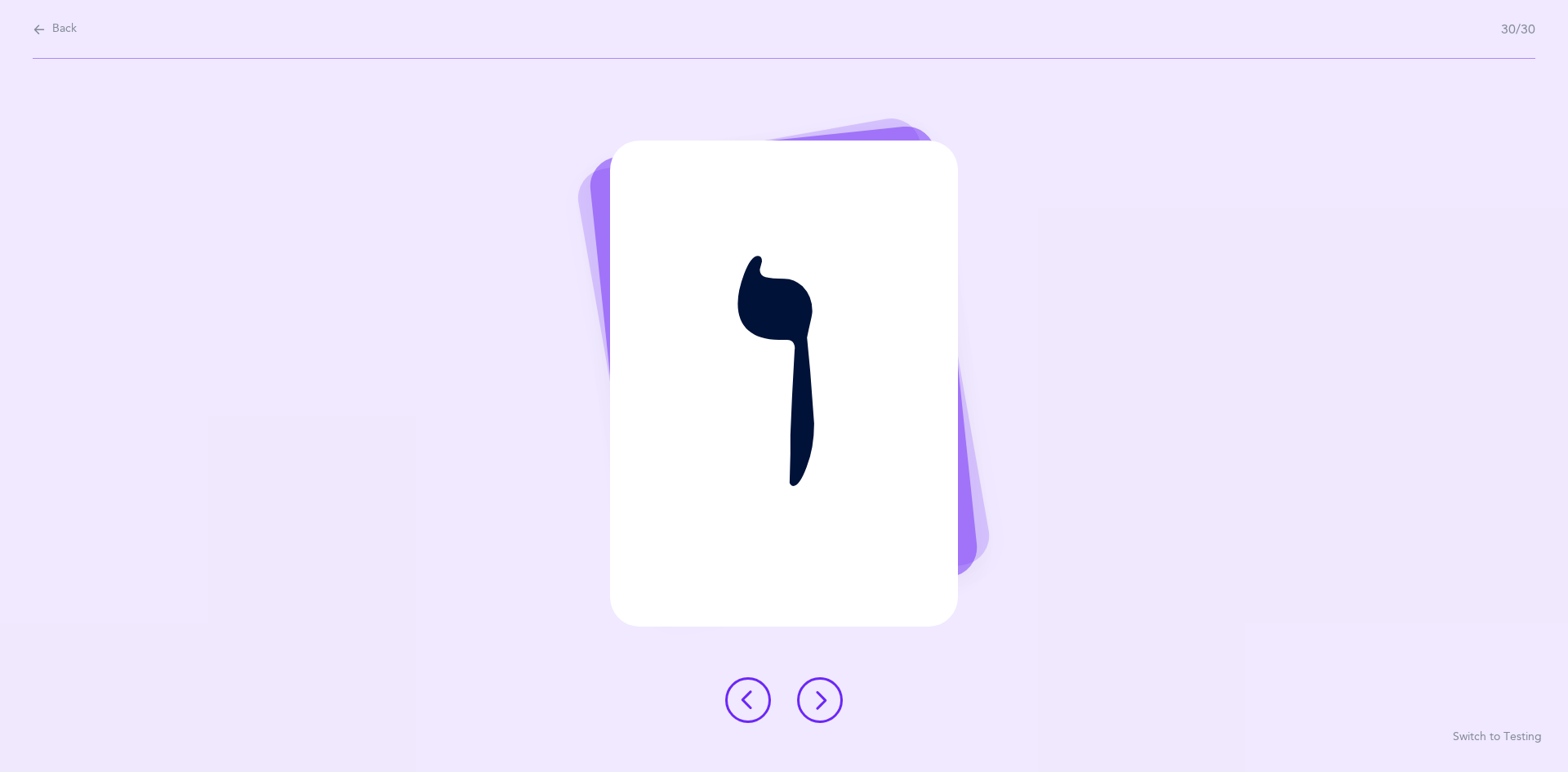
click at [822, 701] on icon at bounding box center [819, 699] width 19 height 19
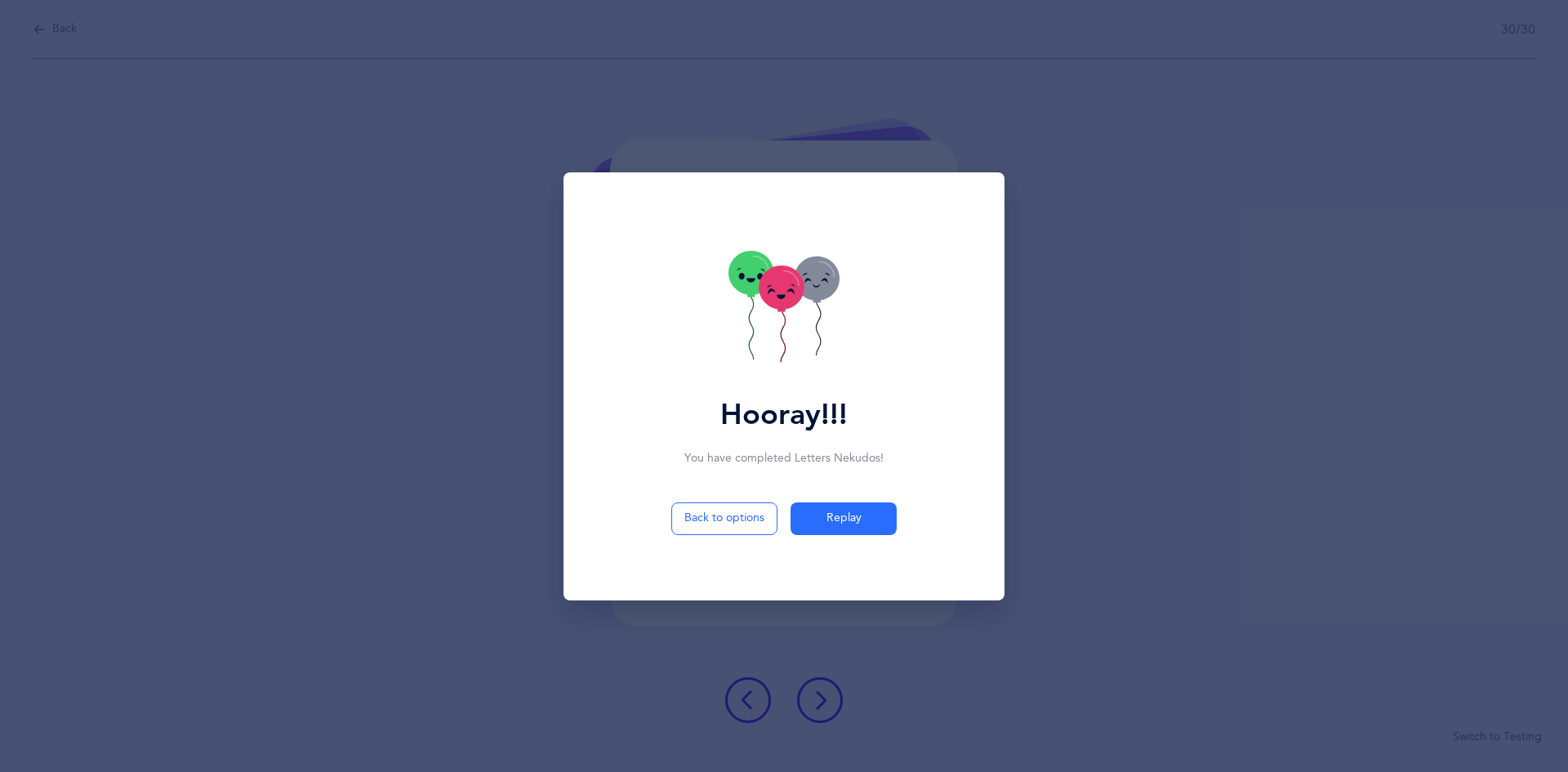
click at [777, 286] on icon at bounding box center [781, 287] width 45 height 44
